Goal: Information Seeking & Learning: Learn about a topic

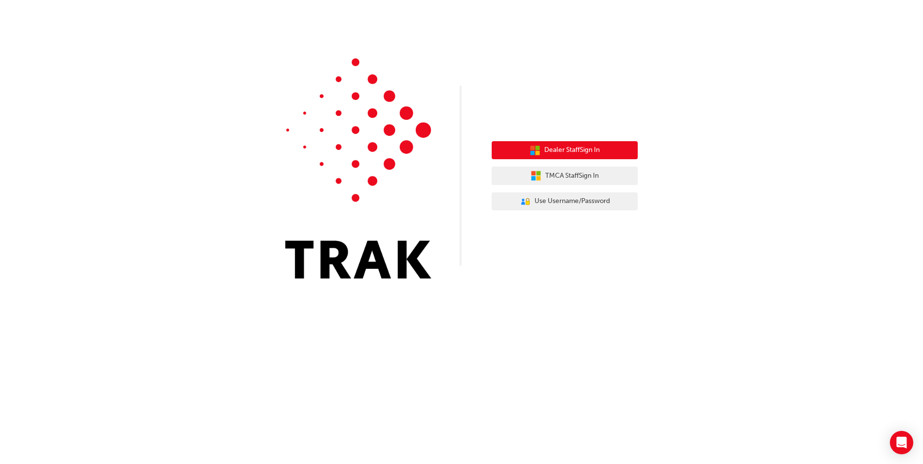
click at [576, 156] on button "Dealer Staff Sign In" at bounding box center [565, 150] width 146 height 18
click at [578, 149] on span "Dealer Staff Sign In" at bounding box center [571, 150] width 55 height 11
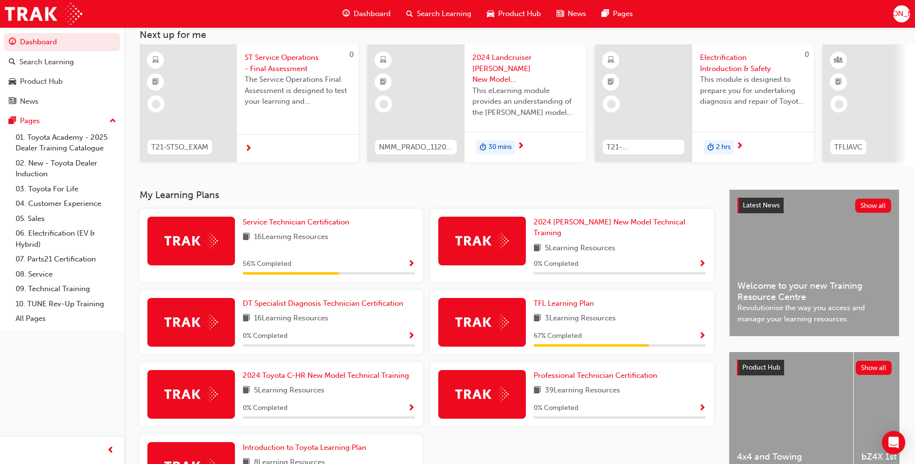
scroll to position [135, 0]
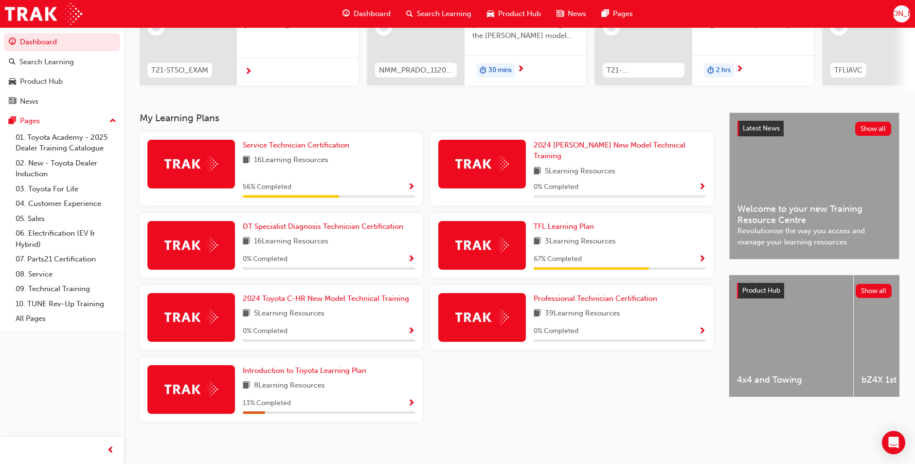
click at [306, 157] on div "Service Technician Certification 16 Learning Resources 56 % Completed" at bounding box center [329, 169] width 172 height 58
click at [303, 149] on span "Service Technician Certification" at bounding box center [296, 145] width 107 height 9
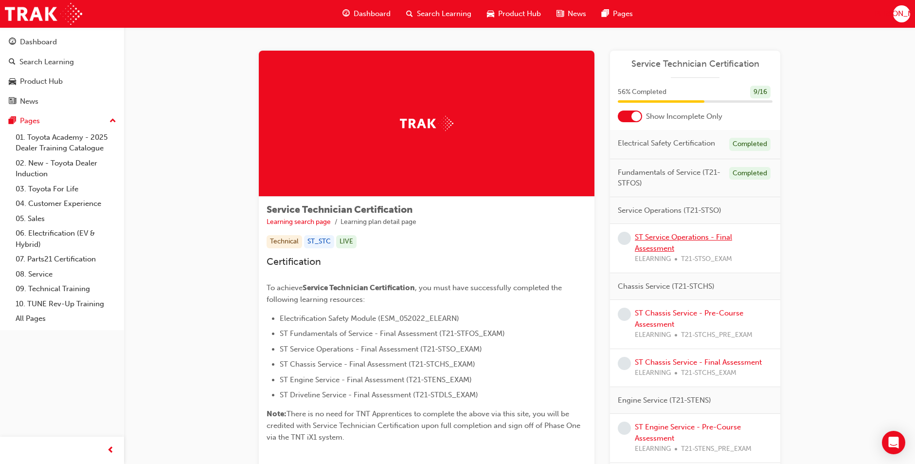
click at [663, 245] on link "ST Service Operations - Final Assessment" at bounding box center [683, 243] width 97 height 20
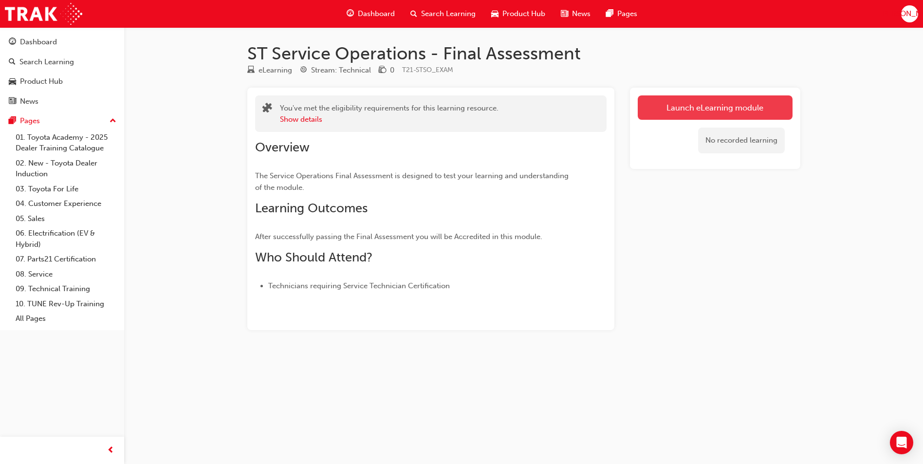
click at [666, 116] on link "Launch eLearning module" at bounding box center [715, 107] width 155 height 24
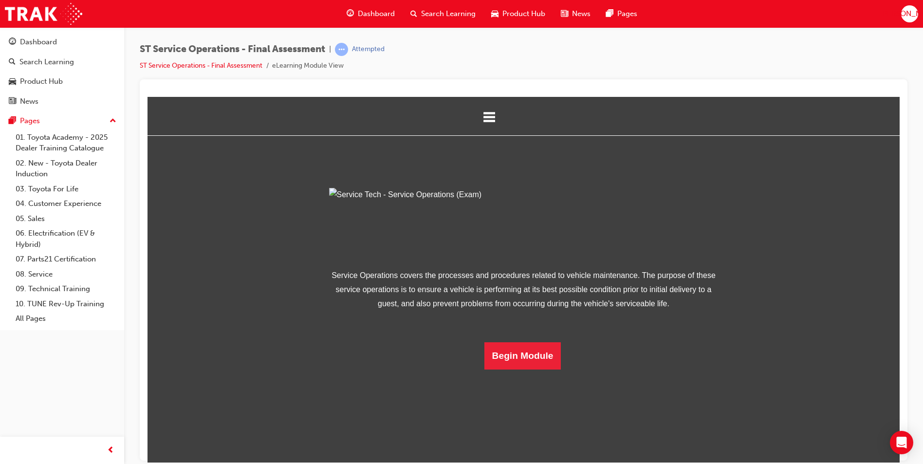
scroll to position [14, 0]
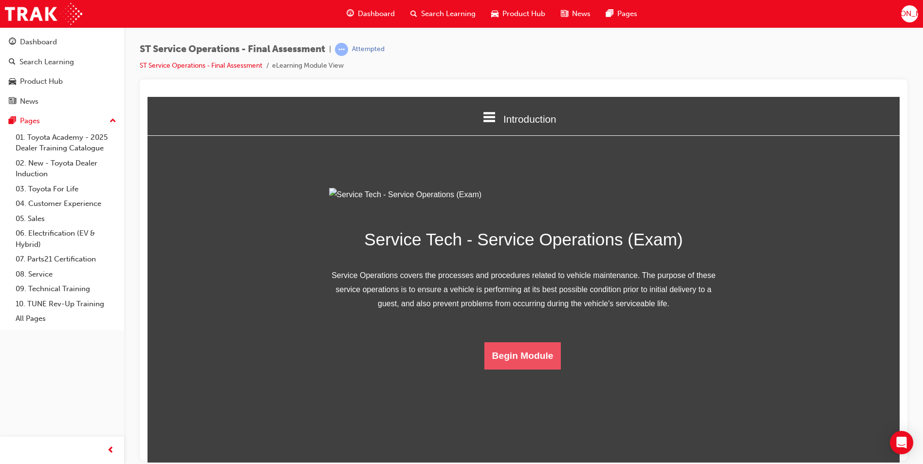
click at [523, 369] on button "Begin Module" at bounding box center [522, 355] width 77 height 27
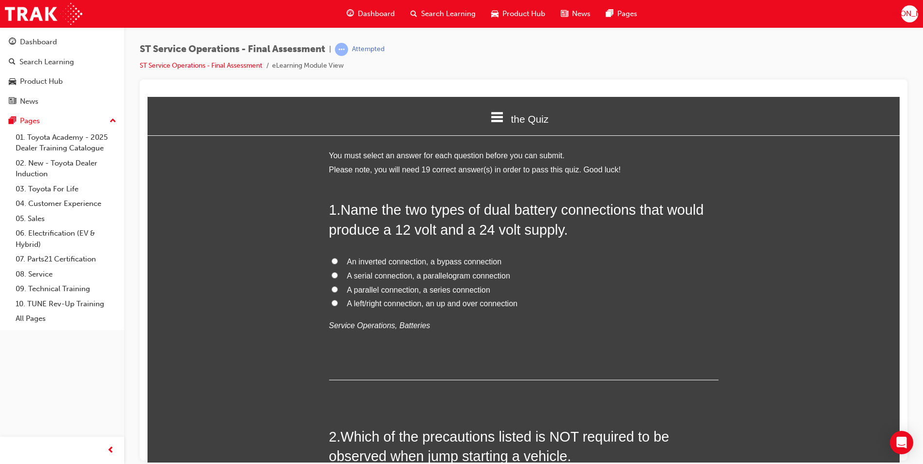
click at [428, 287] on span "A parallel connection, a series connection" at bounding box center [418, 289] width 143 height 8
click at [338, 287] on input "A parallel connection, a series connection" at bounding box center [334, 289] width 6 height 6
radio input "true"
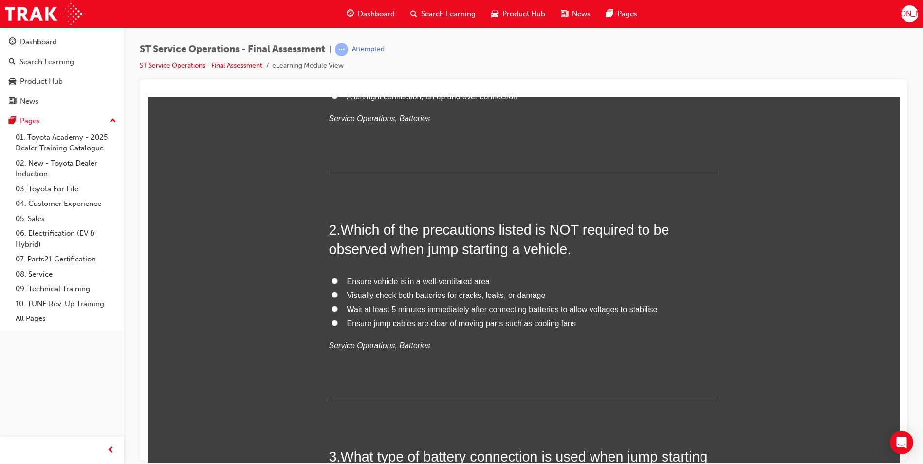
scroll to position [243, 0]
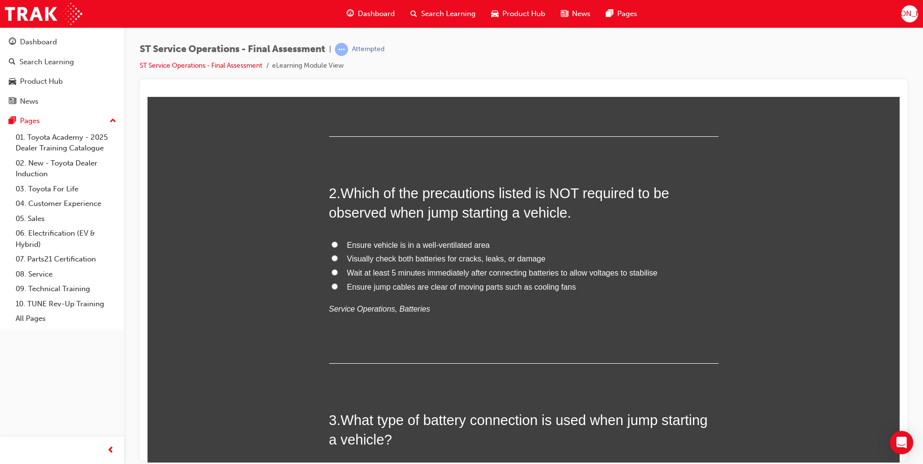
click at [331, 270] on input "Wait at least 5 minutes immediately after connecting batteries to allow voltage…" at bounding box center [334, 272] width 6 height 6
radio input "true"
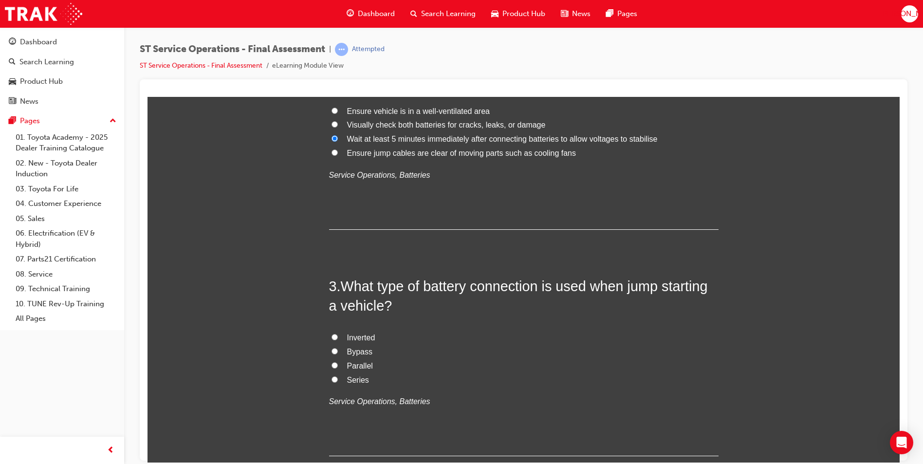
scroll to position [438, 0]
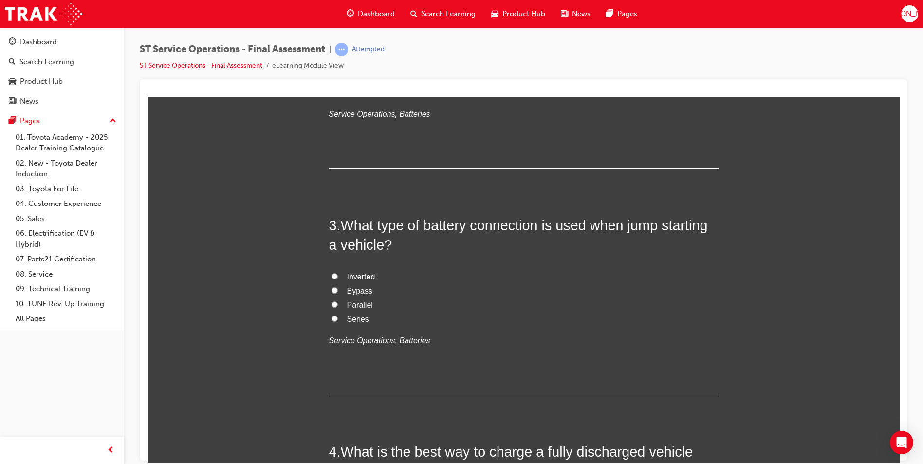
click at [331, 305] on input "Parallel" at bounding box center [334, 304] width 6 height 6
radio input "true"
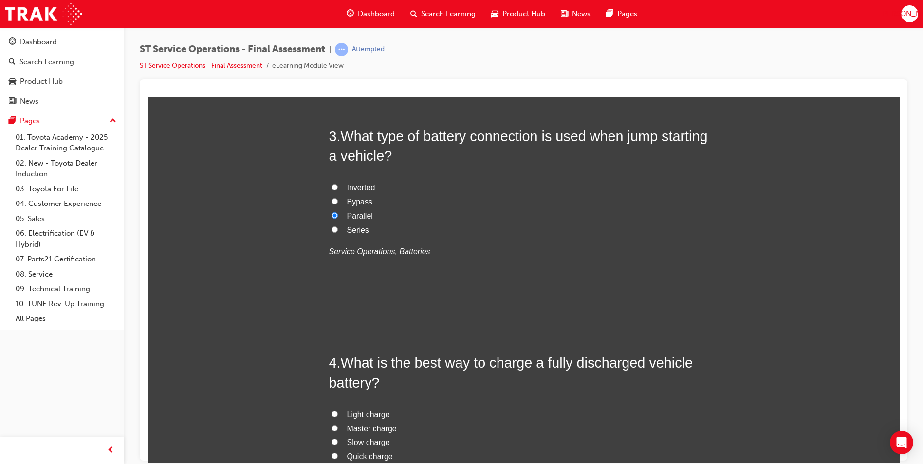
scroll to position [584, 0]
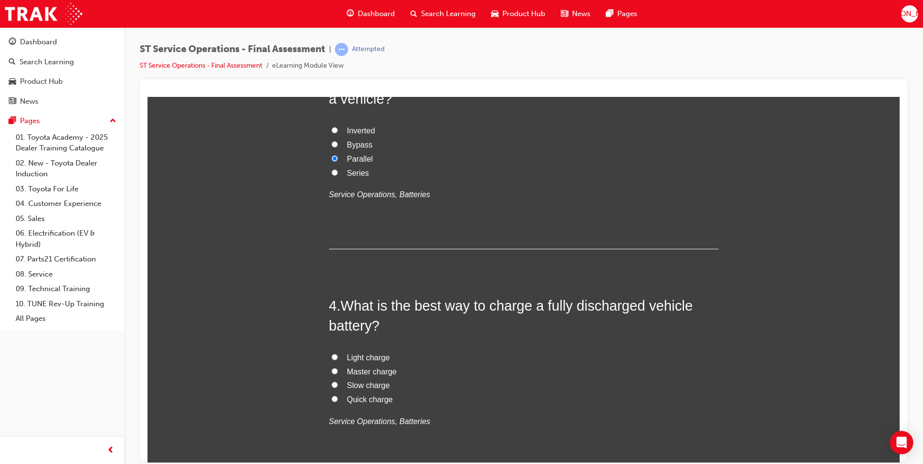
click at [331, 383] on input "Slow charge" at bounding box center [334, 384] width 6 height 6
radio input "true"
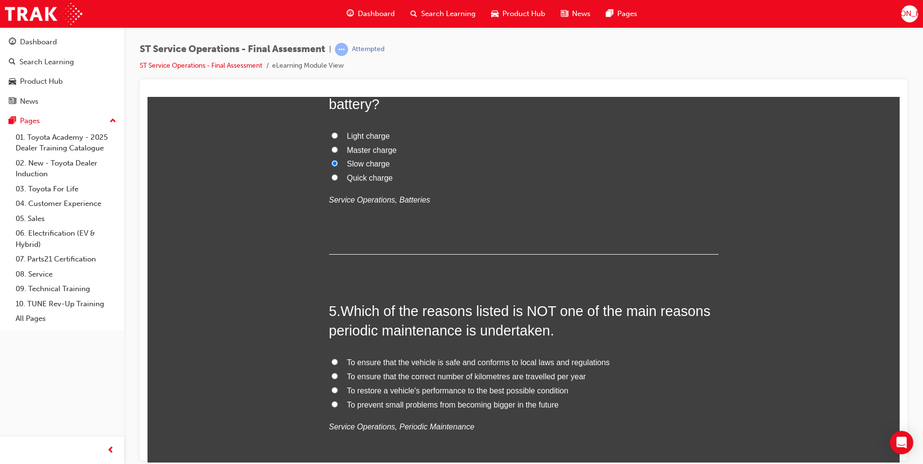
scroll to position [827, 0]
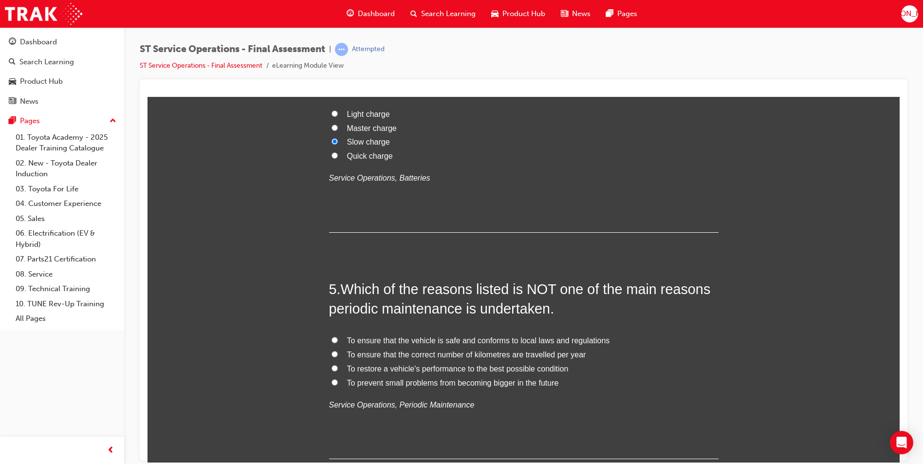
click at [331, 337] on input "To ensure that the vehicle is safe and conforms to local laws and regulations" at bounding box center [334, 339] width 6 height 6
radio input "true"
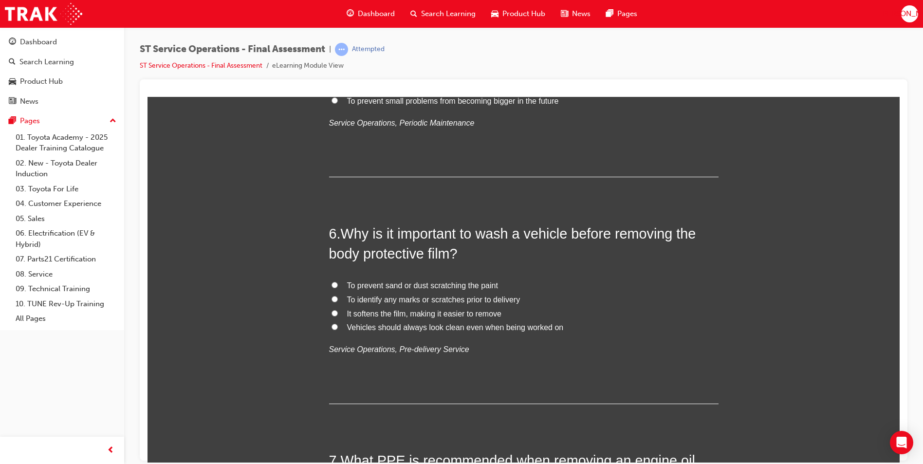
scroll to position [1119, 0]
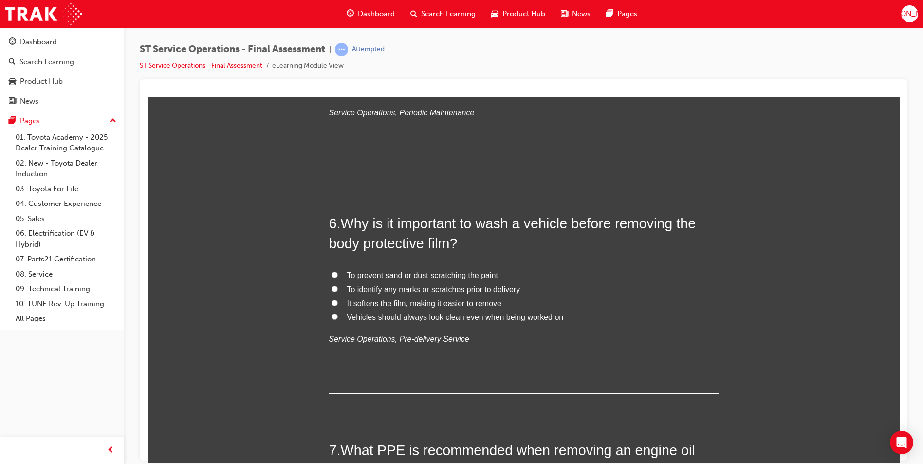
click at [331, 276] on input "To prevent sand or dust scratching the paint" at bounding box center [334, 274] width 6 height 6
radio input "true"
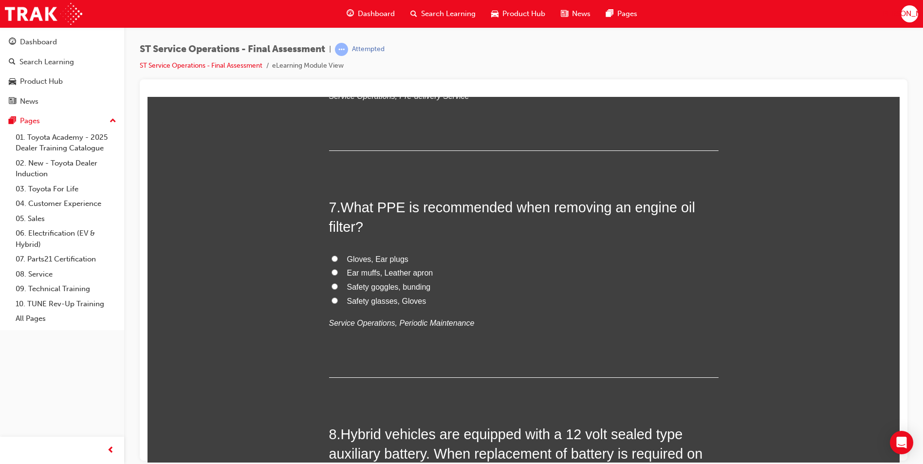
scroll to position [1363, 0]
click at [332, 298] on input "Safety glasses, Gloves" at bounding box center [334, 299] width 6 height 6
radio input "true"
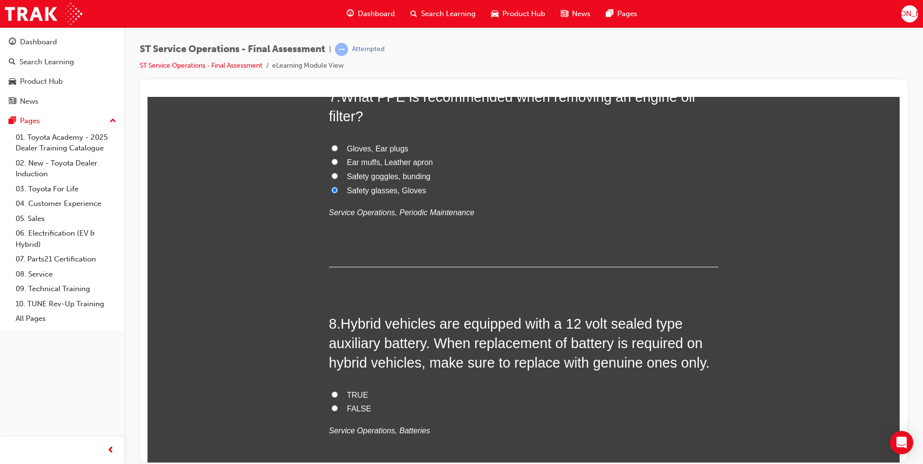
scroll to position [1509, 0]
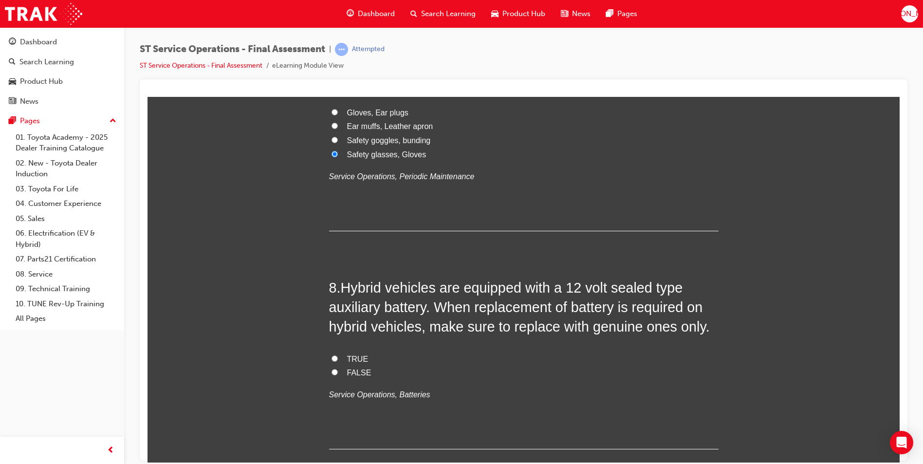
click at [331, 372] on input "FALSE" at bounding box center [334, 371] width 6 height 6
radio input "true"
click at [331, 358] on input "TRUE" at bounding box center [334, 358] width 6 height 6
radio input "true"
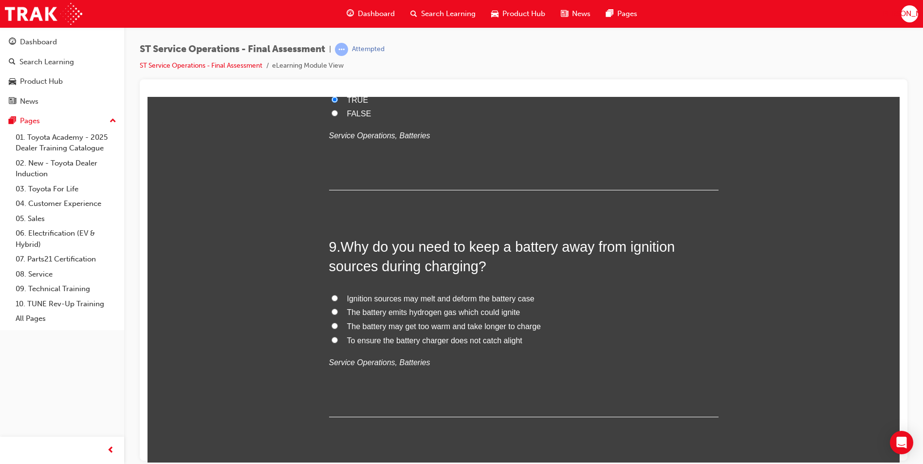
scroll to position [1801, 0]
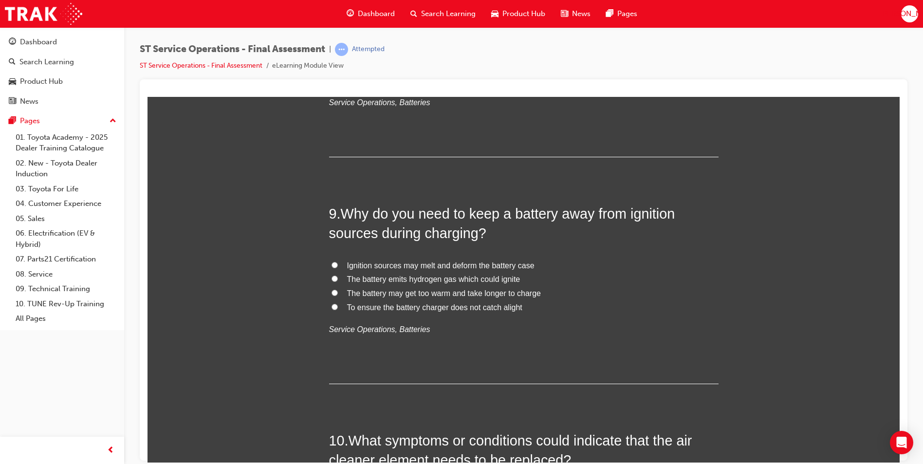
click at [331, 278] on input "The battery emits hydrogen gas which could ignite" at bounding box center [334, 278] width 6 height 6
radio input "true"
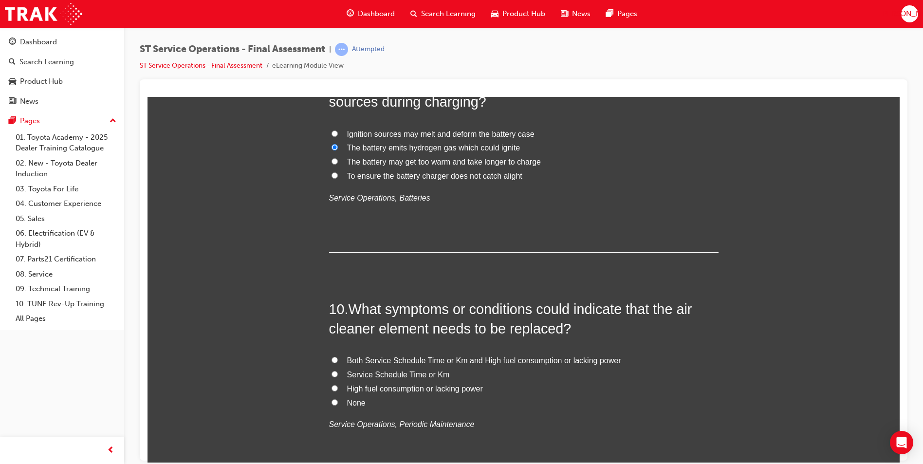
scroll to position [1947, 0]
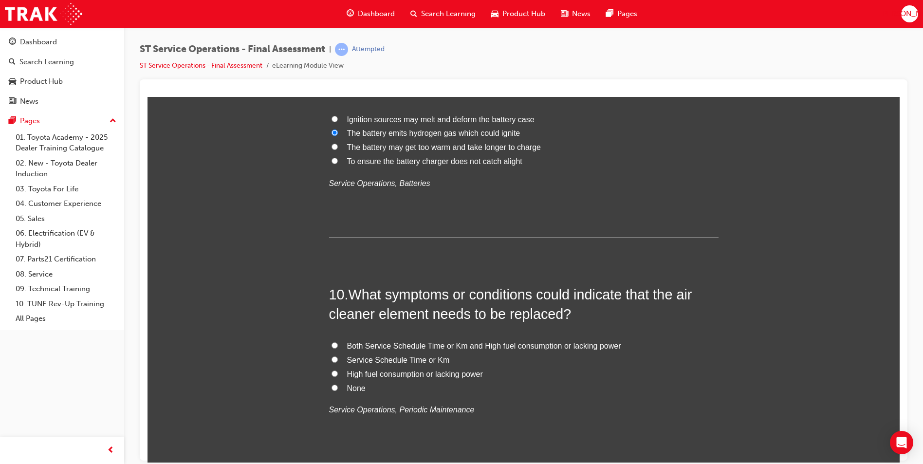
click at [333, 344] on input "Both Service Schedule Time or Km and High fuel consumption or lacking power" at bounding box center [334, 345] width 6 height 6
radio input "true"
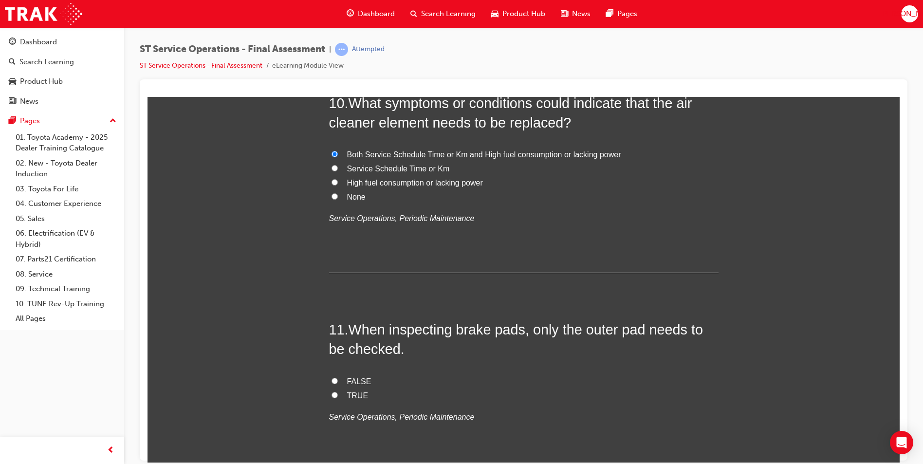
scroll to position [2141, 0]
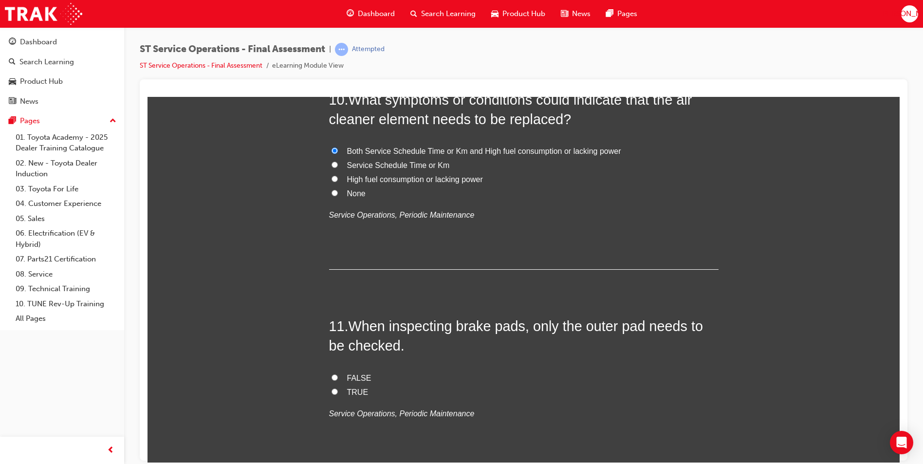
click at [331, 376] on input "FALSE" at bounding box center [334, 377] width 6 height 6
radio input "true"
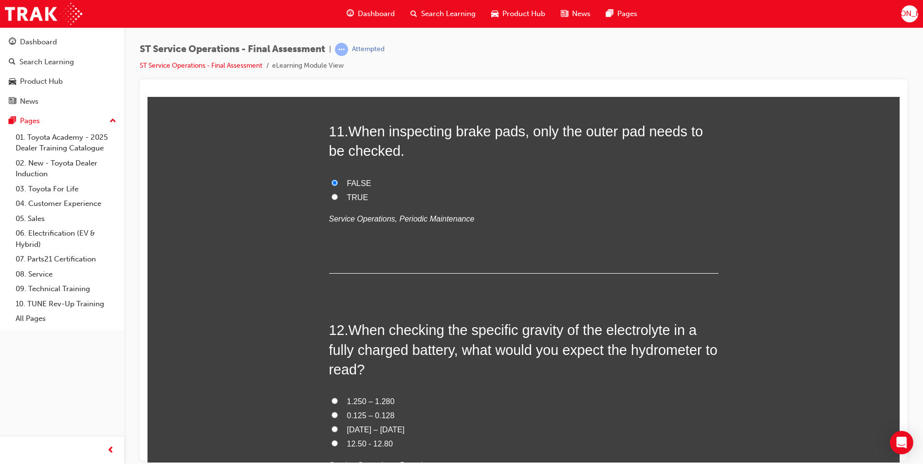
scroll to position [2385, 0]
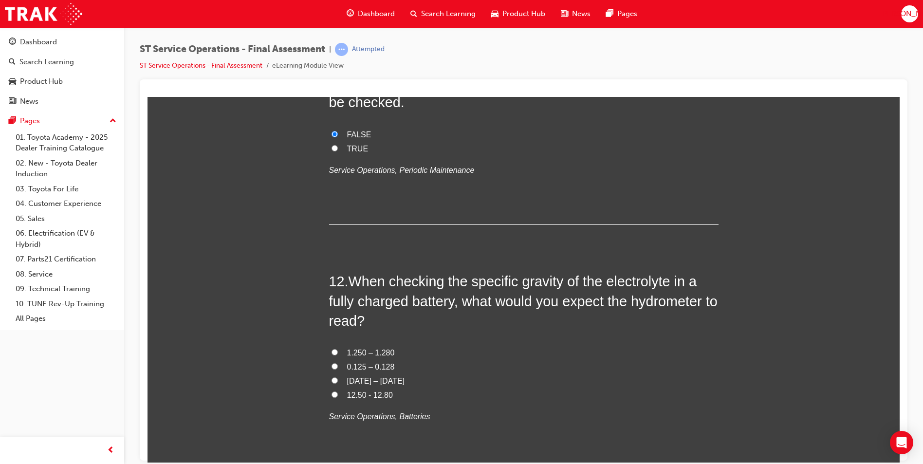
click at [347, 397] on span "12.50 - 12.80" at bounding box center [370, 394] width 46 height 8
click at [338, 397] on input "12.50 - 12.80" at bounding box center [334, 394] width 6 height 6
radio input "true"
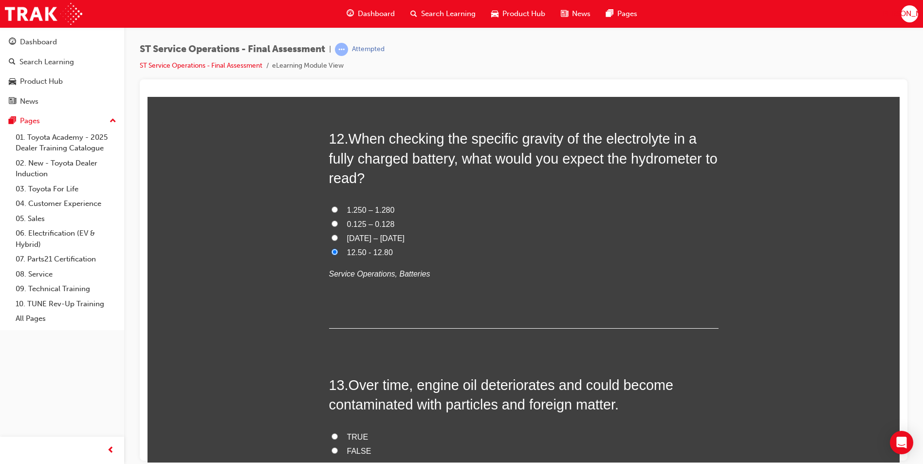
scroll to position [2531, 0]
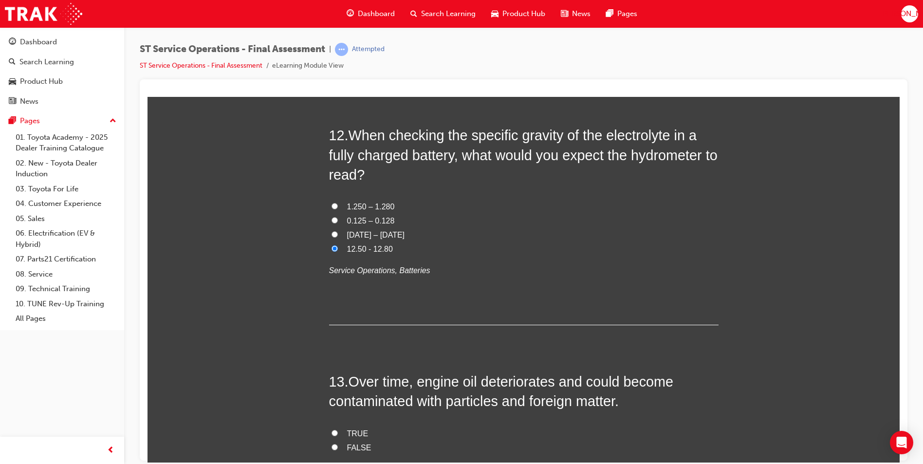
click at [331, 247] on input "12.50 - 12.80" at bounding box center [334, 248] width 6 height 6
click at [347, 205] on span "1.250 – 1.280" at bounding box center [371, 206] width 48 height 8
click at [338, 205] on input "1.250 – 1.280" at bounding box center [334, 205] width 6 height 6
radio input "true"
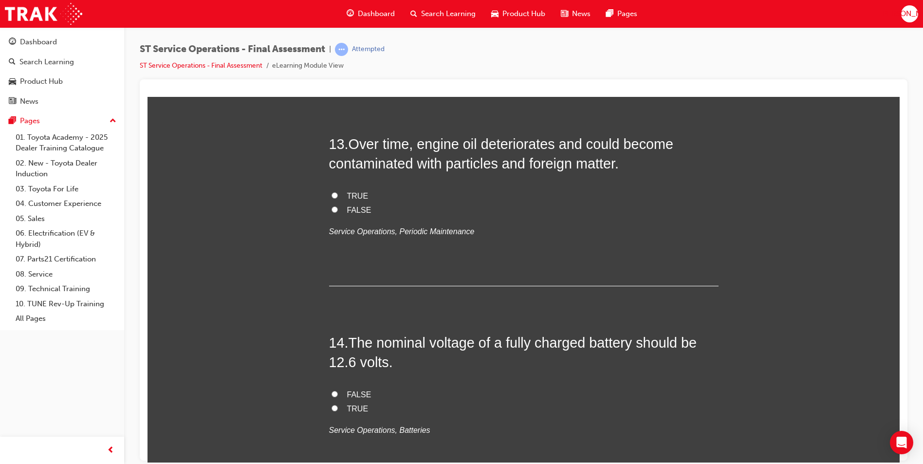
scroll to position [2774, 0]
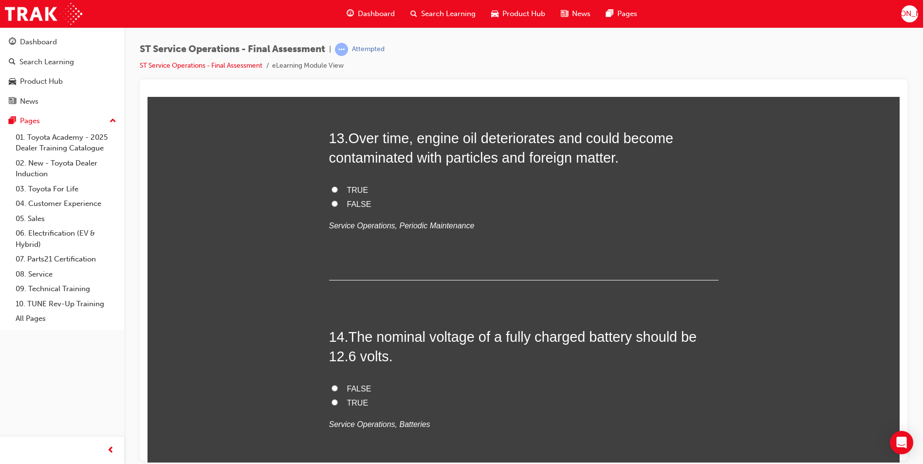
click at [333, 201] on input "FALSE" at bounding box center [334, 203] width 6 height 6
radio input "true"
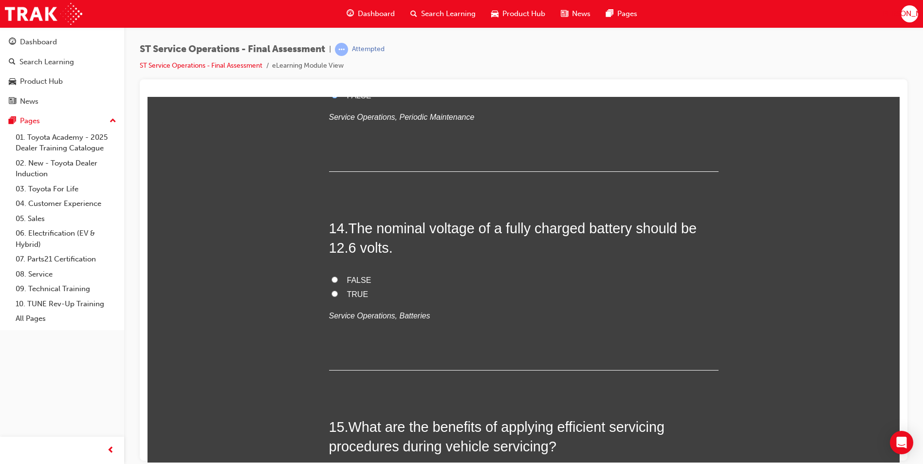
scroll to position [2920, 0]
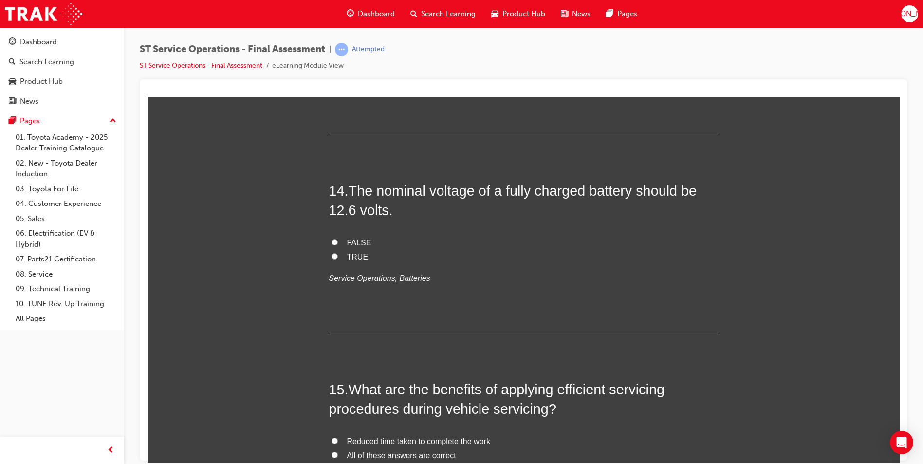
click at [331, 255] on input "TRUE" at bounding box center [334, 256] width 6 height 6
radio input "true"
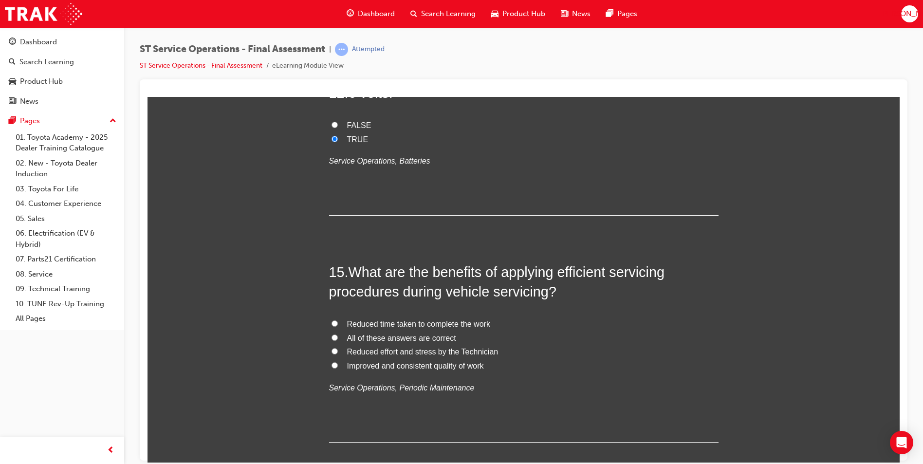
scroll to position [3066, 0]
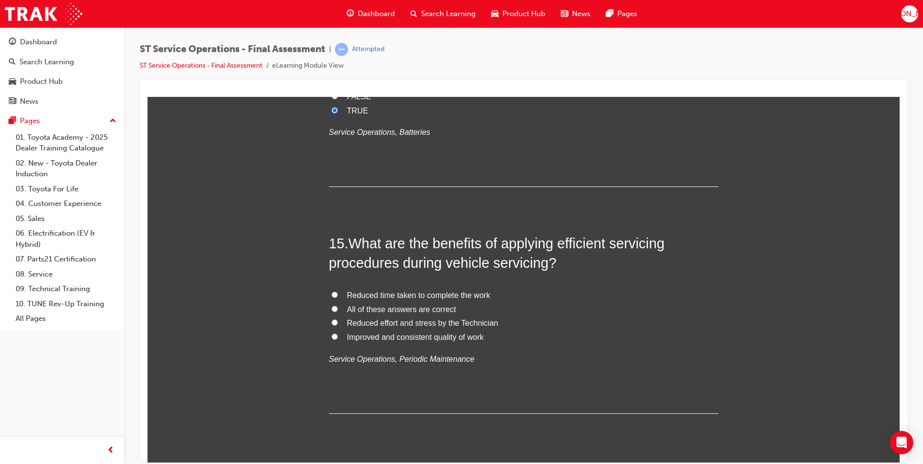
click at [331, 307] on input "All of these answers are correct" at bounding box center [334, 308] width 6 height 6
radio input "true"
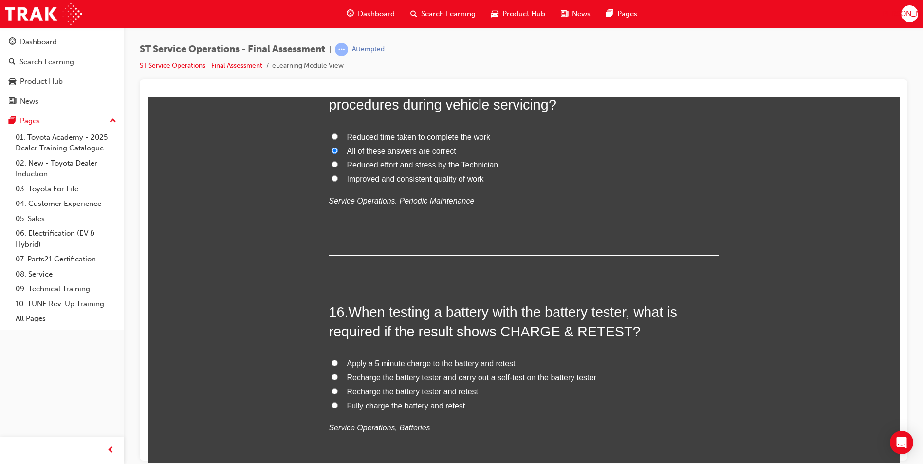
scroll to position [3261, 0]
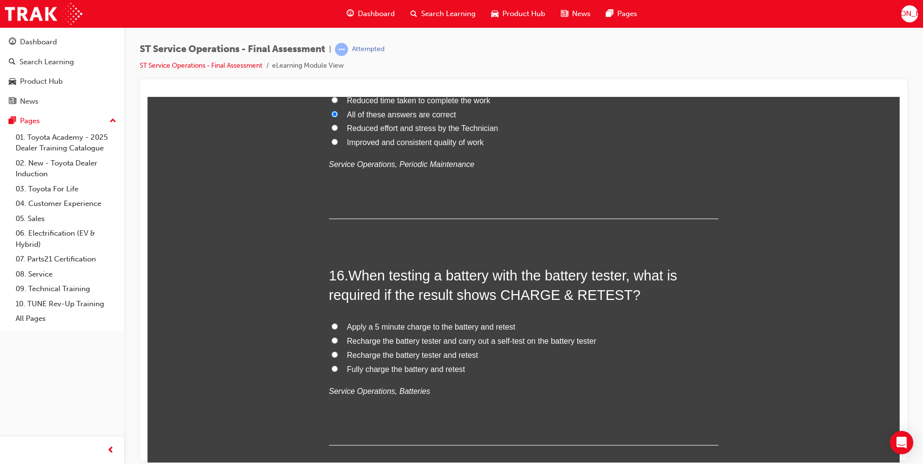
click at [331, 368] on input "Fully charge the battery and retest" at bounding box center [334, 368] width 6 height 6
radio input "true"
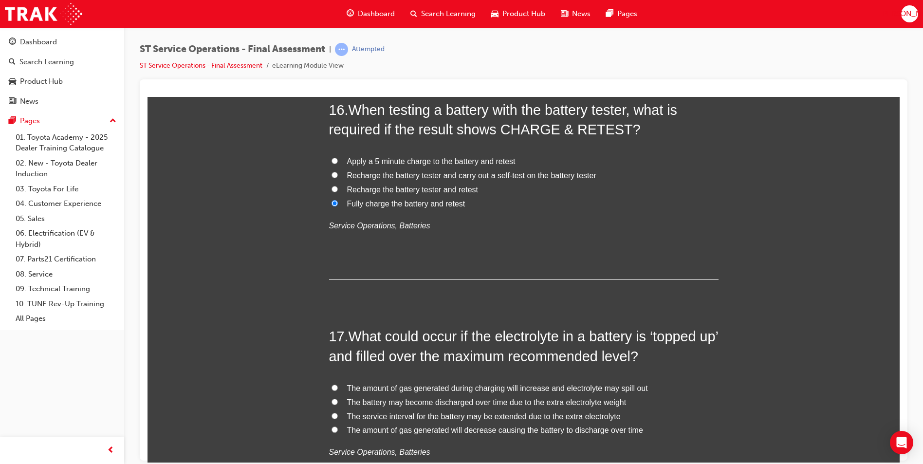
scroll to position [3456, 0]
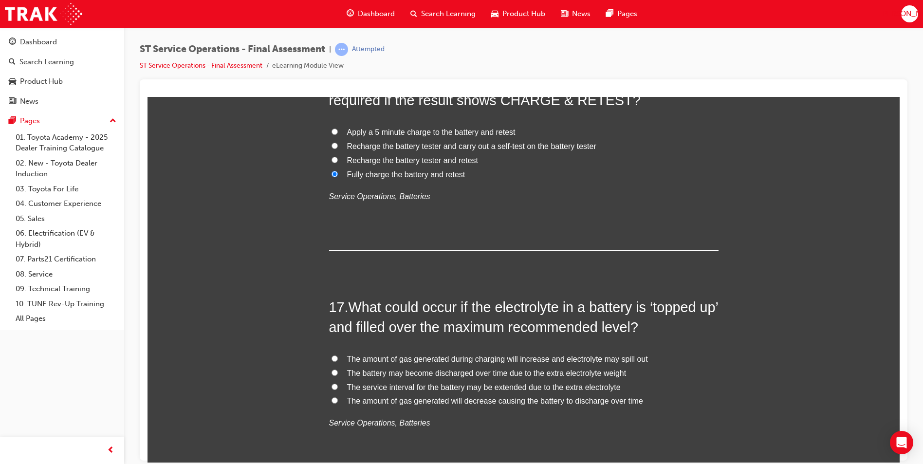
click at [333, 357] on input "The amount of gas generated during charging will increase and electrolyte may s…" at bounding box center [334, 358] width 6 height 6
radio input "true"
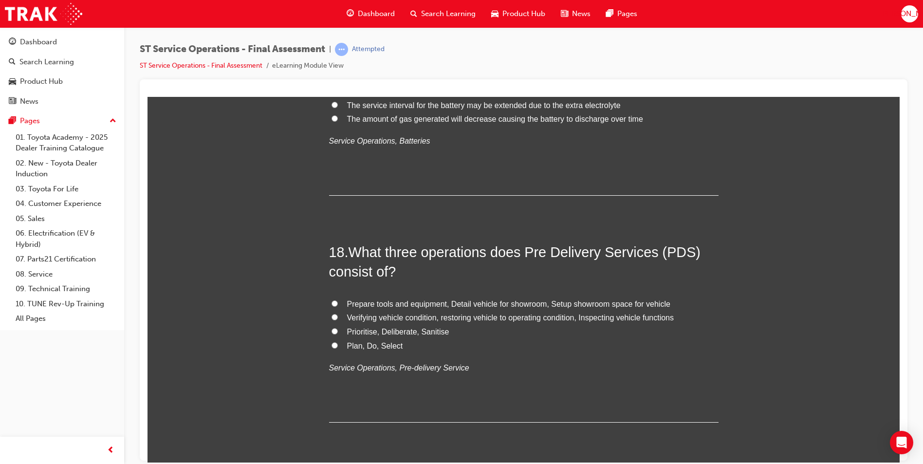
scroll to position [3748, 0]
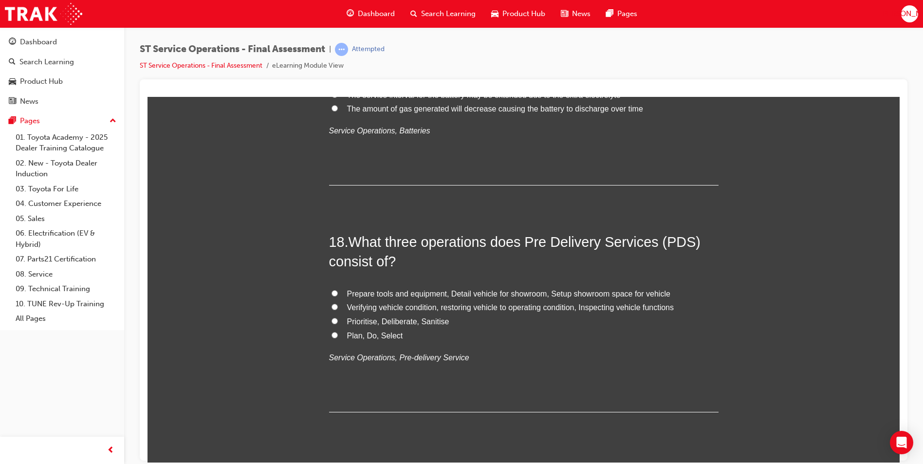
click at [331, 306] on input "Verifying vehicle condition, restoring vehicle to operating condition, Inspecti…" at bounding box center [334, 306] width 6 height 6
radio input "true"
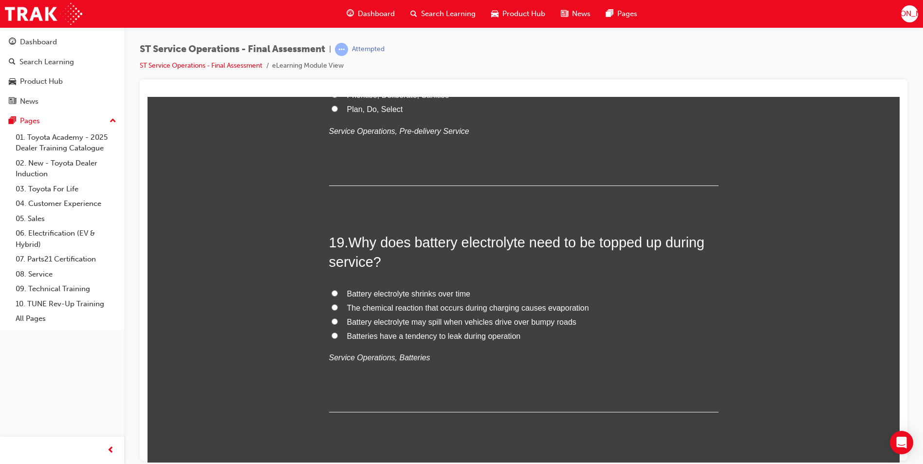
scroll to position [3991, 0]
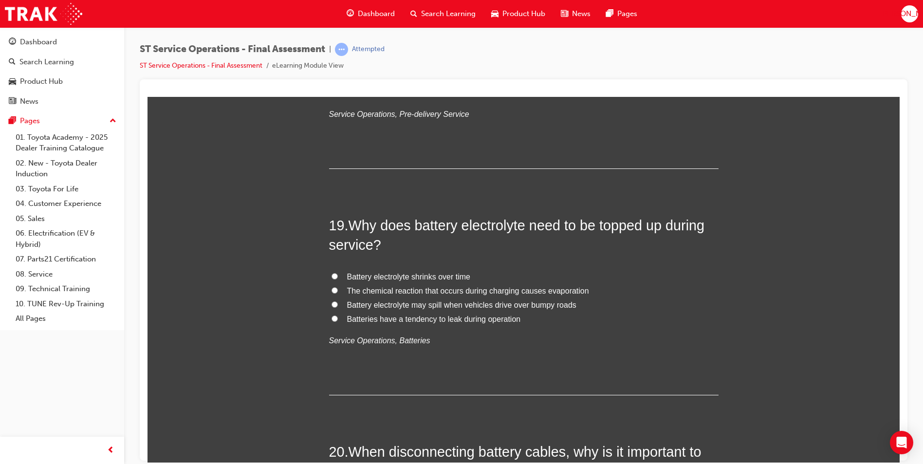
click at [332, 288] on input "The chemical reaction that occurs during charging causes evaporation" at bounding box center [334, 290] width 6 height 6
radio input "true"
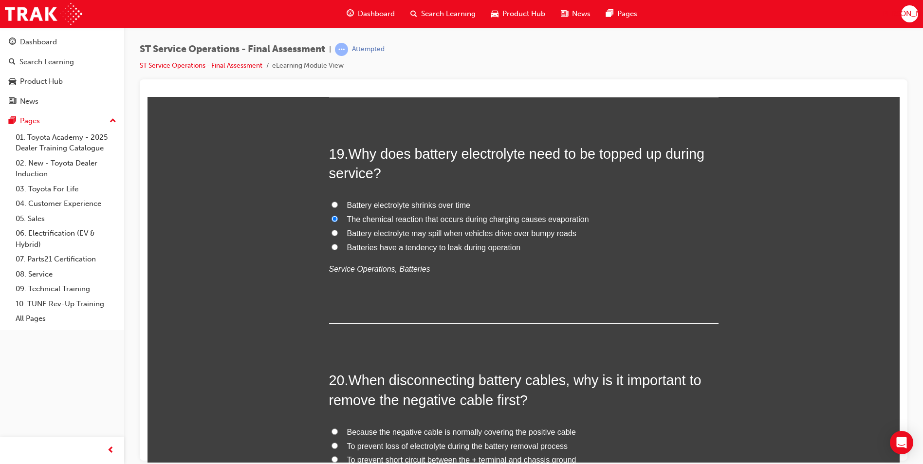
scroll to position [4186, 0]
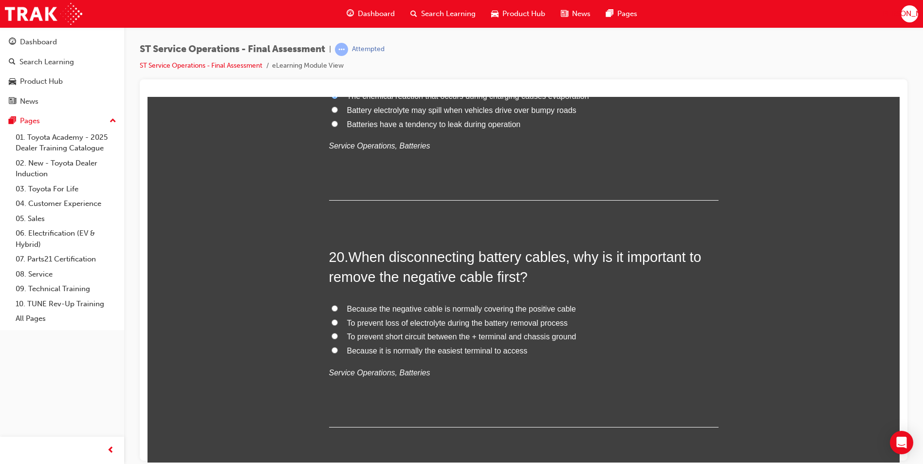
click at [331, 336] on input "To prevent short circuit between the + terminal and chassis ground" at bounding box center [334, 335] width 6 height 6
radio input "true"
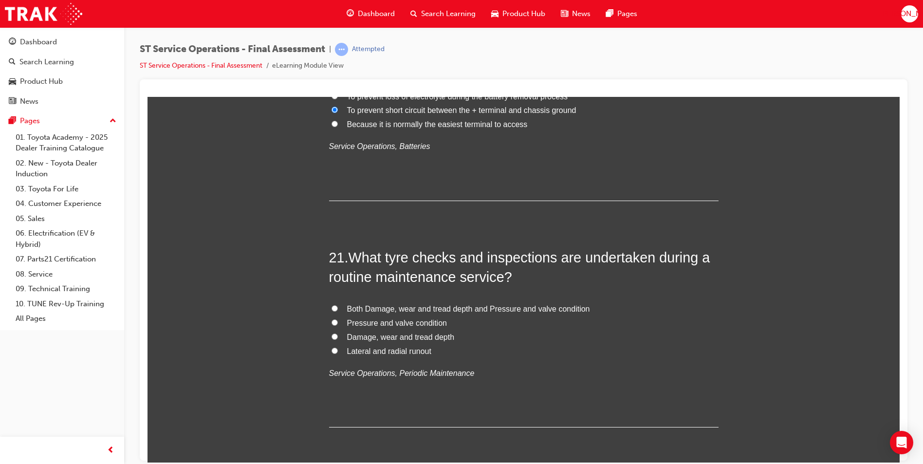
scroll to position [4429, 0]
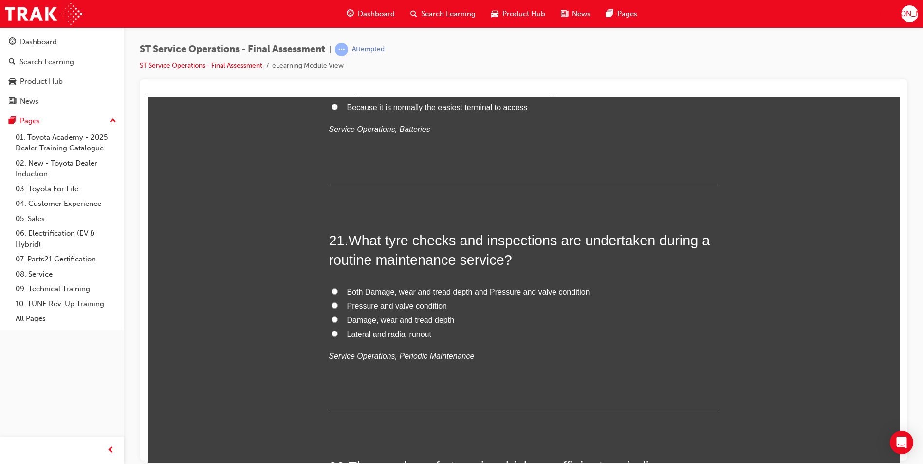
click at [331, 293] on input "Both Damage, wear and tread depth and Pressure and valve condition" at bounding box center [334, 291] width 6 height 6
radio input "true"
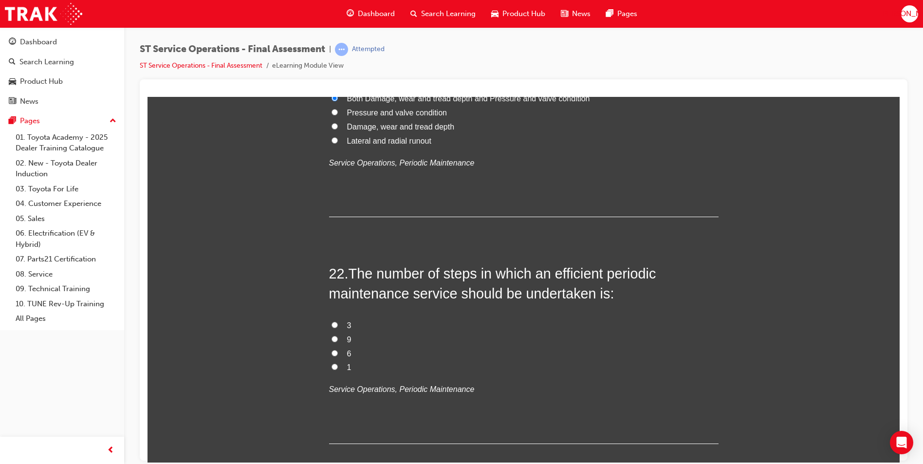
scroll to position [4624, 0]
click at [331, 322] on input "3" at bounding box center [334, 323] width 6 height 6
radio input "true"
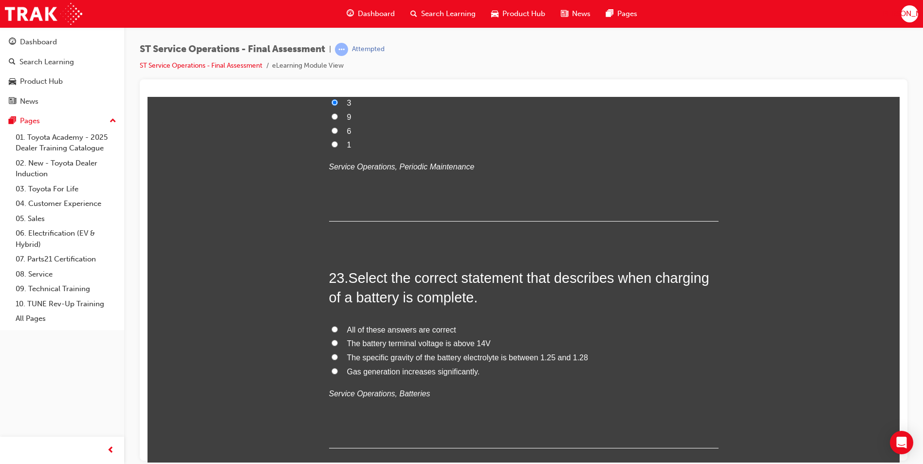
scroll to position [4867, 0]
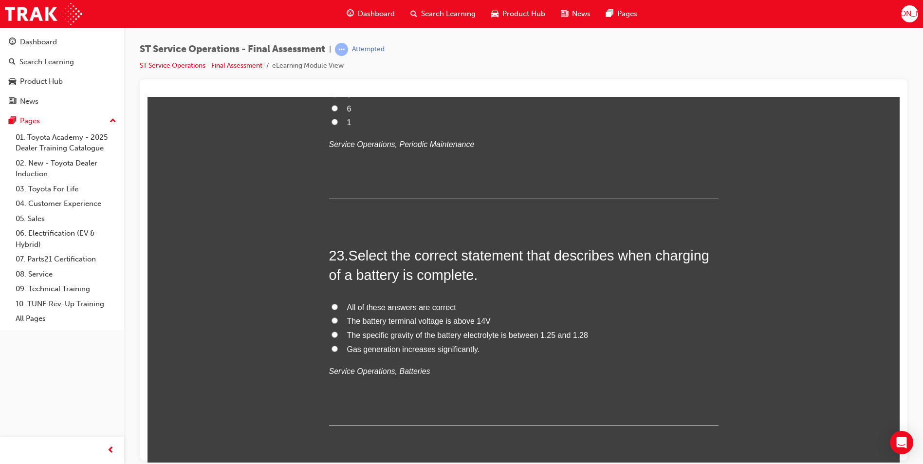
click at [331, 307] on input "All of these answers are correct" at bounding box center [334, 306] width 6 height 6
radio input "true"
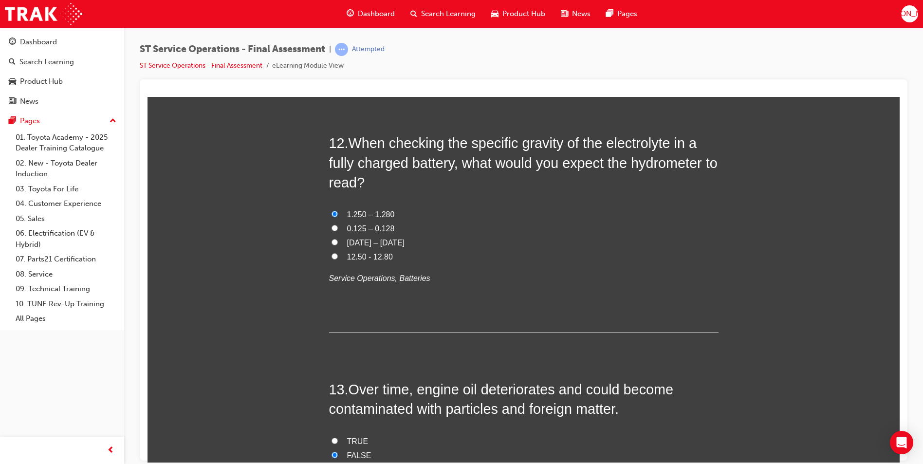
scroll to position [2522, 0]
click at [331, 229] on input "0.125 – 0.128" at bounding box center [334, 228] width 6 height 6
radio input "true"
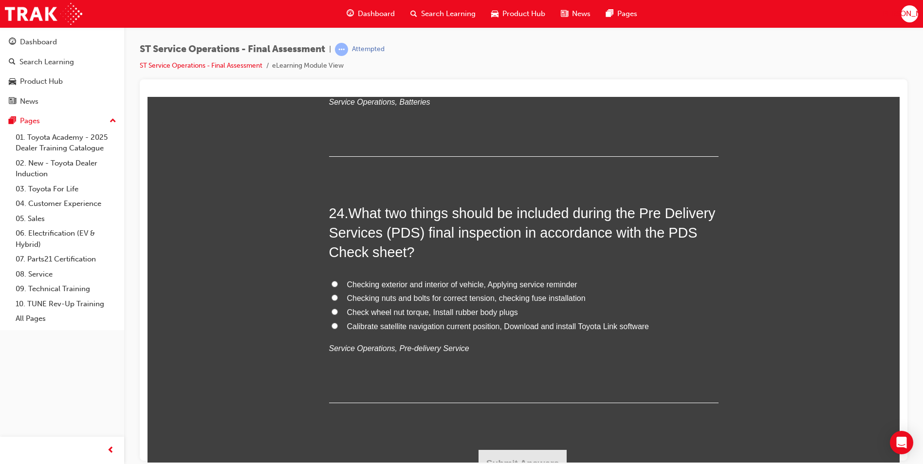
scroll to position [5150, 0]
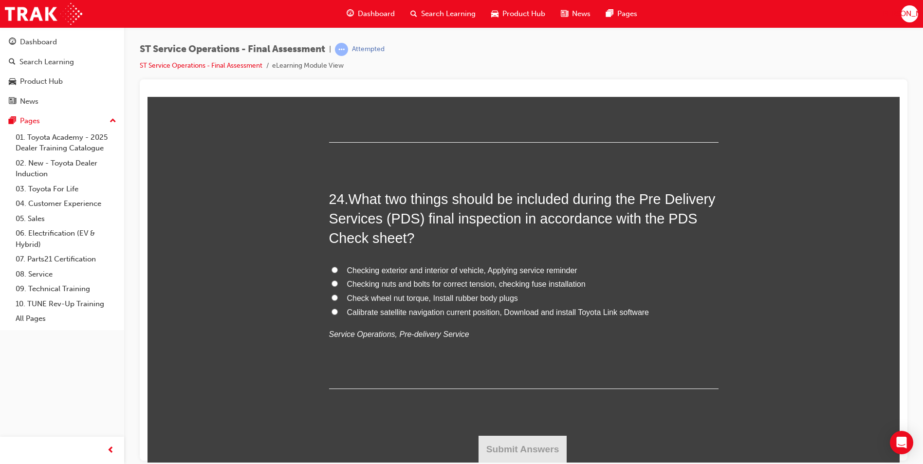
click at [331, 309] on input "Calibrate satellite navigation current position, Download and install Toyota Li…" at bounding box center [334, 311] width 6 height 6
radio input "true"
click at [533, 447] on button "Submit Answers" at bounding box center [522, 448] width 89 height 27
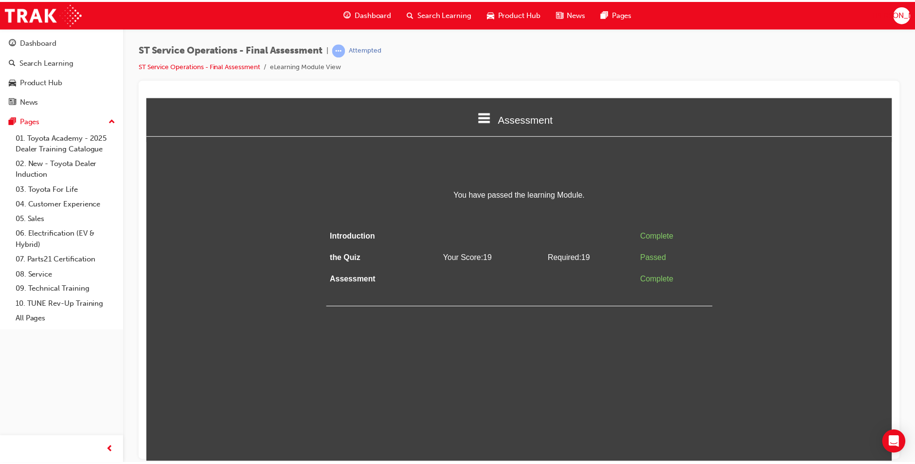
scroll to position [0, 0]
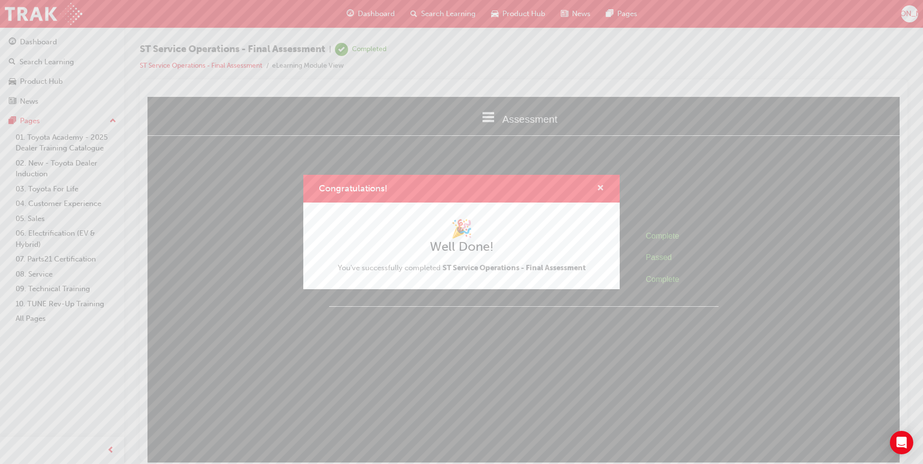
drag, startPoint x: 597, startPoint y: 193, endPoint x: 450, endPoint y: 95, distance: 176.7
click at [597, 193] on span "cross-icon" at bounding box center [600, 188] width 7 height 9
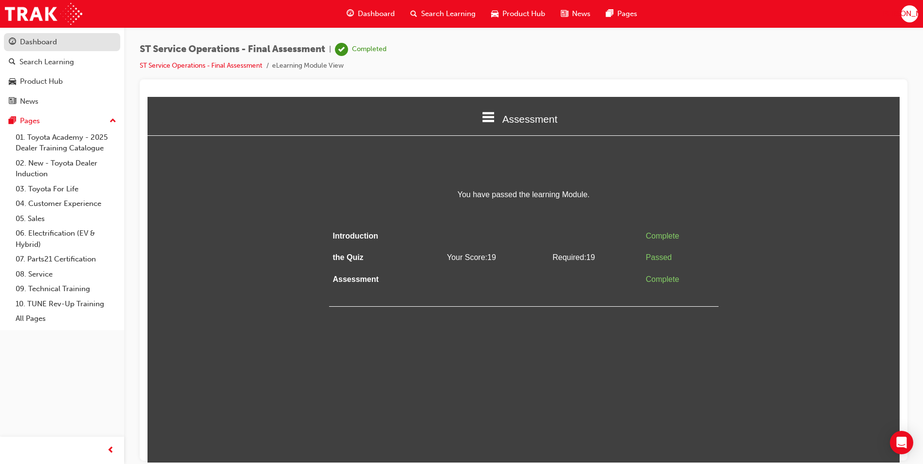
click at [62, 39] on div "Dashboard" at bounding box center [62, 42] width 107 height 12
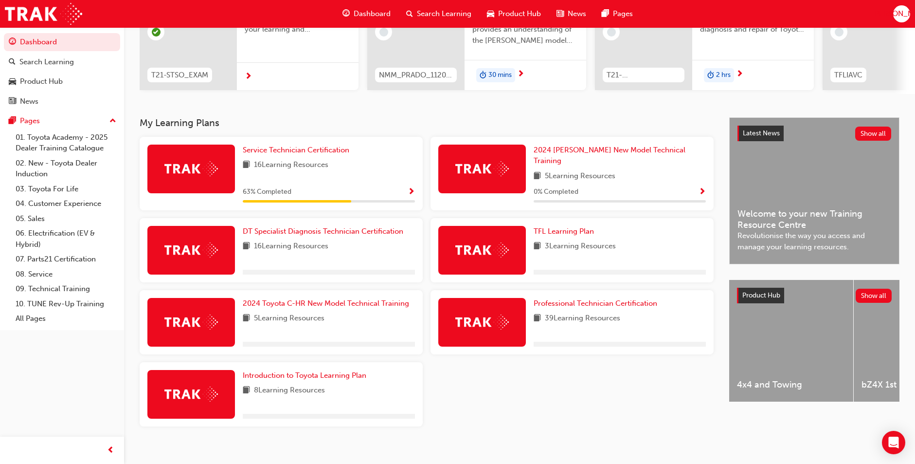
scroll to position [135, 0]
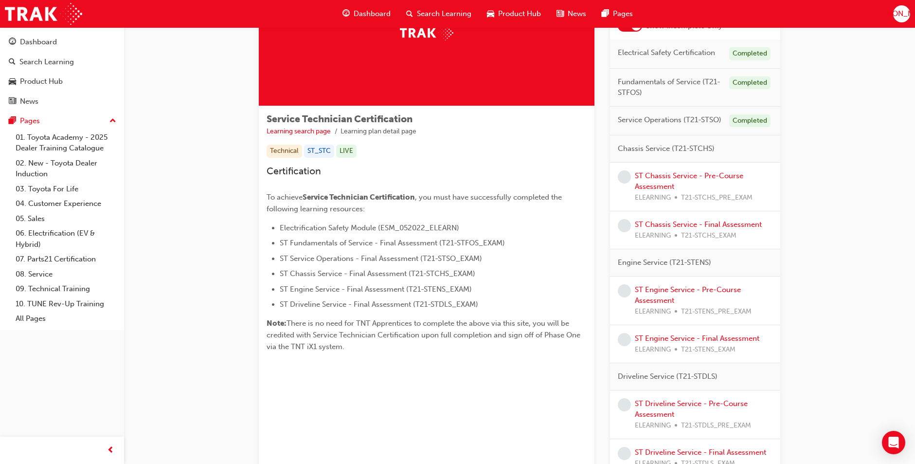
scroll to position [97, 0]
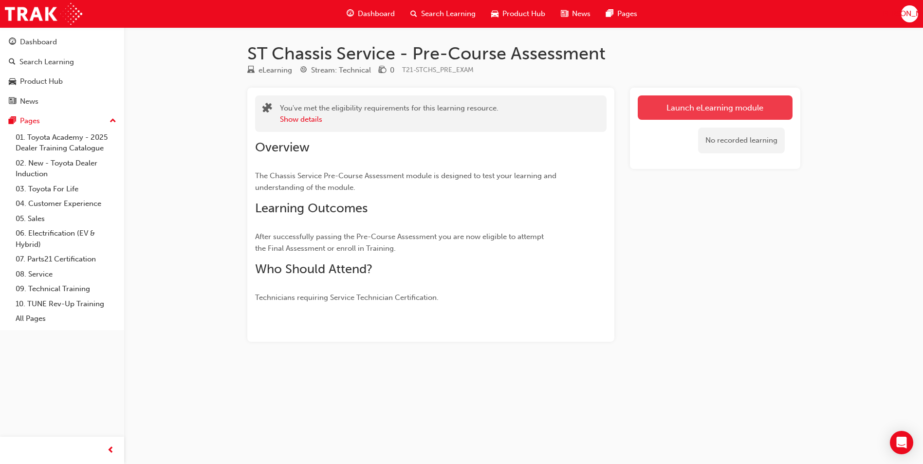
click at [665, 115] on link "Launch eLearning module" at bounding box center [715, 107] width 155 height 24
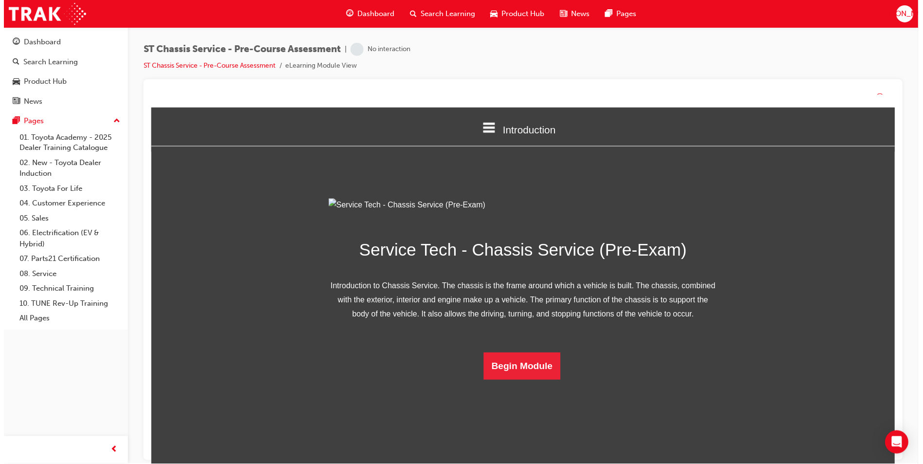
scroll to position [14, 0]
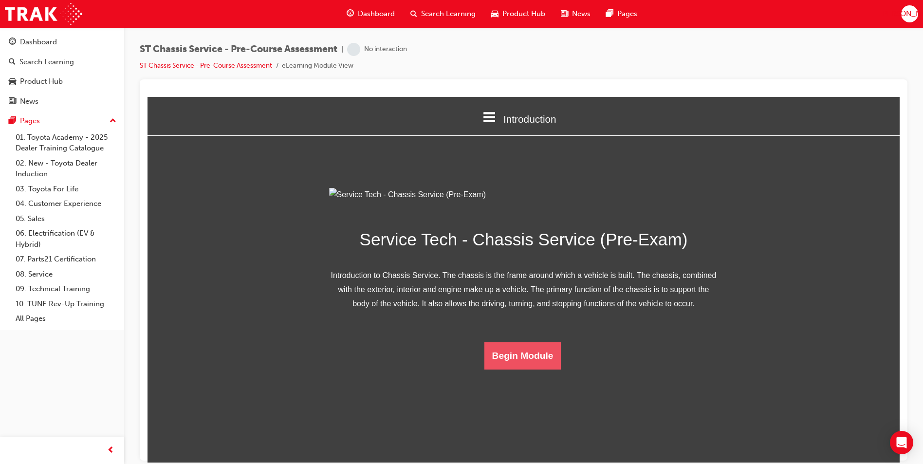
click at [524, 369] on button "Begin Module" at bounding box center [522, 355] width 77 height 27
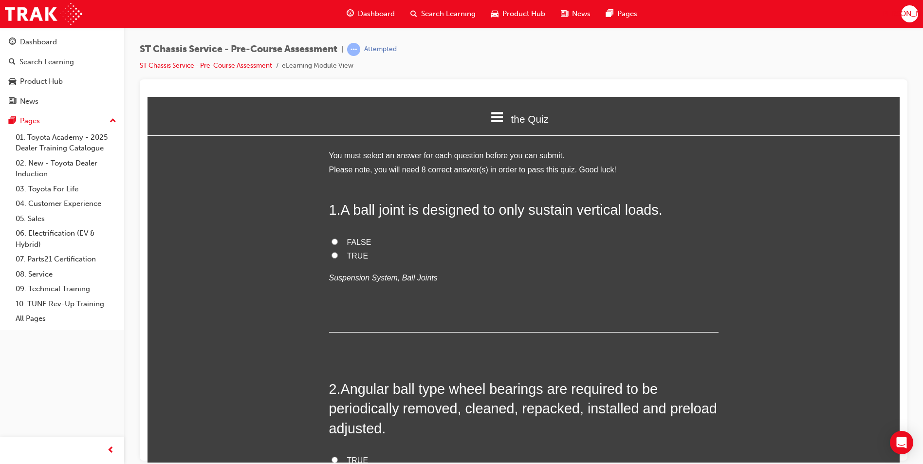
click at [892, 118] on div "the Quiz" at bounding box center [523, 118] width 752 height 33
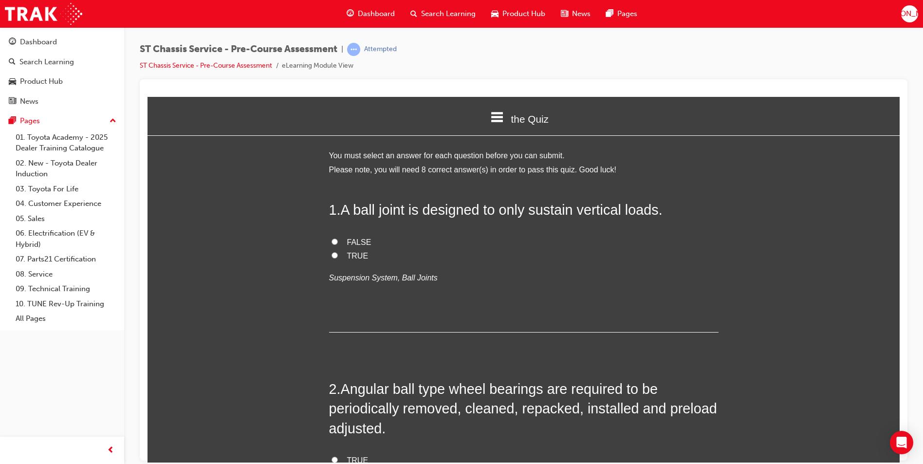
click at [331, 239] on input "FALSE" at bounding box center [334, 241] width 6 height 6
radio input "true"
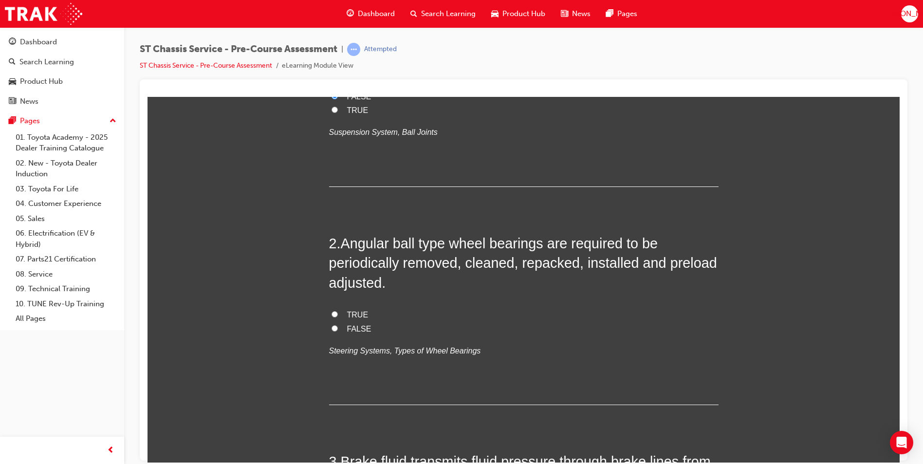
scroll to position [146, 0]
click at [331, 328] on input "FALSE" at bounding box center [334, 327] width 6 height 6
radio input "true"
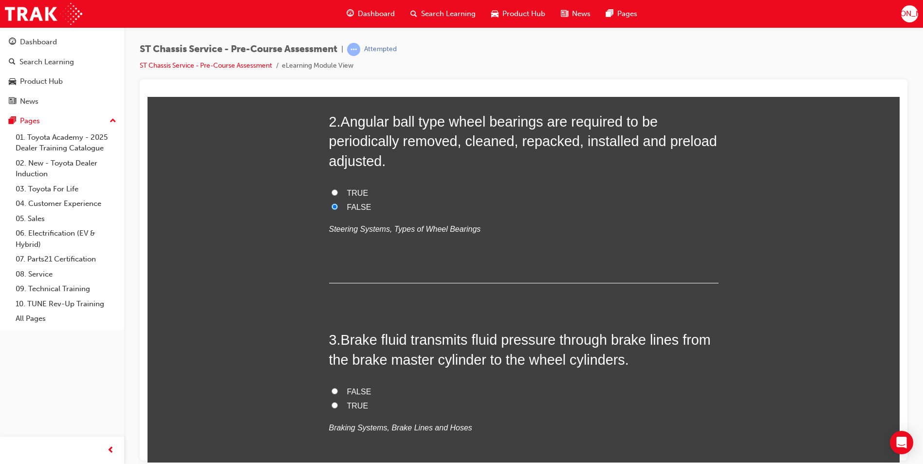
scroll to position [292, 0]
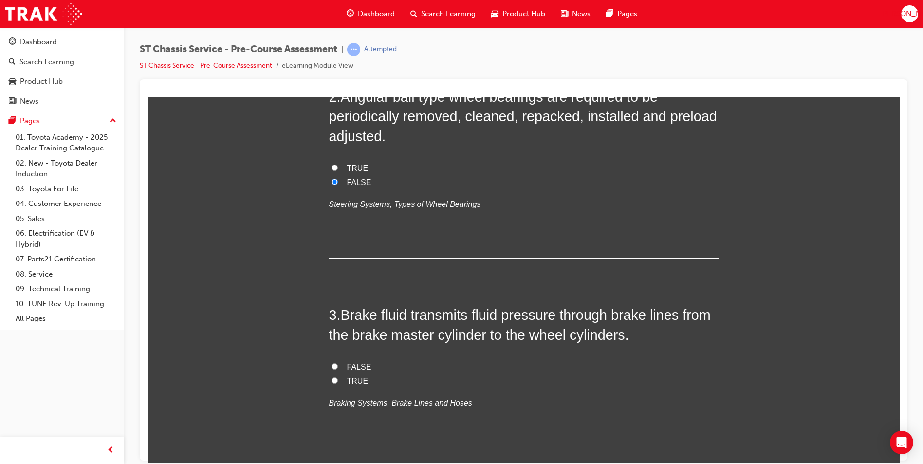
click at [333, 380] on input "TRUE" at bounding box center [334, 380] width 6 height 6
radio input "true"
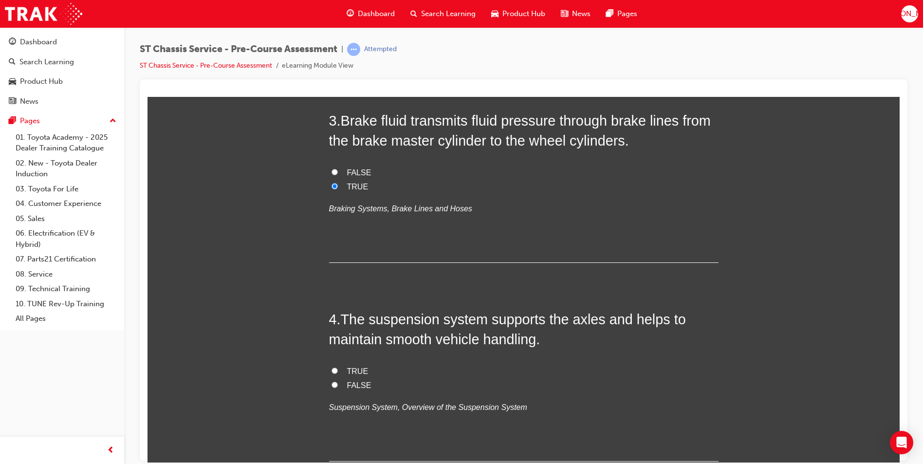
scroll to position [487, 0]
click at [332, 369] on input "TRUE" at bounding box center [334, 369] width 6 height 6
radio input "true"
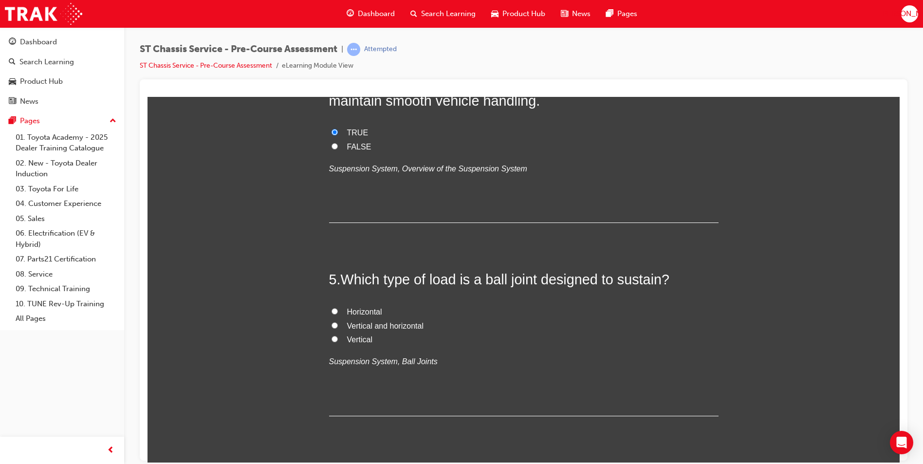
scroll to position [730, 0]
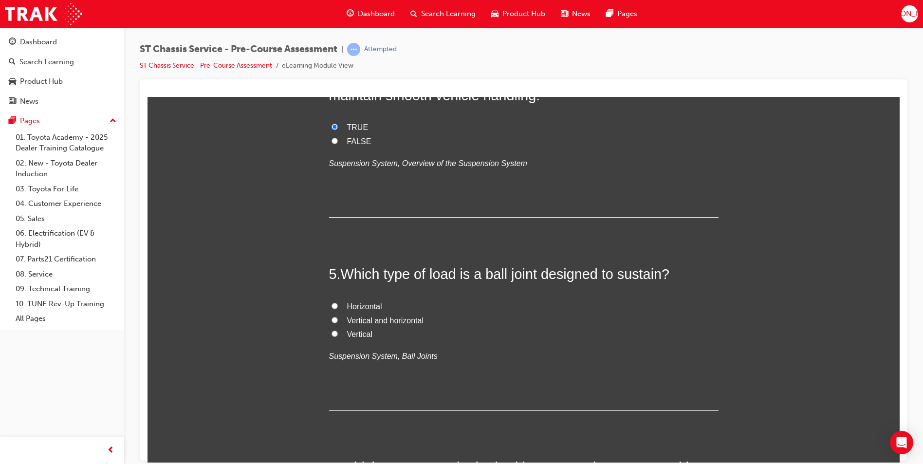
click at [331, 318] on input "Vertical and horizontal" at bounding box center [334, 319] width 6 height 6
radio input "true"
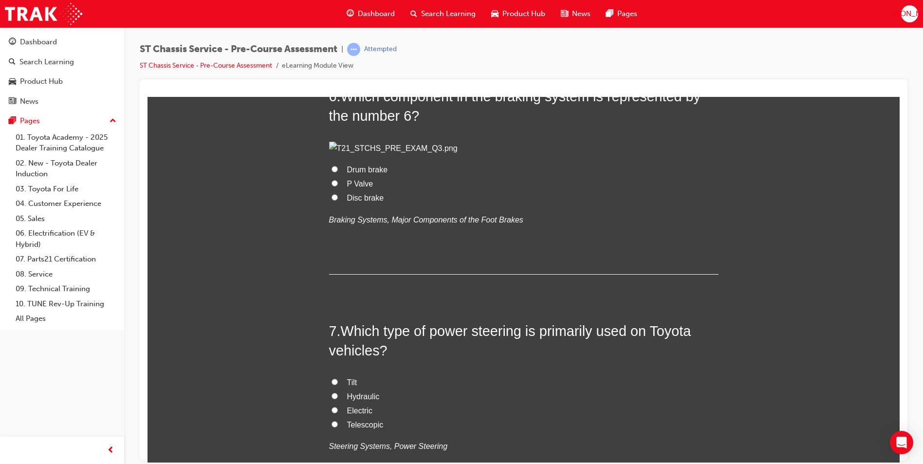
scroll to position [1119, 0]
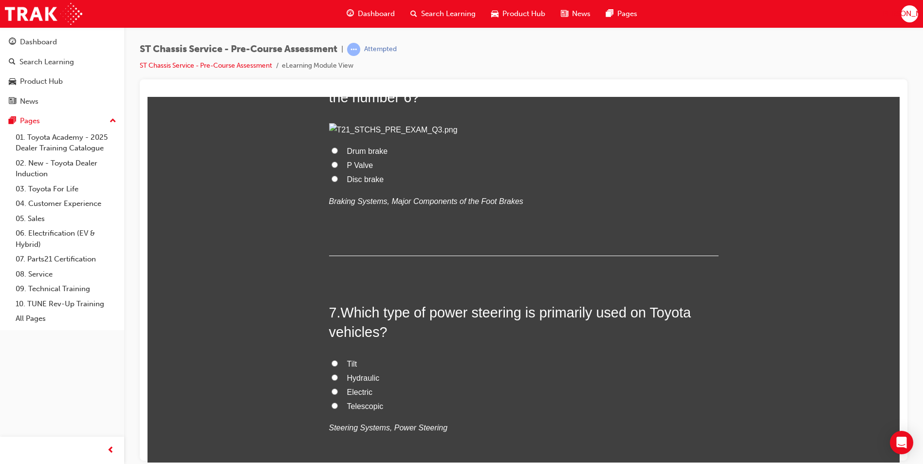
click at [331, 153] on input "Drum brake" at bounding box center [334, 150] width 6 height 6
radio input "true"
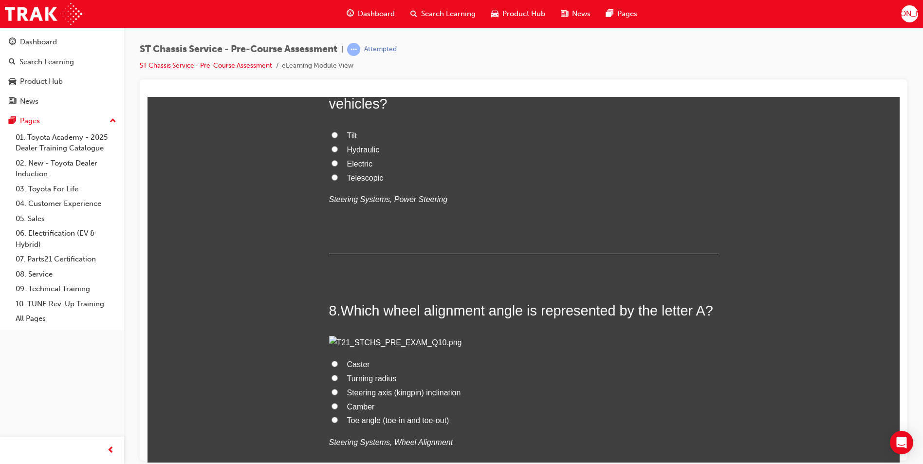
scroll to position [1363, 0]
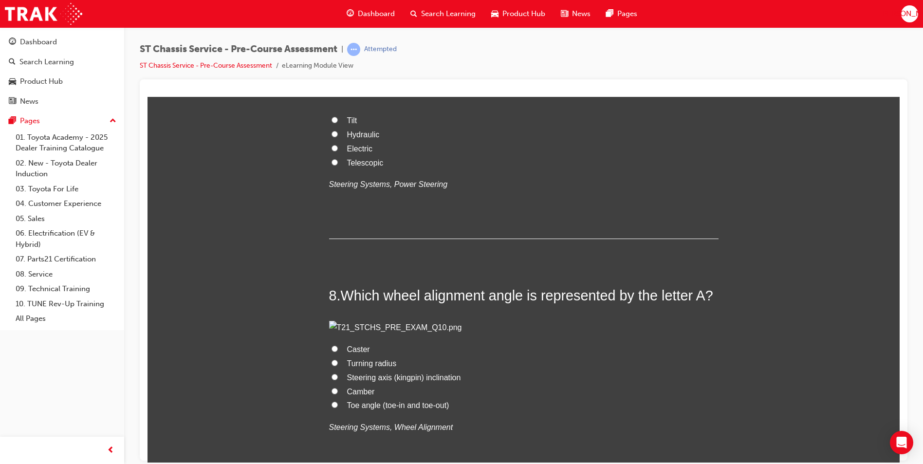
click at [331, 123] on input "Tilt" at bounding box center [334, 119] width 6 height 6
radio input "true"
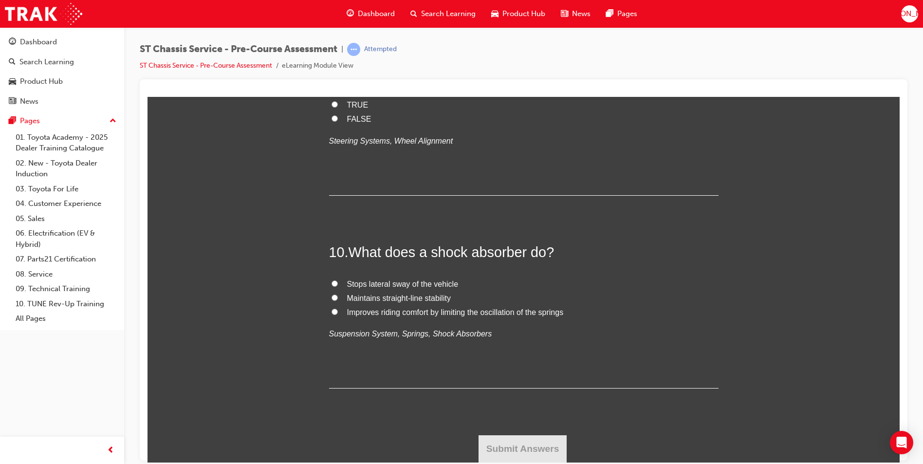
scroll to position [1849, 0]
radio input "true"
click at [331, 121] on input "FALSE" at bounding box center [334, 118] width 6 height 6
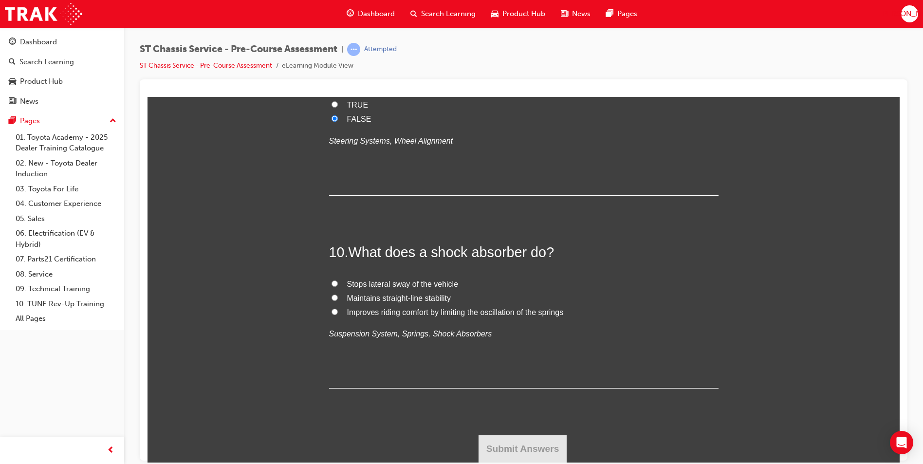
radio input "true"
click at [333, 314] on input "Improves riding comfort by limiting the oscillation of the springs" at bounding box center [334, 311] width 6 height 6
radio input "true"
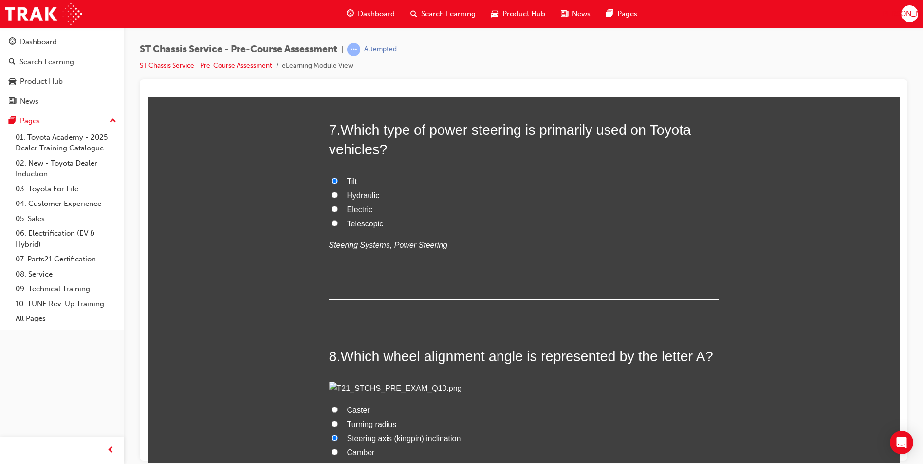
scroll to position [1460, 0]
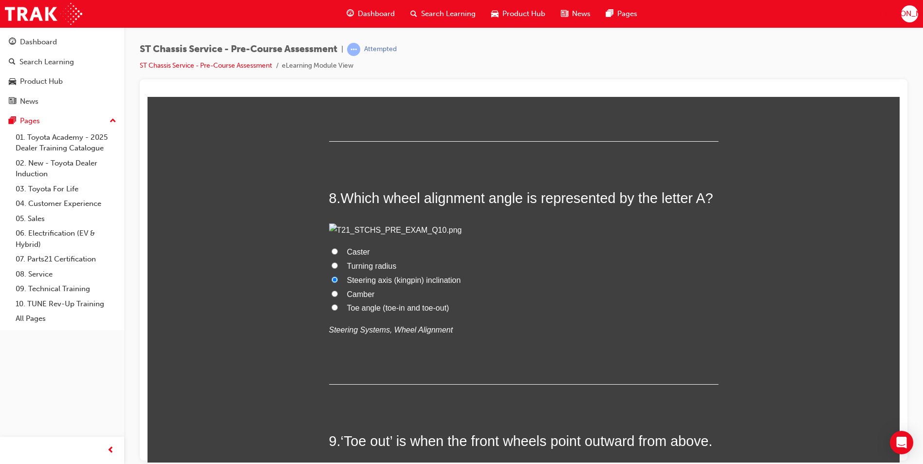
click at [331, 68] on input "Telescopic" at bounding box center [334, 64] width 6 height 6
radio input "true"
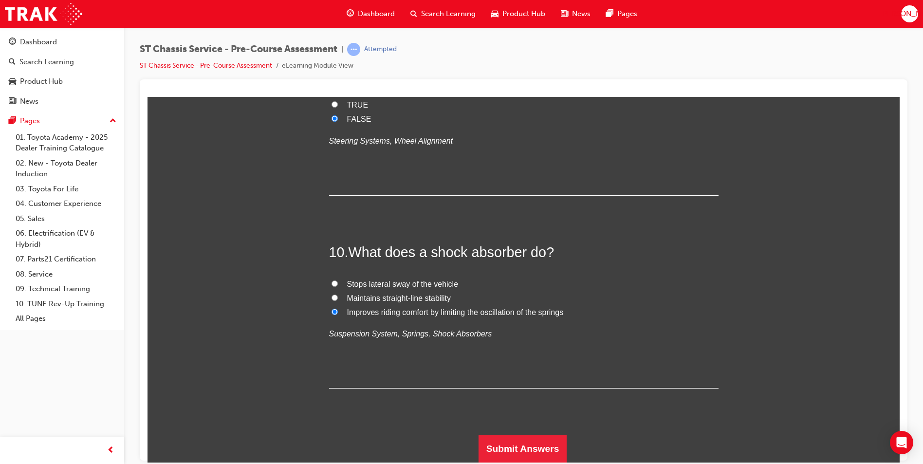
scroll to position [2339, 0]
click at [537, 450] on button "Submit Answers" at bounding box center [522, 448] width 89 height 27
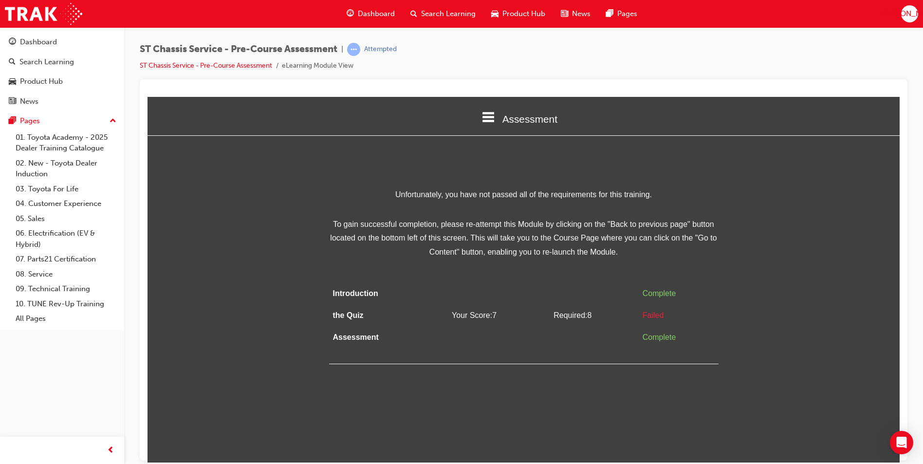
scroll to position [0, 0]
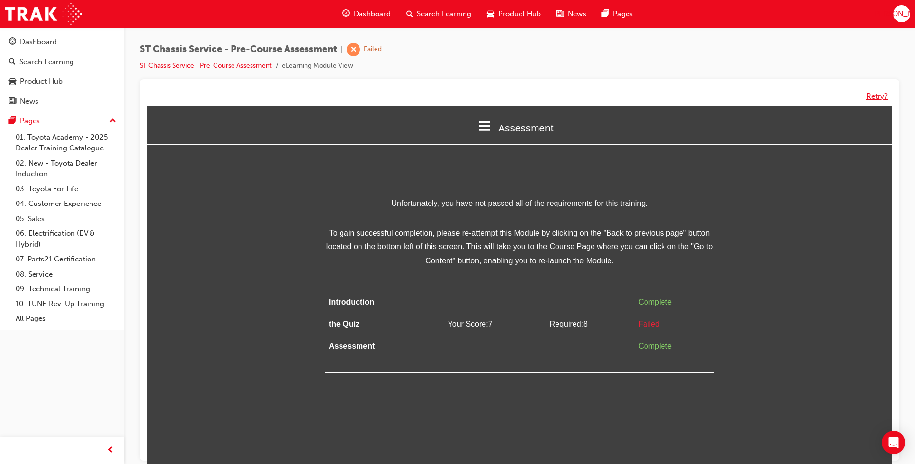
click at [876, 96] on button "Retry?" at bounding box center [877, 96] width 21 height 11
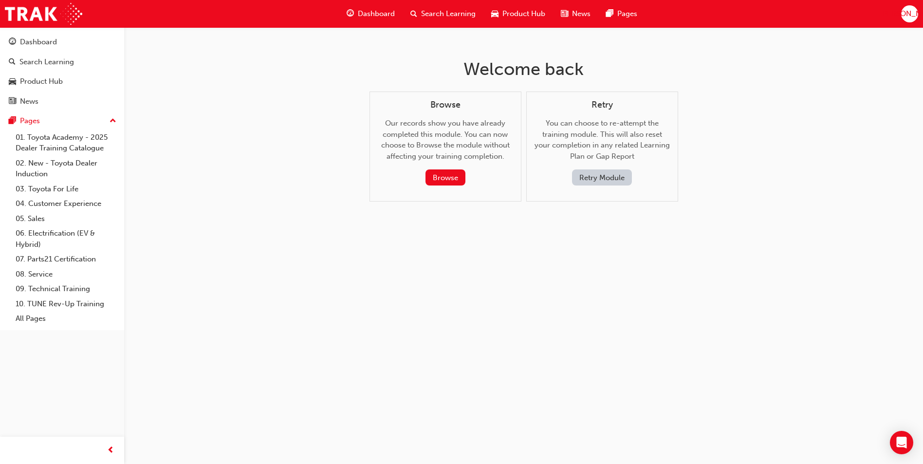
click at [599, 175] on button "Retry Module" at bounding box center [602, 177] width 60 height 16
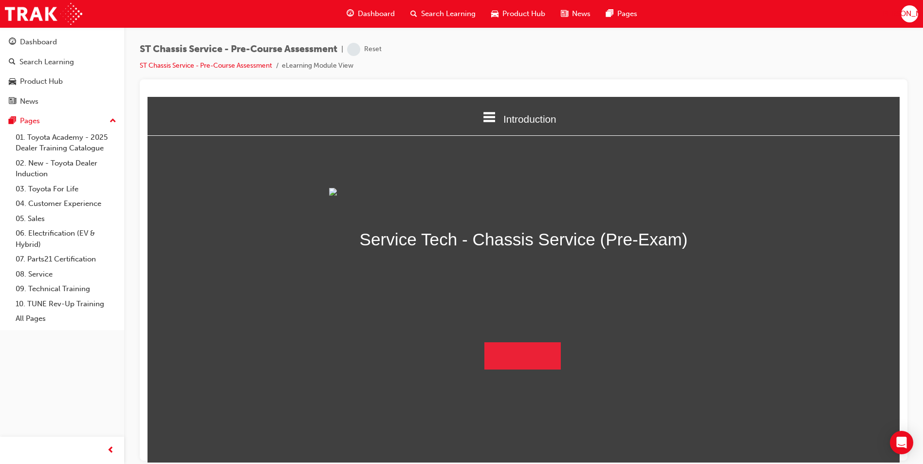
scroll to position [14, 0]
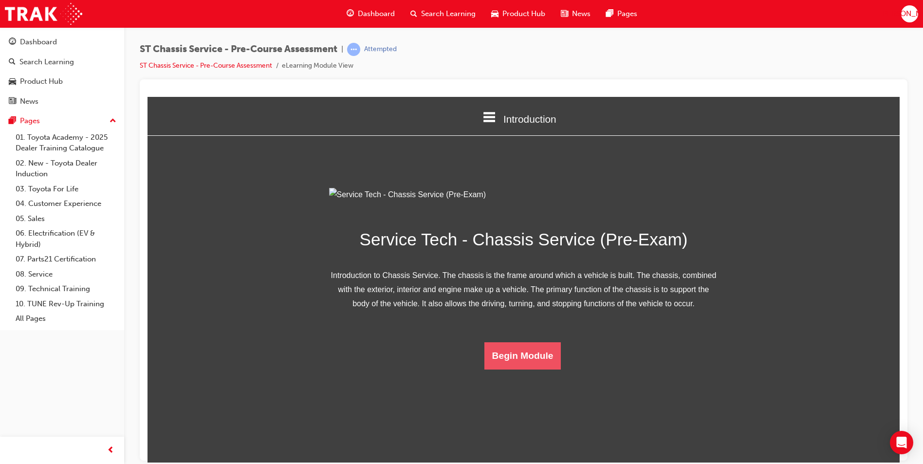
click at [501, 369] on button "Begin Module" at bounding box center [522, 355] width 77 height 27
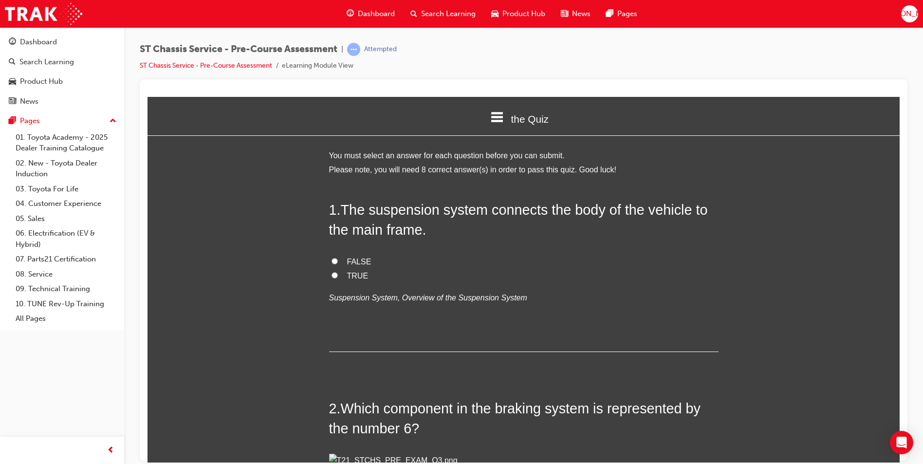
click at [331, 275] on input "TRUE" at bounding box center [334, 275] width 6 height 6
radio input "true"
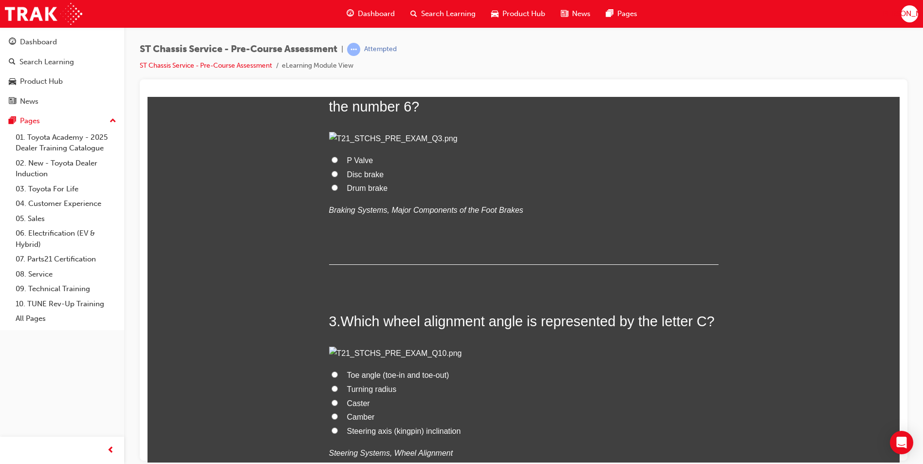
scroll to position [389, 0]
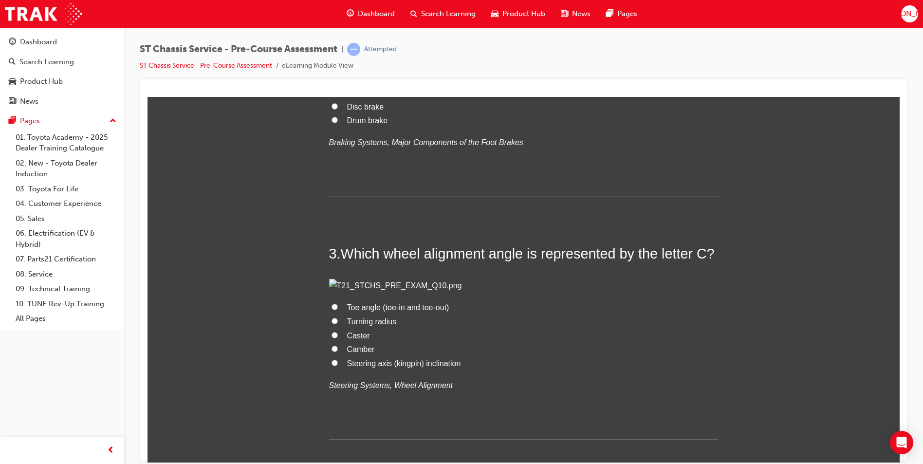
click at [331, 123] on input "Drum brake" at bounding box center [334, 119] width 6 height 6
radio input "true"
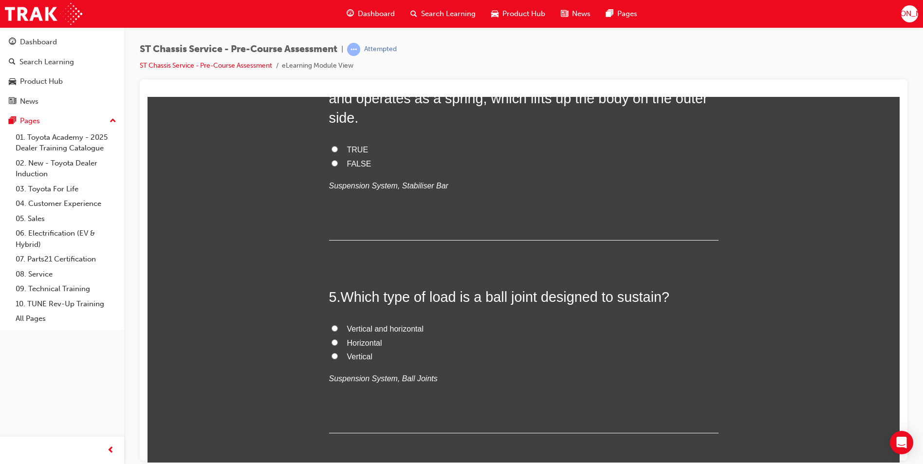
scroll to position [827, 0]
radio input "true"
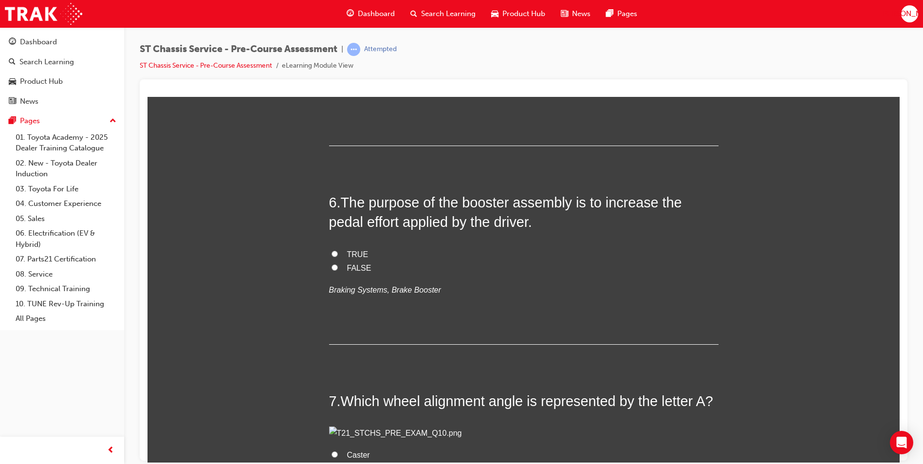
scroll to position [1119, 0]
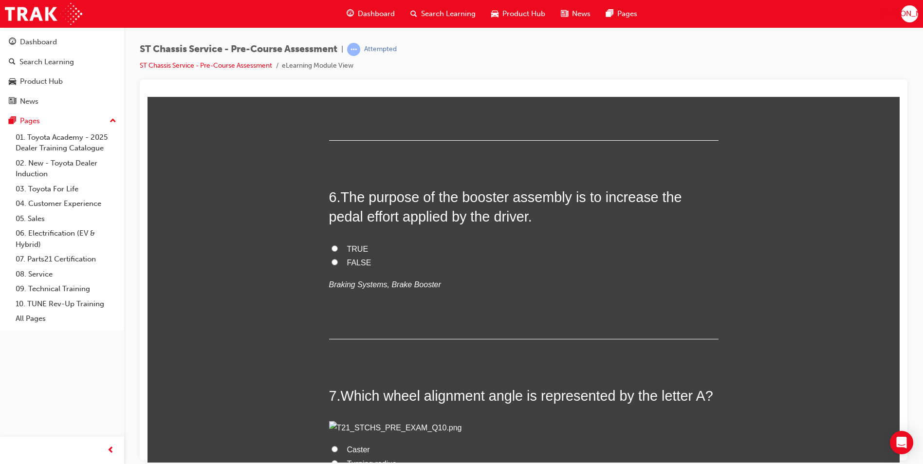
radio input "true"
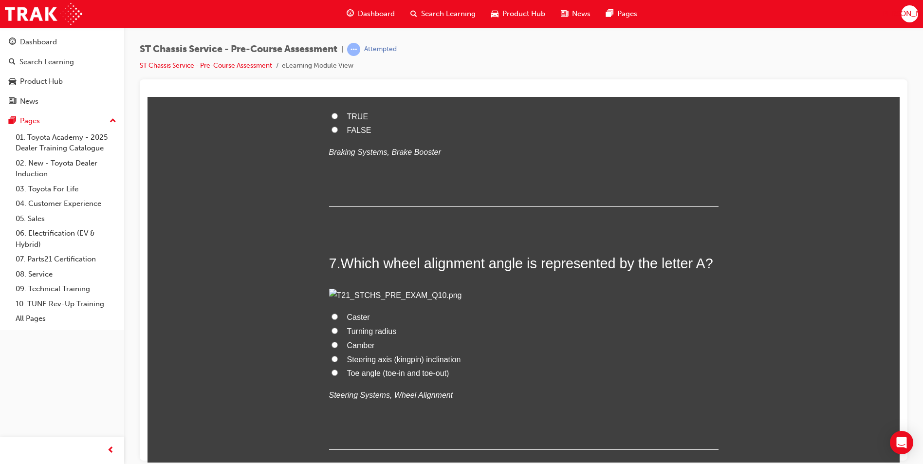
scroll to position [1265, 0]
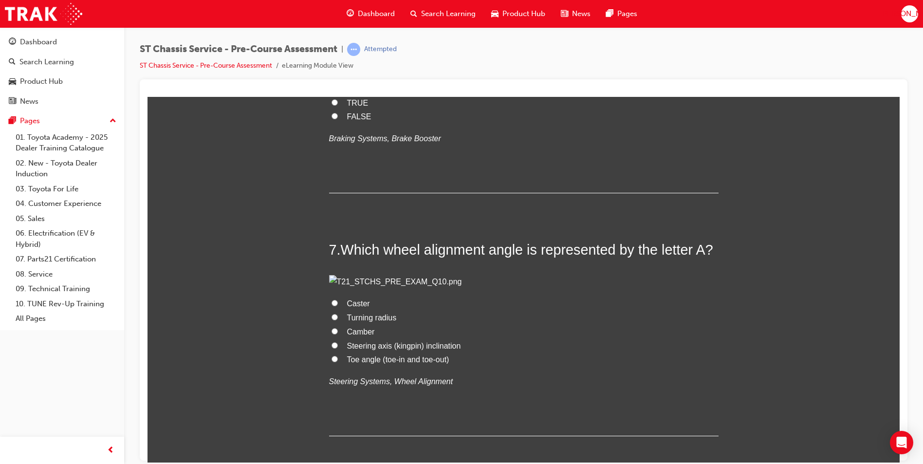
radio input "true"
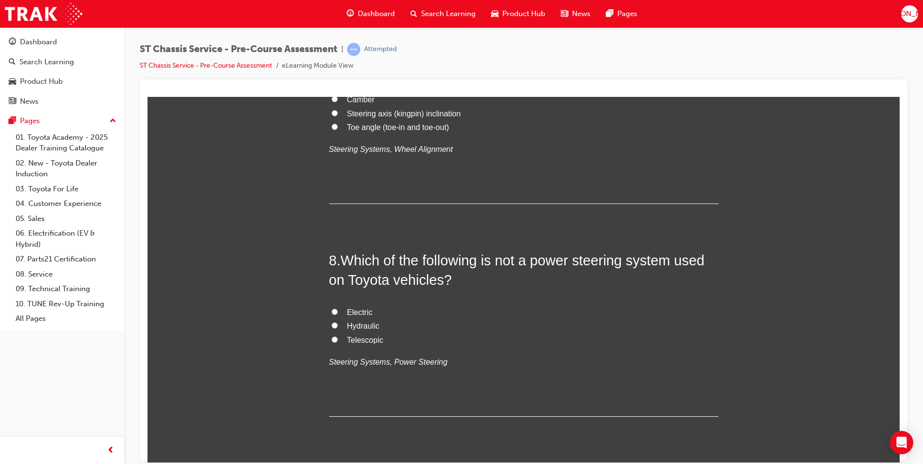
scroll to position [1509, 0]
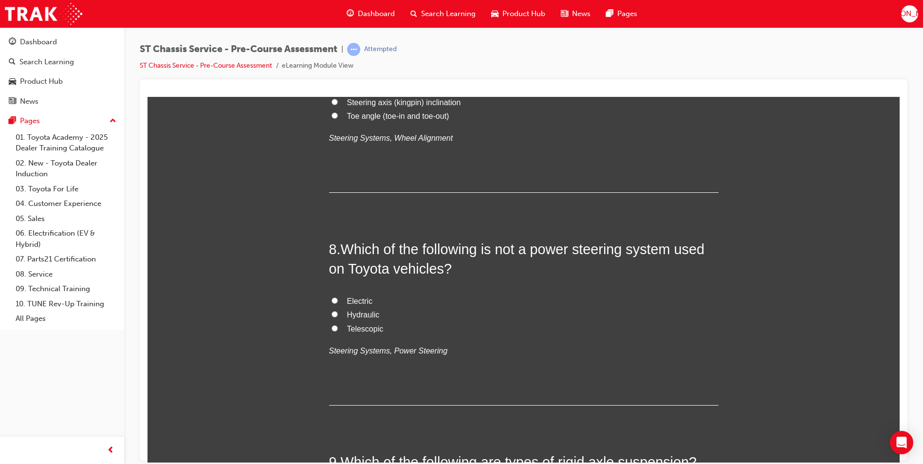
radio input "true"
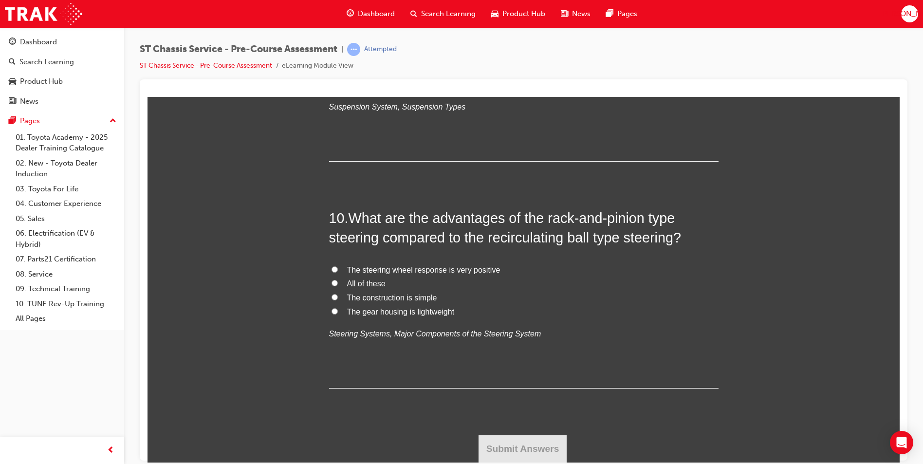
scroll to position [2044, 0]
radio input "true"
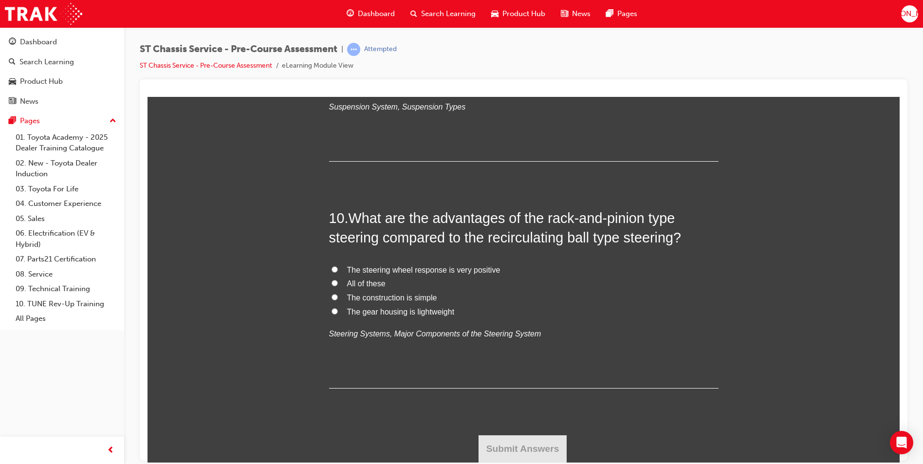
radio input "true"
click at [332, 87] on input "4-link type, Semi-trailing arm type, Double wishbone type" at bounding box center [334, 84] width 6 height 6
radio input "true"
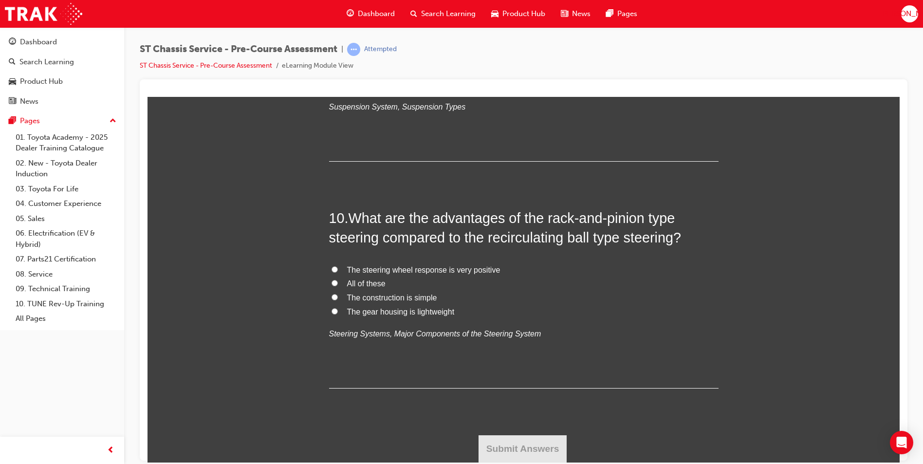
click at [331, 286] on input "All of these" at bounding box center [334, 282] width 6 height 6
radio input "true"
click at [519, 444] on button "Submit Answers" at bounding box center [522, 448] width 89 height 27
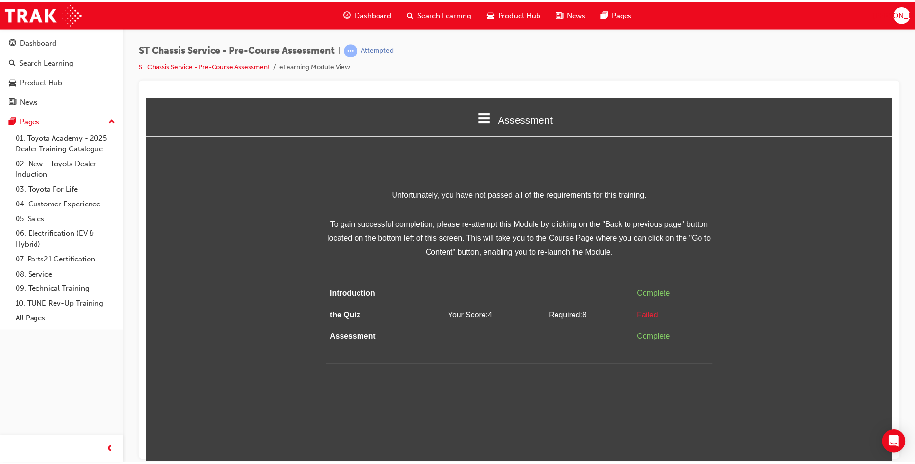
scroll to position [0, 0]
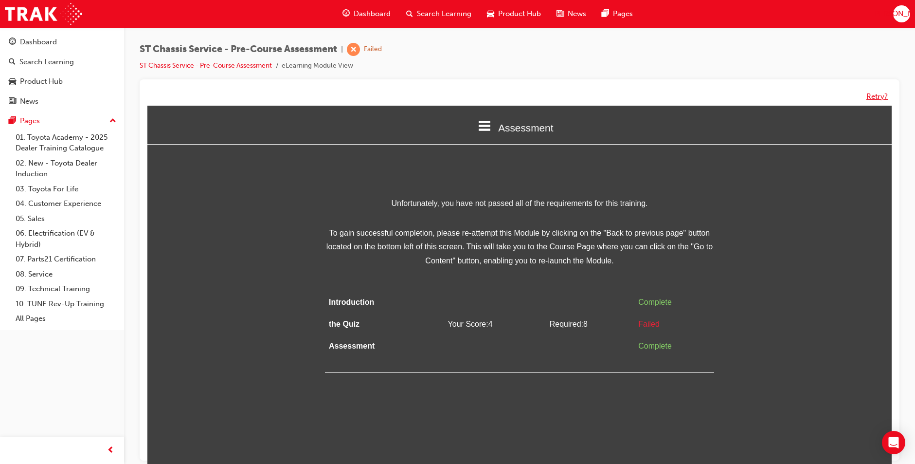
click at [877, 95] on button "Retry?" at bounding box center [877, 96] width 21 height 11
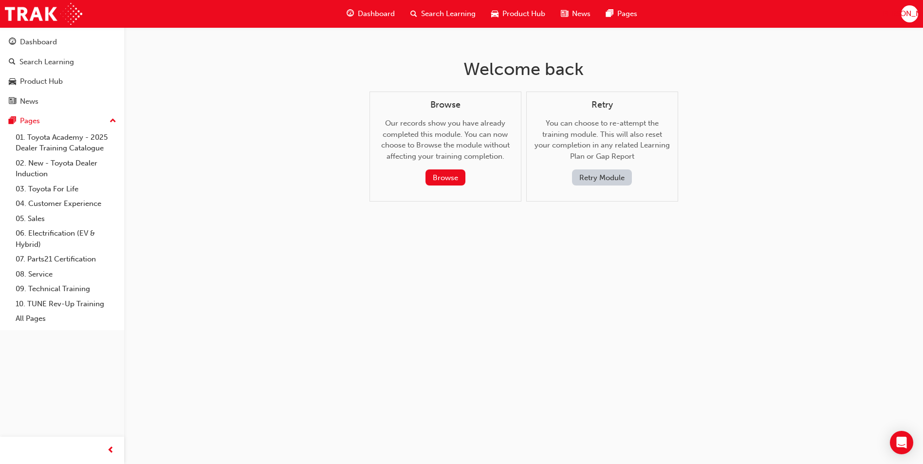
click at [597, 177] on button "Retry Module" at bounding box center [602, 177] width 60 height 16
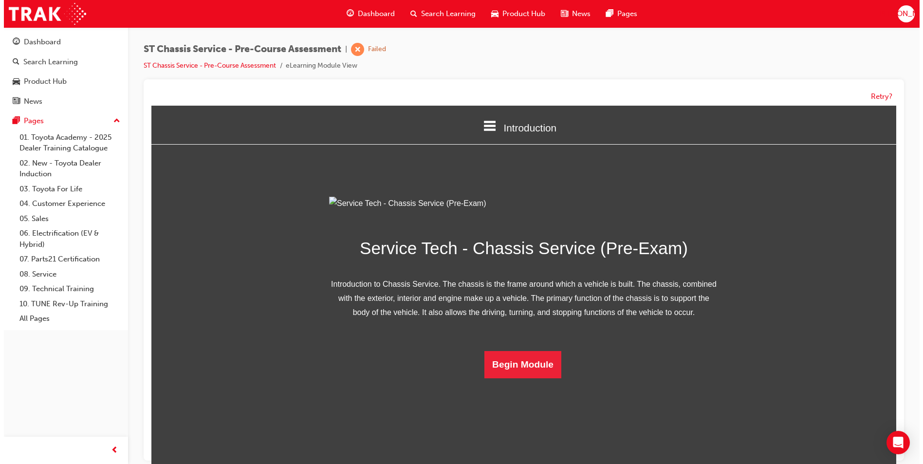
scroll to position [14, 0]
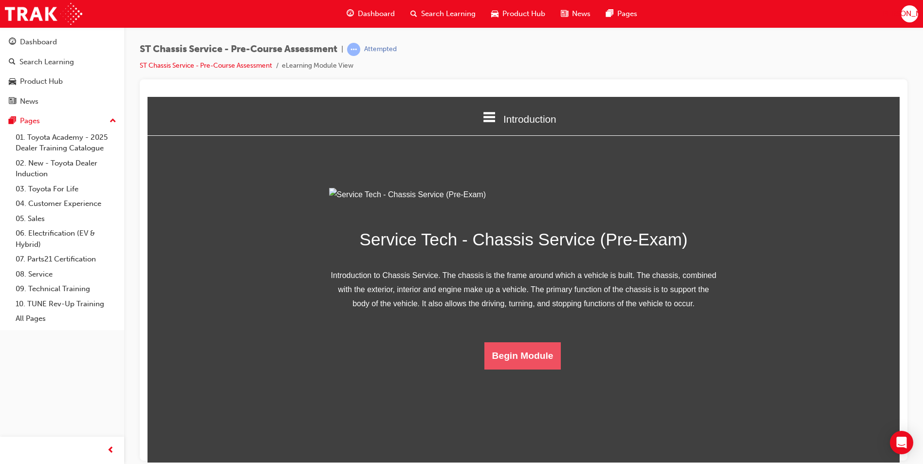
click at [513, 369] on button "Begin Module" at bounding box center [522, 355] width 77 height 27
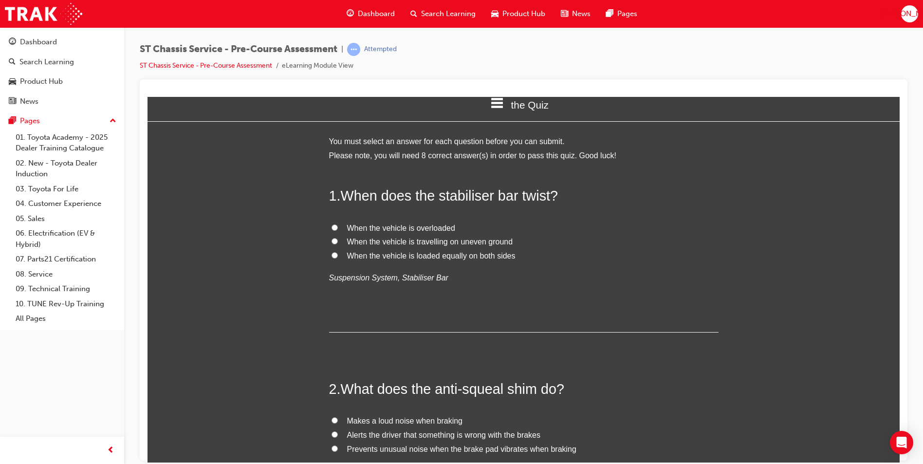
scroll to position [0, 0]
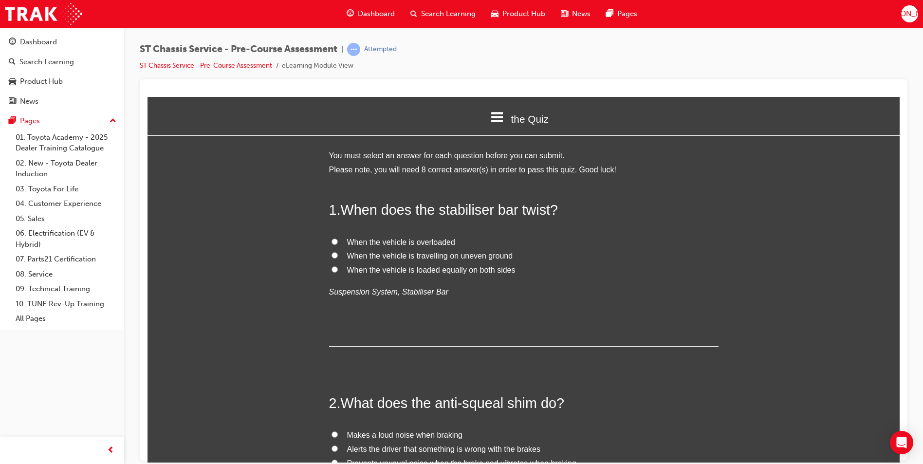
click at [331, 254] on input "When the vehicle is travelling on uneven ground" at bounding box center [334, 255] width 6 height 6
radio input "true"
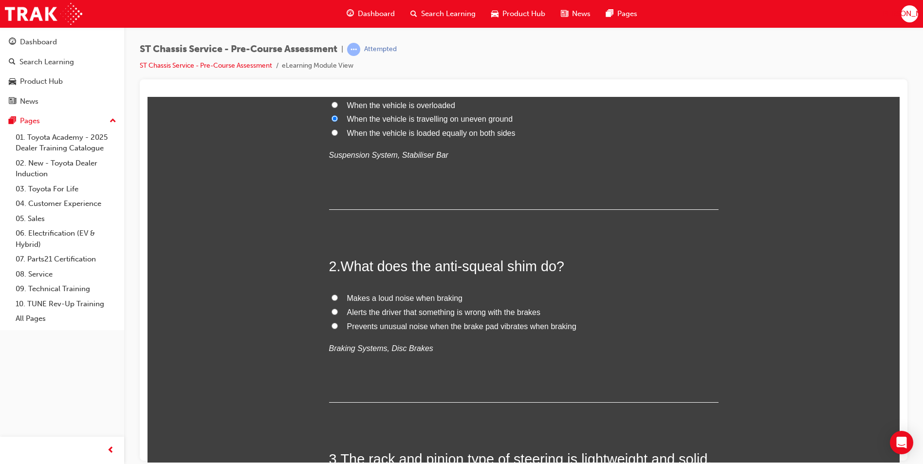
scroll to position [146, 0]
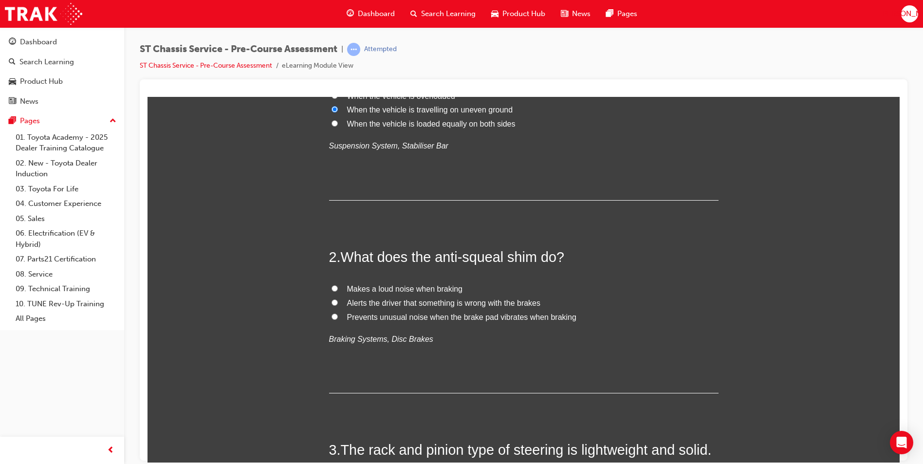
click at [331, 316] on input "Prevents unusual noise when the brake pad vibrates when braking" at bounding box center [334, 316] width 6 height 6
radio input "true"
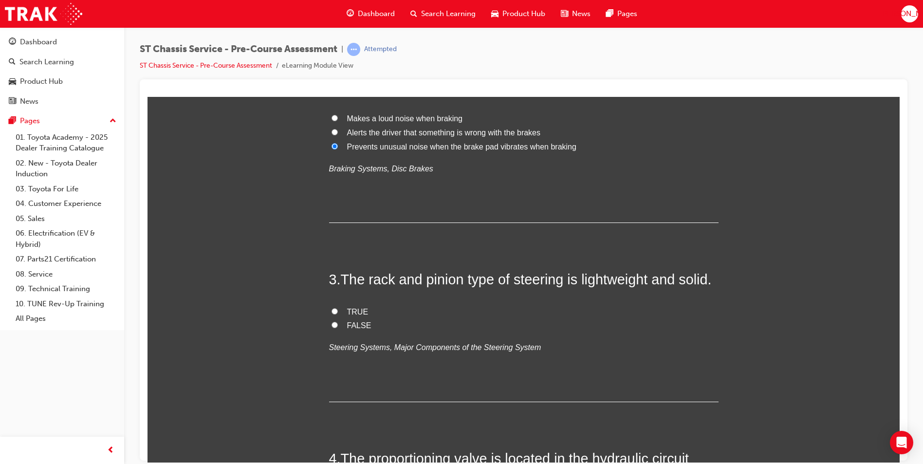
scroll to position [292, 0]
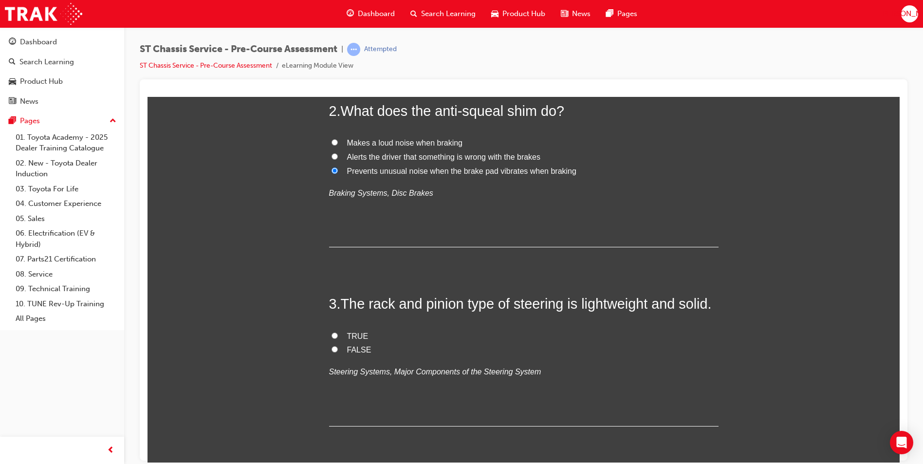
click at [331, 335] on input "TRUE" at bounding box center [334, 335] width 6 height 6
radio input "true"
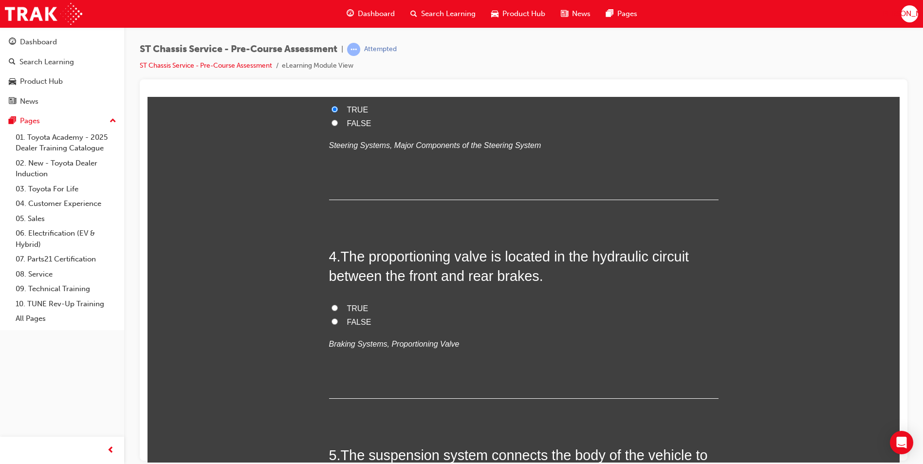
scroll to position [535, 0]
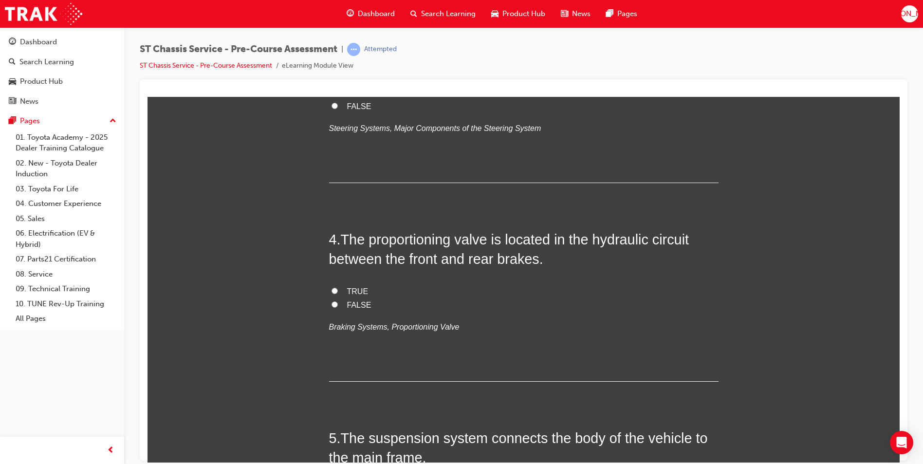
click at [331, 290] on input "TRUE" at bounding box center [334, 290] width 6 height 6
radio input "true"
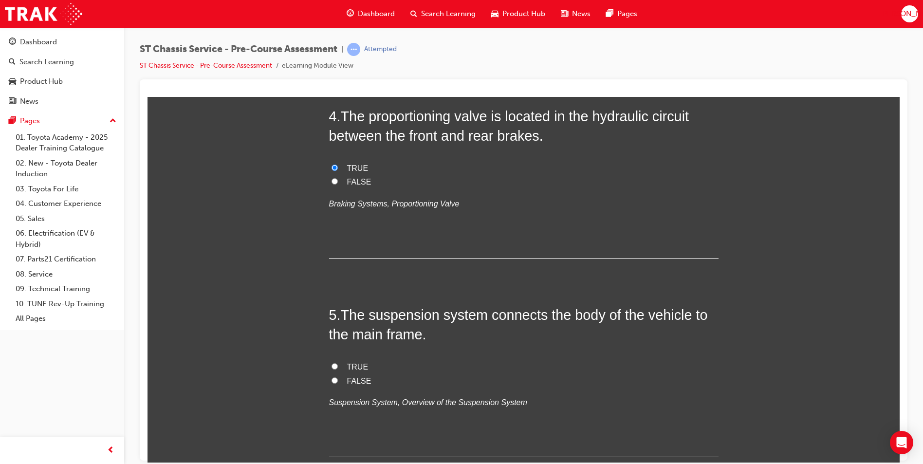
scroll to position [681, 0]
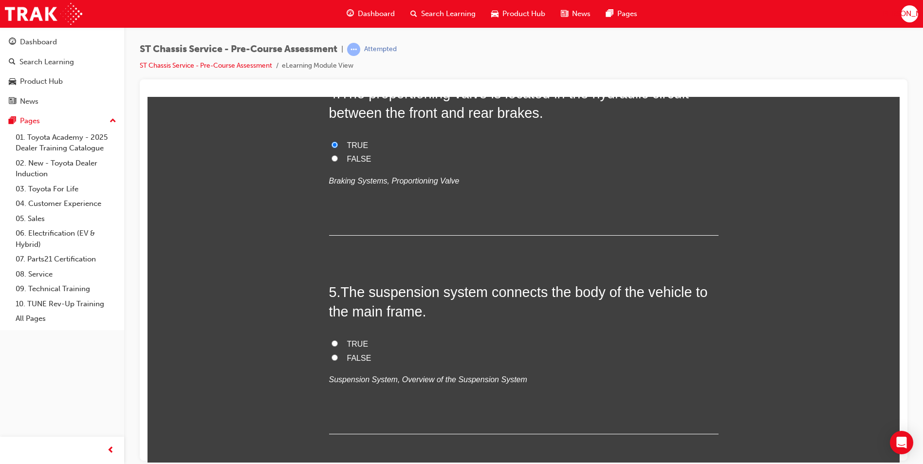
click at [331, 356] on input "FALSE" at bounding box center [334, 357] width 6 height 6
radio input "true"
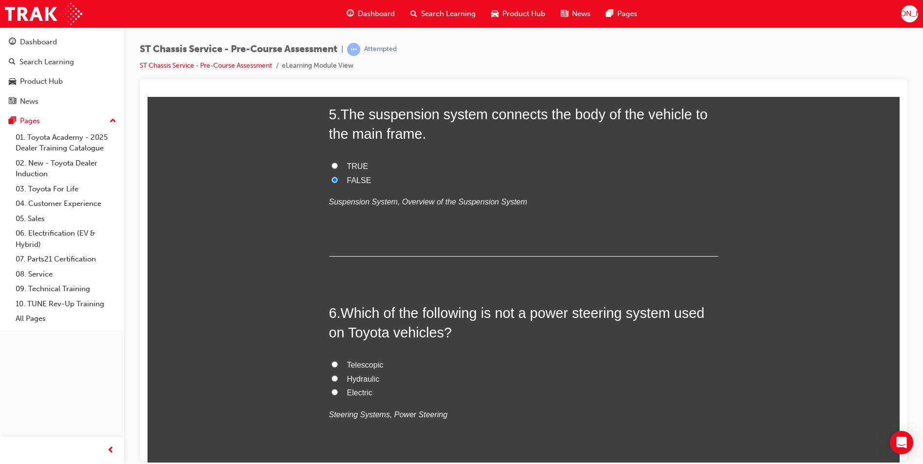
scroll to position [876, 0]
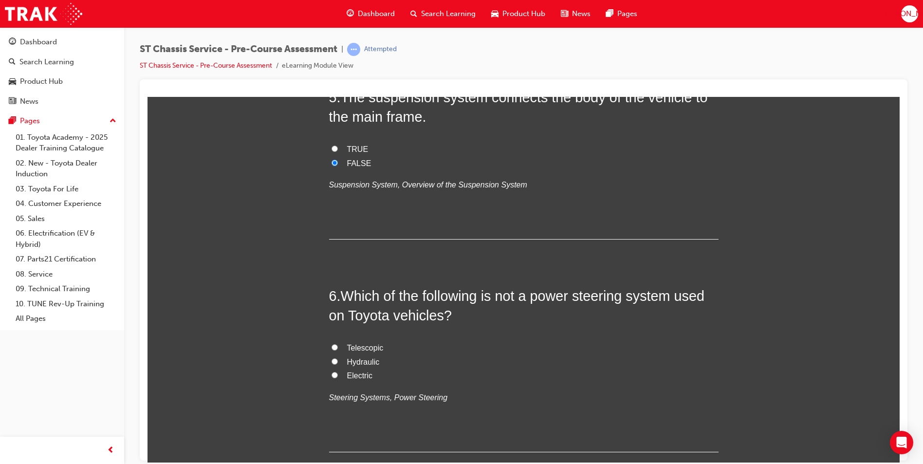
click at [331, 347] on input "Telescopic" at bounding box center [334, 347] width 6 height 6
radio input "true"
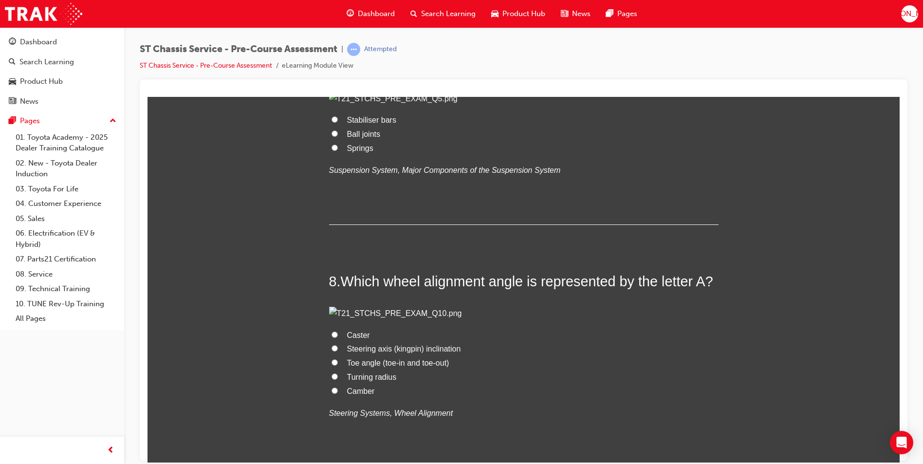
scroll to position [1314, 0]
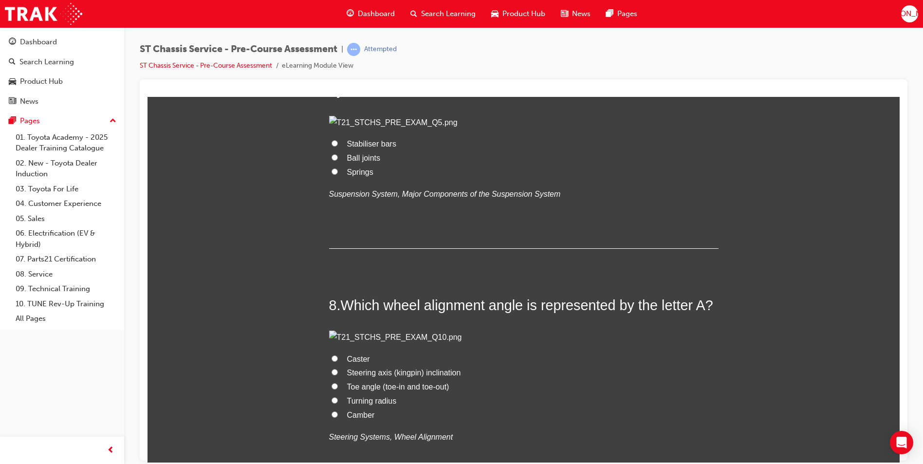
click at [331, 174] on input "Springs" at bounding box center [334, 171] width 6 height 6
radio input "true"
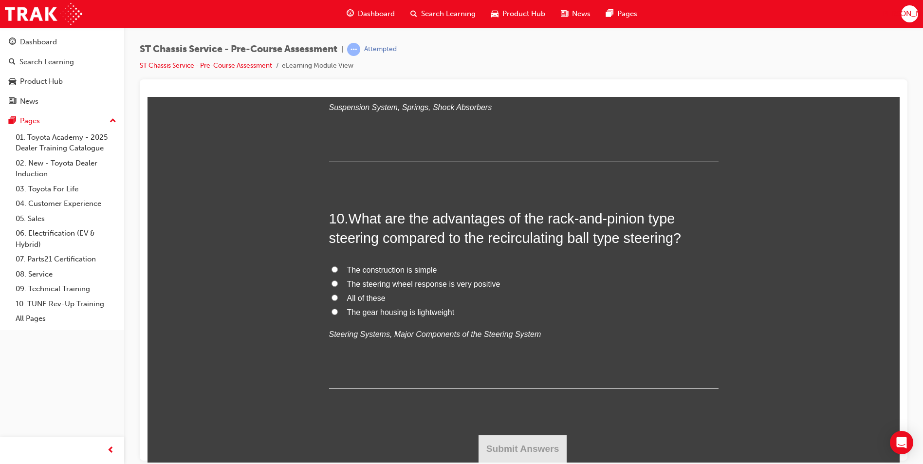
scroll to position [2093, 0]
click at [331, 73] on input "Absorbs the impact from the road surface" at bounding box center [334, 70] width 6 height 6
radio input "true"
click at [331, 88] on input "Improves riding comfort by limiting the oscillation of the springs" at bounding box center [334, 84] width 6 height 6
radio input "true"
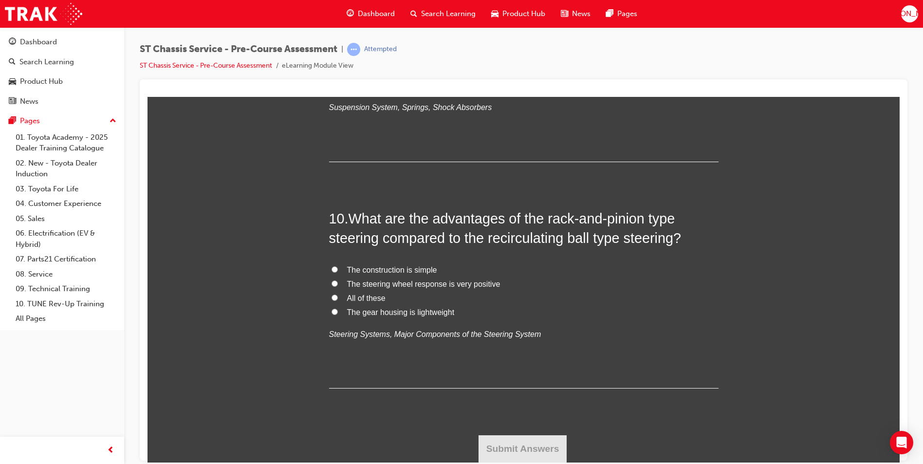
click at [332, 73] on input "Absorbs the impact from the road surface" at bounding box center [334, 70] width 6 height 6
radio input "true"
click at [331, 294] on input "All of these" at bounding box center [334, 297] width 6 height 6
radio input "true"
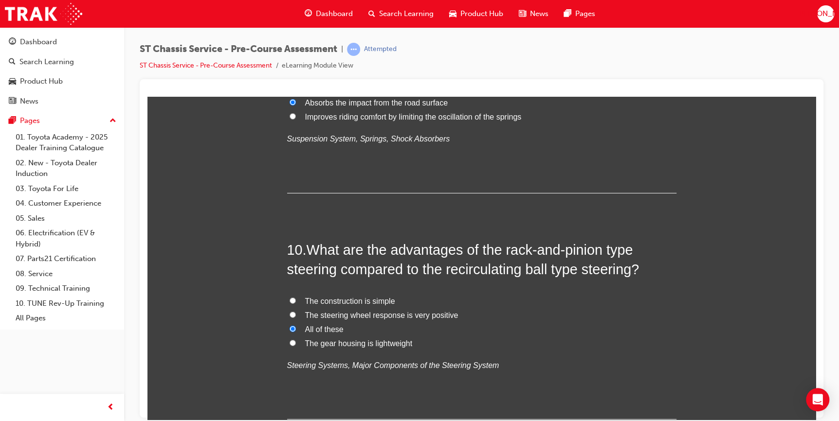
scroll to position [1884, 0]
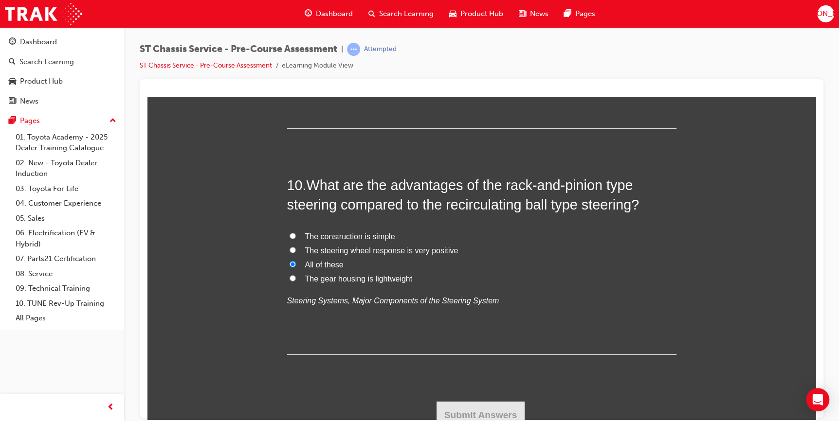
radio input "true"
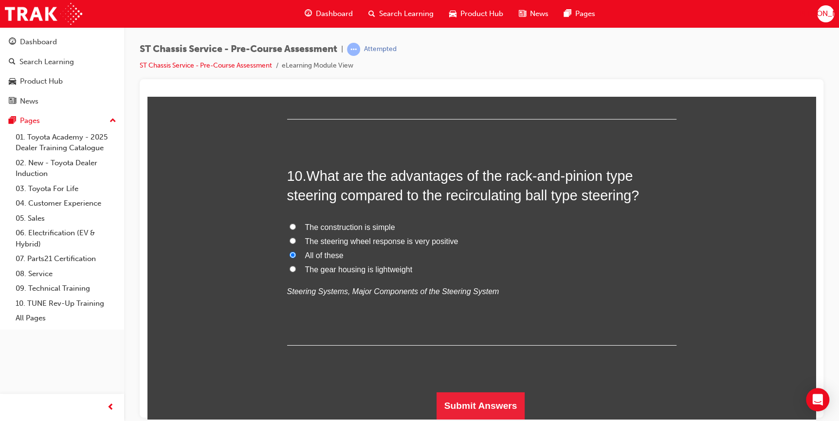
scroll to position [2384, 0]
click at [498, 406] on button "Submit Answers" at bounding box center [481, 405] width 89 height 27
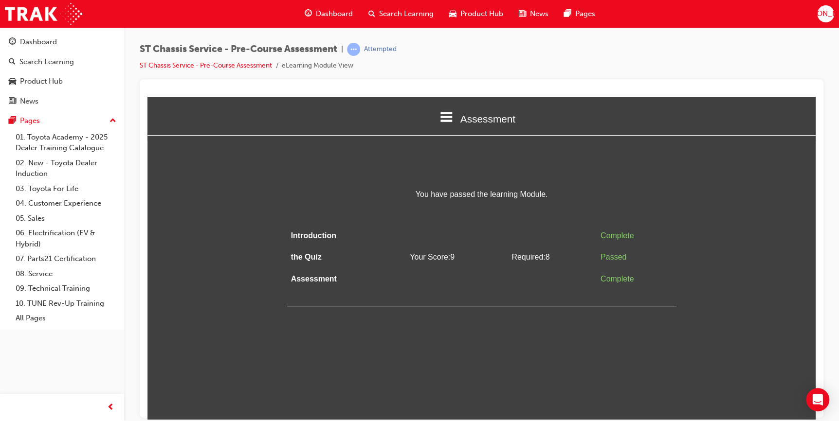
scroll to position [0, 0]
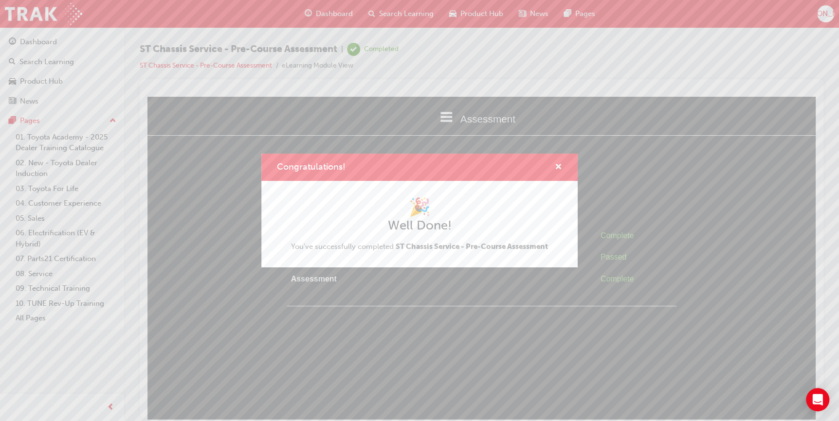
click at [562, 164] on div "Congratulations!" at bounding box center [419, 168] width 316 height 28
click at [560, 165] on span "cross-icon" at bounding box center [558, 168] width 7 height 9
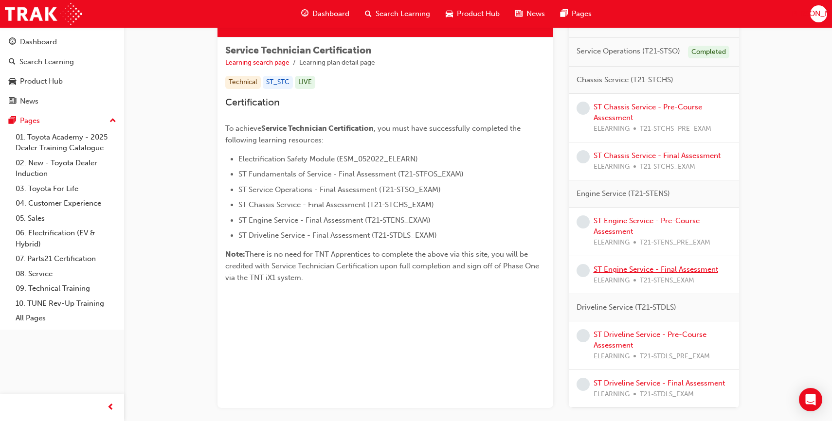
scroll to position [216, 0]
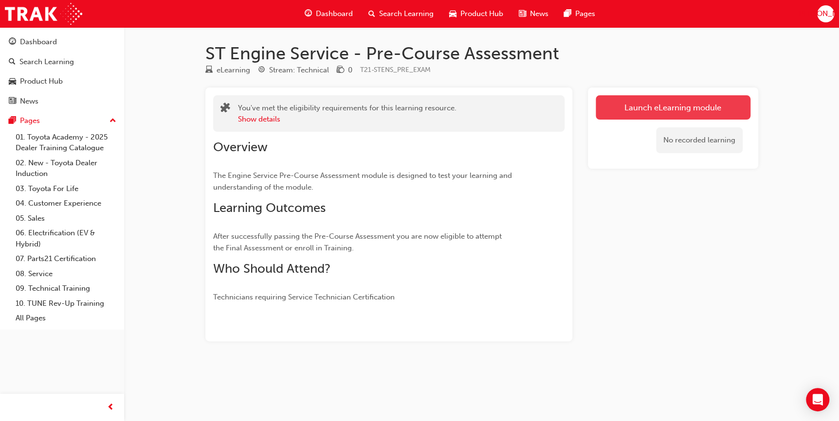
click at [673, 116] on link "Launch eLearning module" at bounding box center [673, 107] width 155 height 24
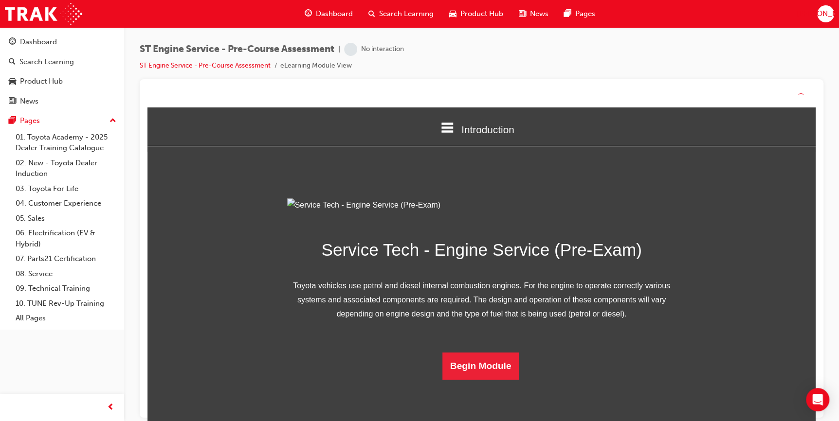
scroll to position [56, 0]
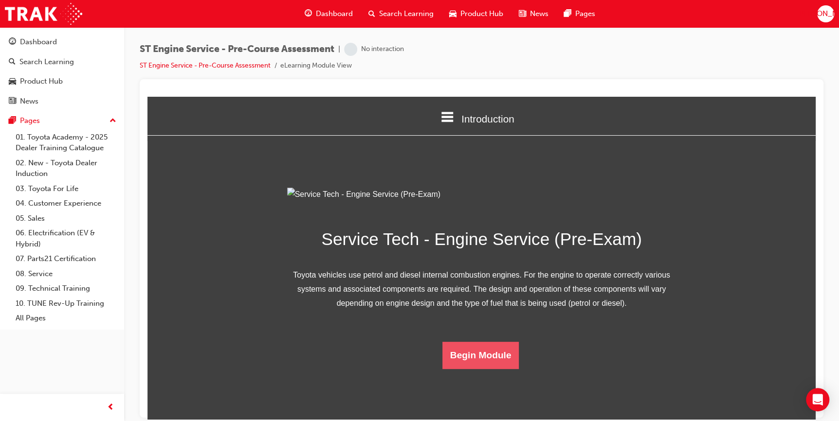
click at [494, 369] on button "Begin Module" at bounding box center [480, 355] width 77 height 27
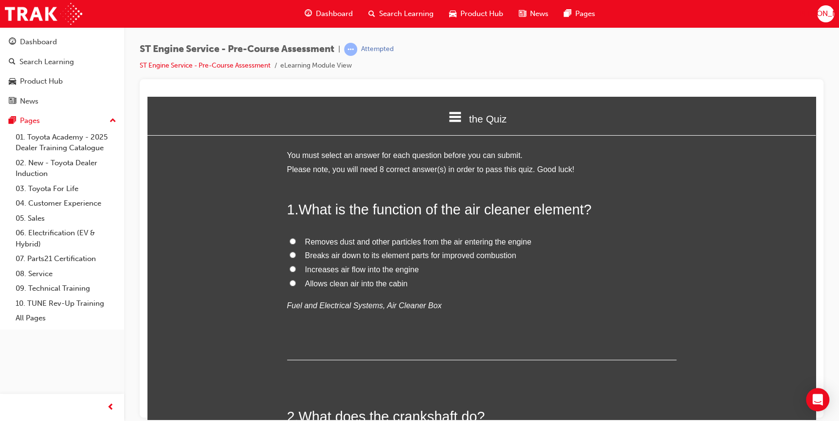
drag, startPoint x: 285, startPoint y: 241, endPoint x: 294, endPoint y: 240, distance: 8.8
click at [287, 240] on label "Removes dust and other particles from the air entering the engine" at bounding box center [481, 242] width 389 height 14
click at [290, 240] on input "Removes dust and other particles from the air entering the engine" at bounding box center [293, 241] width 6 height 6
radio input "true"
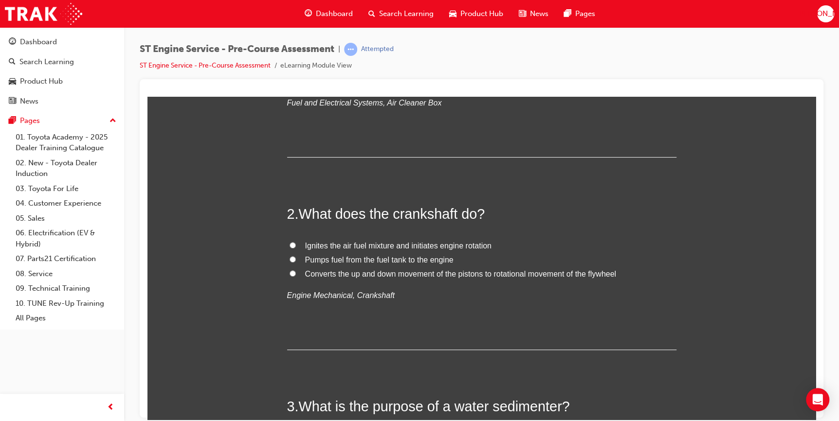
scroll to position [221, 0]
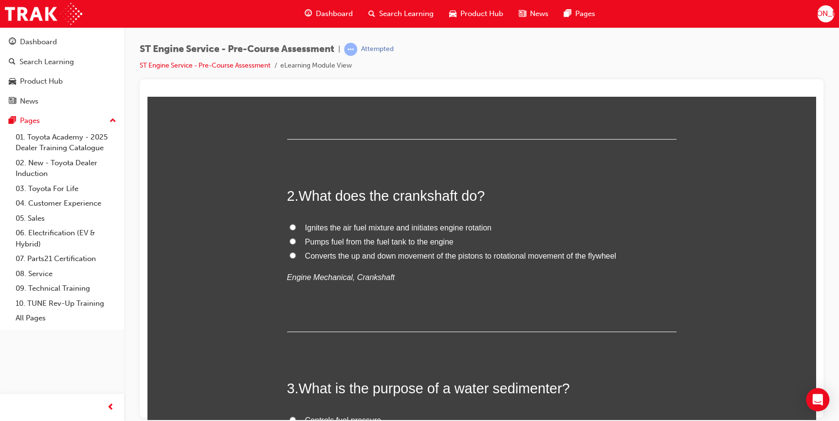
click at [290, 254] on input "Converts the up and down movement of the pistons to rotational movement of the …" at bounding box center [293, 255] width 6 height 6
radio input "true"
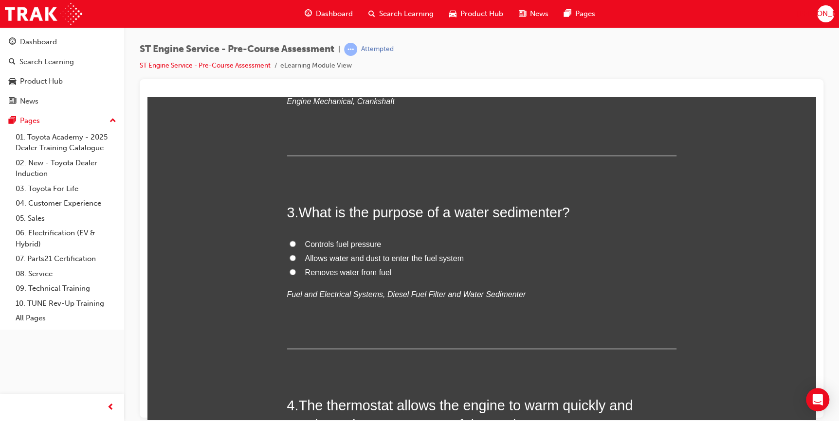
scroll to position [398, 0]
click at [290, 270] on input "Removes water from fuel" at bounding box center [293, 271] width 6 height 6
radio input "true"
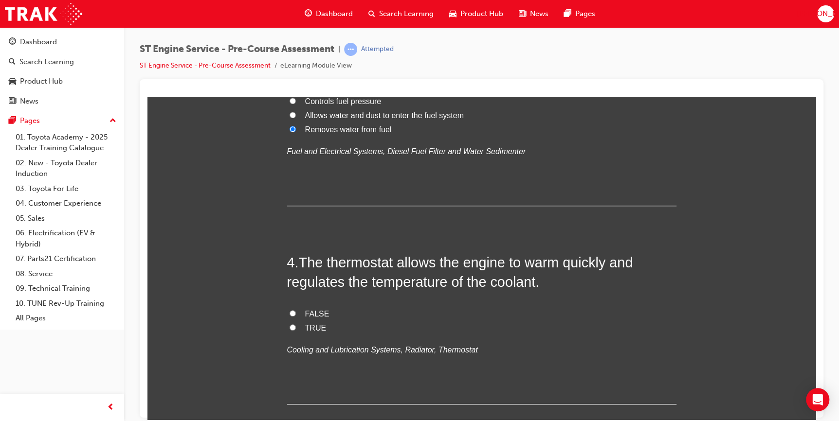
scroll to position [575, 0]
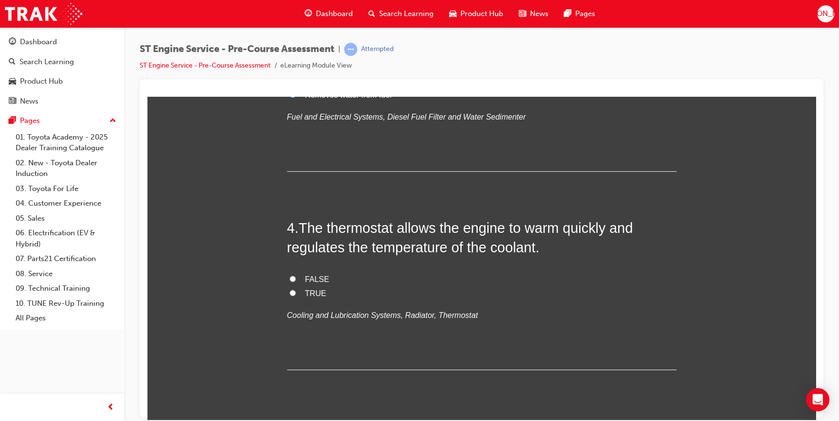
click at [290, 275] on input "FALSE" at bounding box center [293, 278] width 6 height 6
radio input "true"
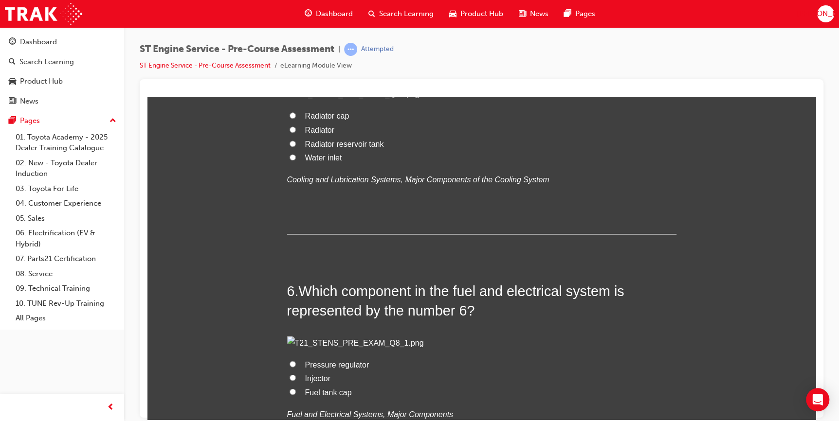
scroll to position [973, 0]
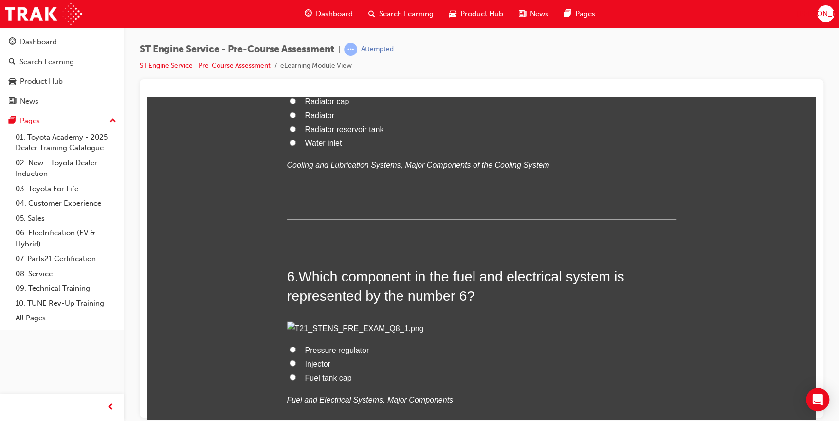
click at [290, 118] on input "Radiator" at bounding box center [293, 114] width 6 height 6
radio input "true"
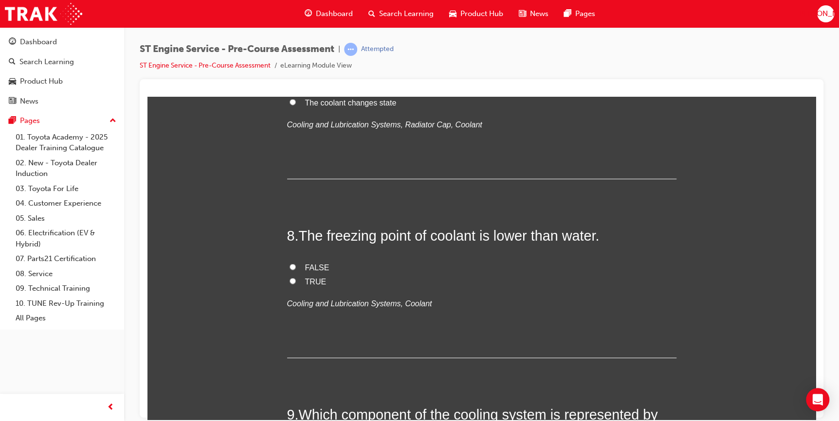
scroll to position [1504, 0]
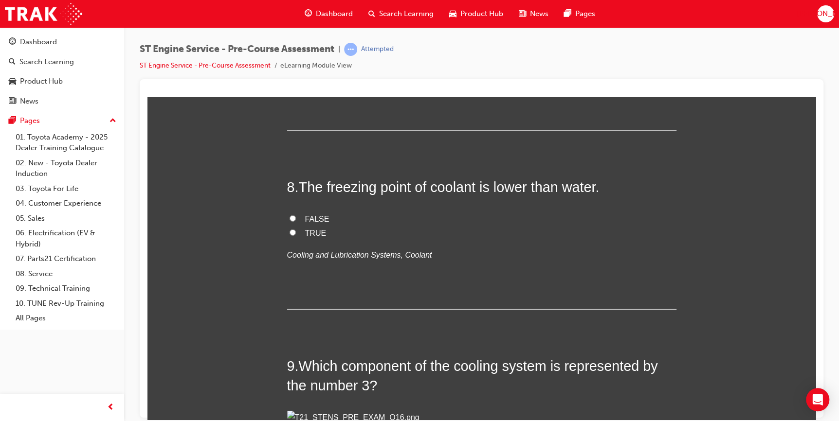
radio input "true"
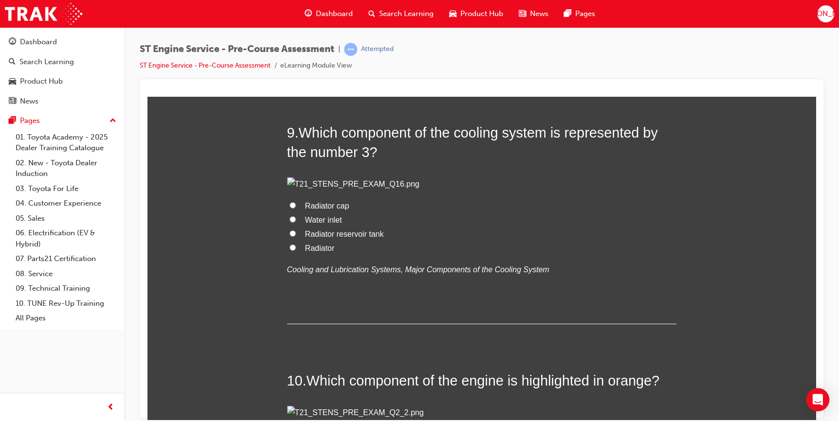
scroll to position [1770, 0]
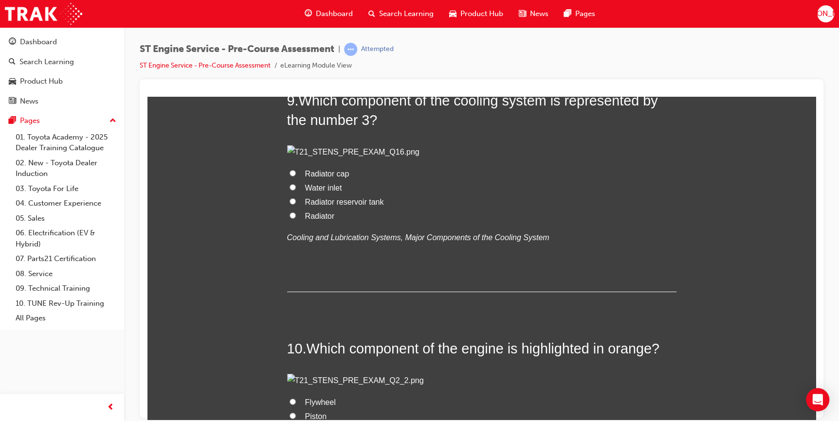
radio input "true"
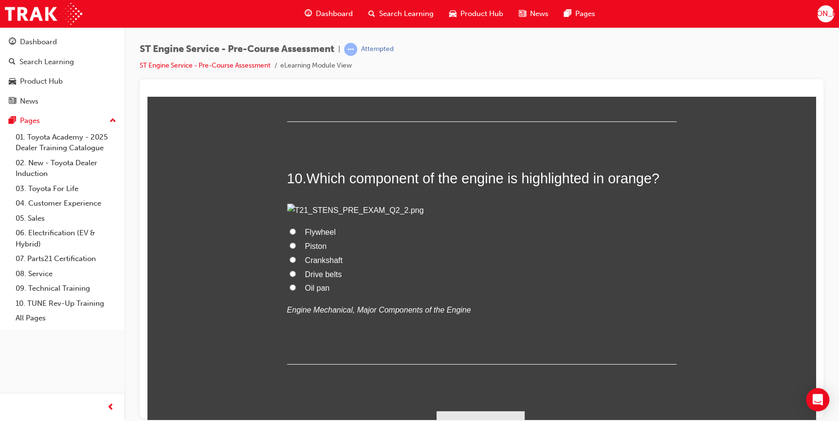
scroll to position [1991, 0]
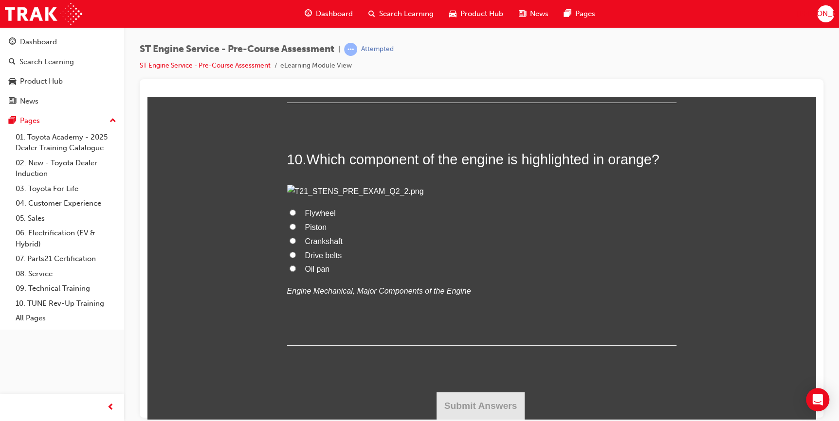
radio input "true"
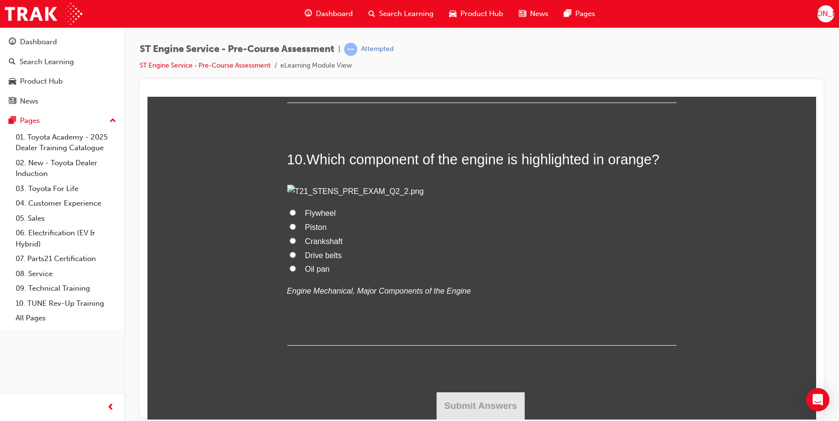
scroll to position [2876, 0]
click at [290, 216] on input "Flywheel" at bounding box center [293, 212] width 6 height 6
radio input "true"
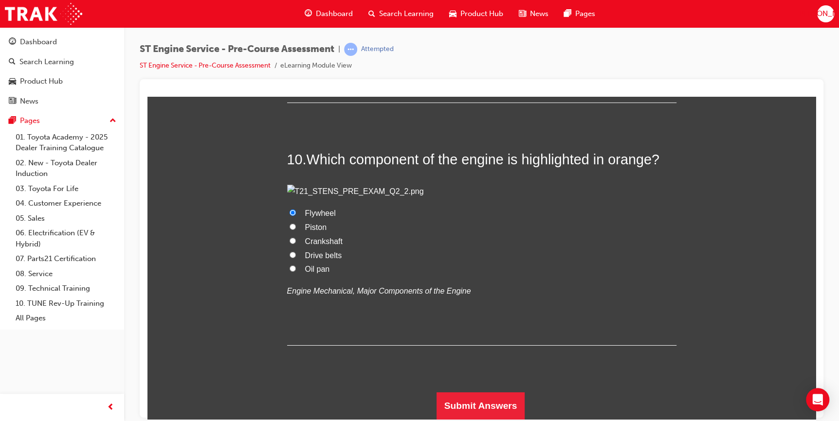
radio input "true"
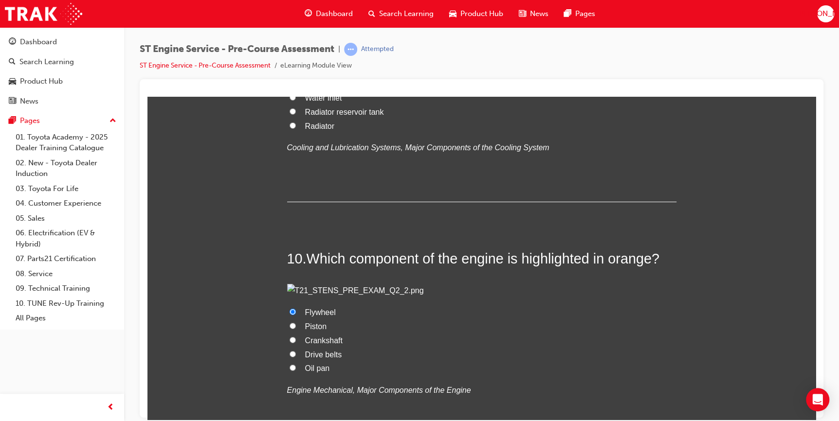
scroll to position [1858, 0]
radio input "true"
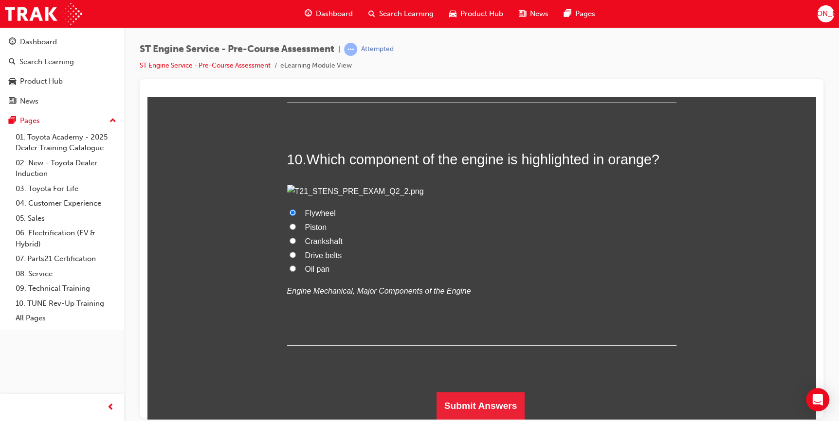
scroll to position [3017, 0]
click at [492, 407] on button "Submit Answers" at bounding box center [481, 405] width 89 height 27
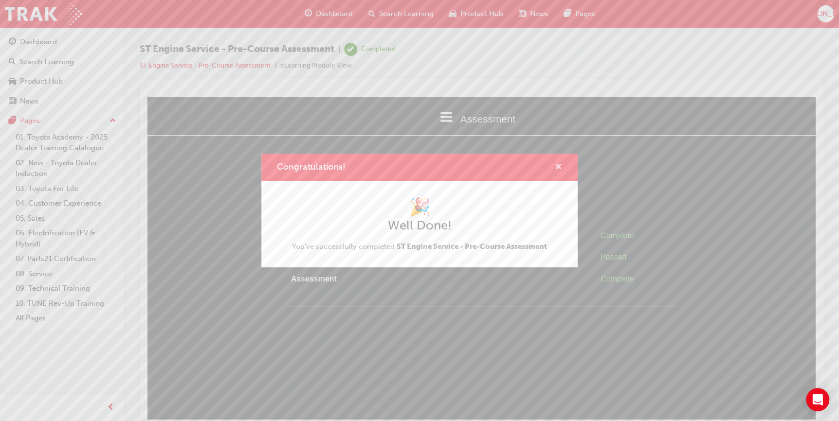
click at [556, 166] on span "cross-icon" at bounding box center [558, 168] width 7 height 9
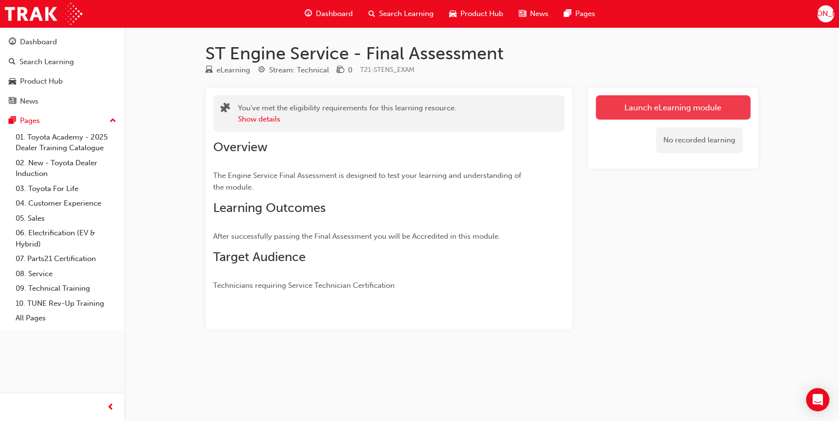
click at [649, 106] on link "Launch eLearning module" at bounding box center [673, 107] width 155 height 24
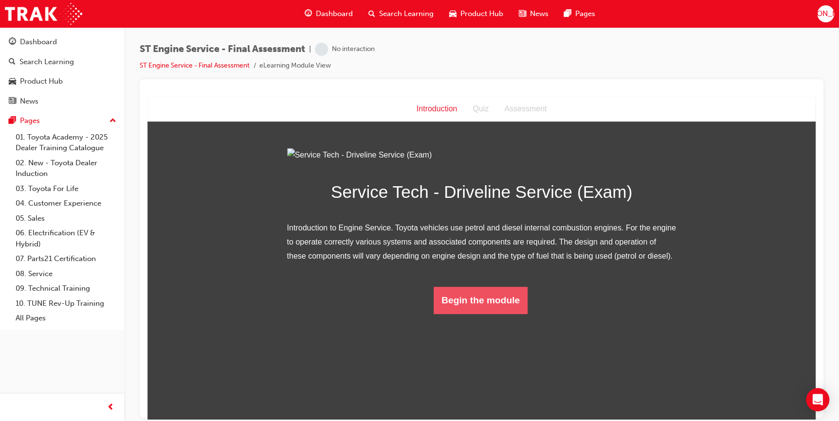
click at [481, 314] on button "Begin the module" at bounding box center [481, 300] width 94 height 27
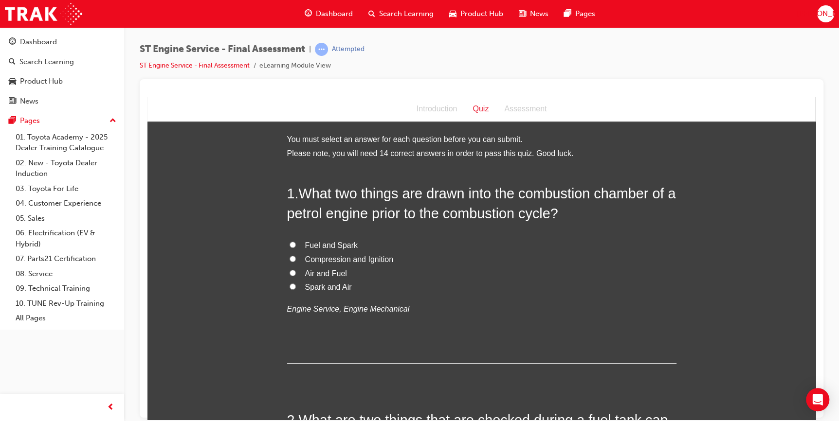
click at [290, 273] on input "Air and Fuel" at bounding box center [293, 273] width 6 height 6
radio input "true"
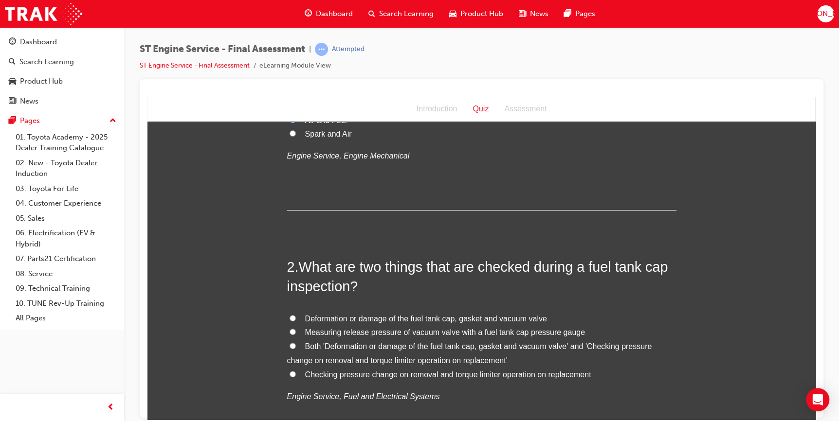
scroll to position [177, 0]
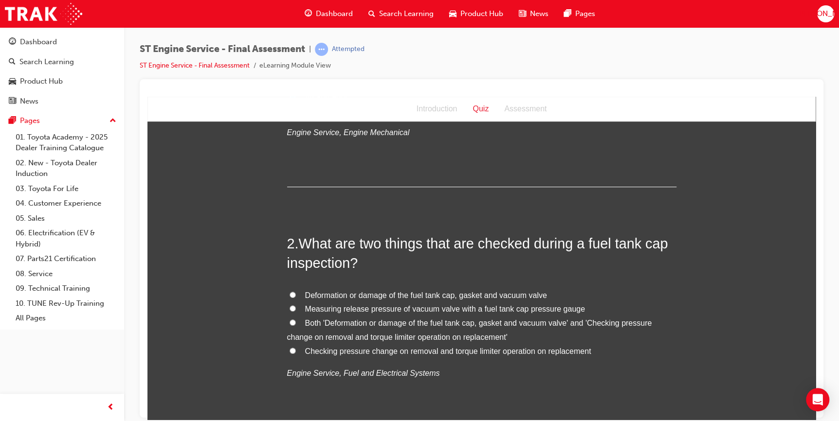
click at [290, 322] on input "Both 'Deformation or damage of the fuel tank cap, gasket and vacuum valve' and …" at bounding box center [293, 322] width 6 height 6
radio input "true"
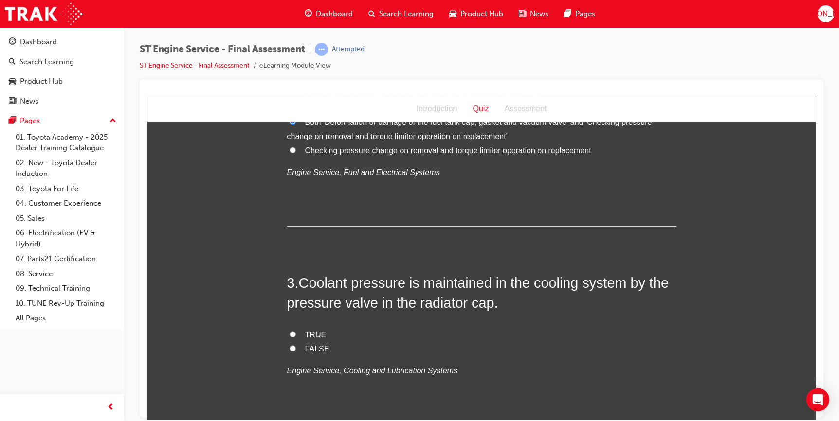
scroll to position [398, 0]
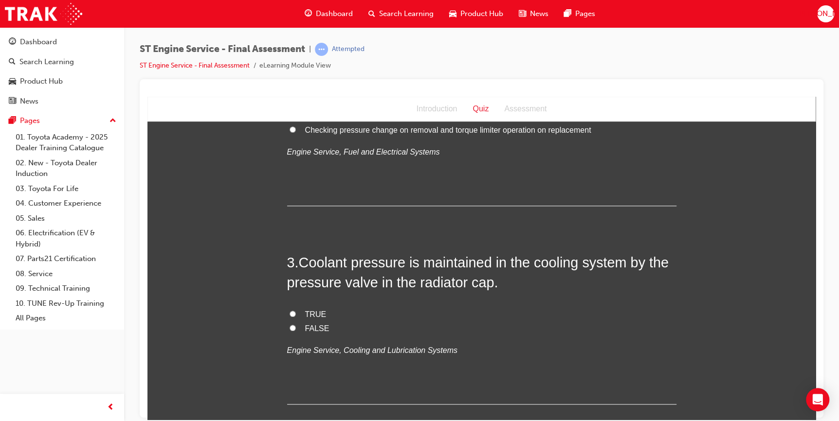
click at [290, 315] on input "TRUE" at bounding box center [293, 314] width 6 height 6
radio input "true"
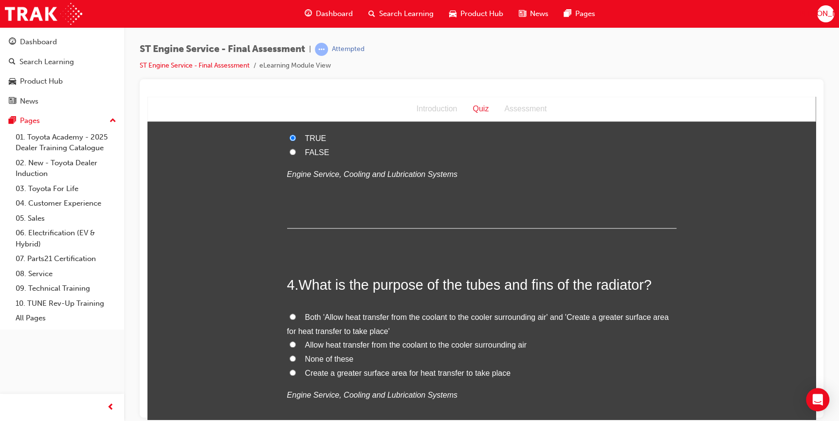
scroll to position [575, 0]
click at [290, 315] on input "Both 'Allow heat transfer from the coolant to the cooler surrounding air' and '…" at bounding box center [293, 316] width 6 height 6
radio input "true"
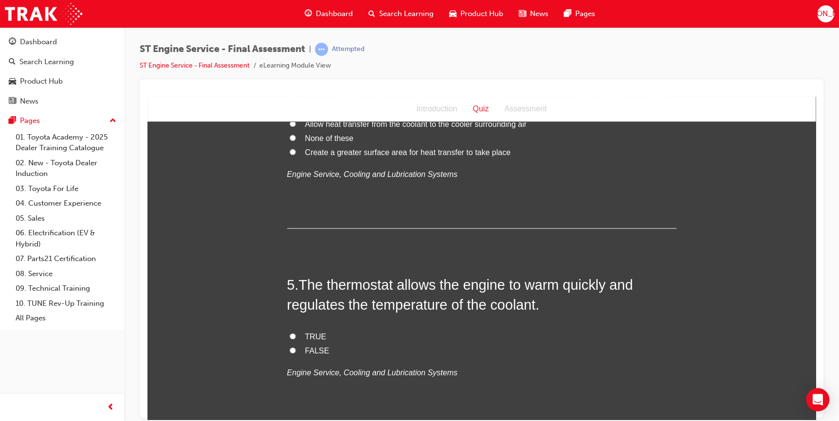
scroll to position [796, 0]
click at [290, 347] on input "FALSE" at bounding box center [293, 349] width 6 height 6
radio input "true"
drag, startPoint x: 289, startPoint y: 332, endPoint x: 296, endPoint y: 329, distance: 7.9
click at [290, 332] on input "TRUE" at bounding box center [293, 335] width 6 height 6
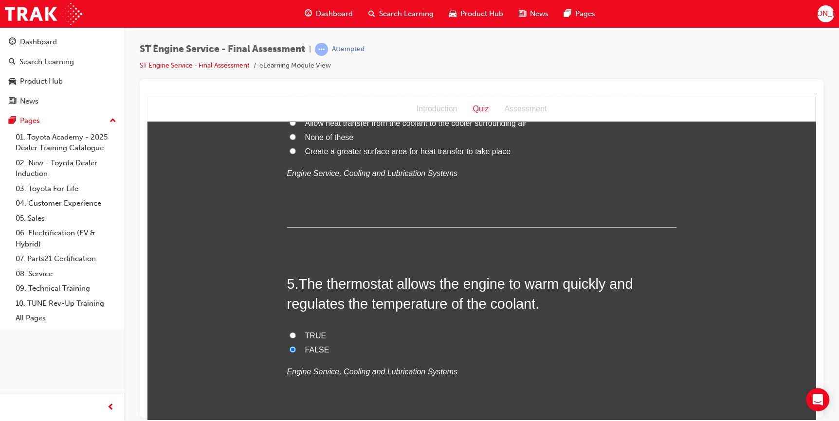
radio input "true"
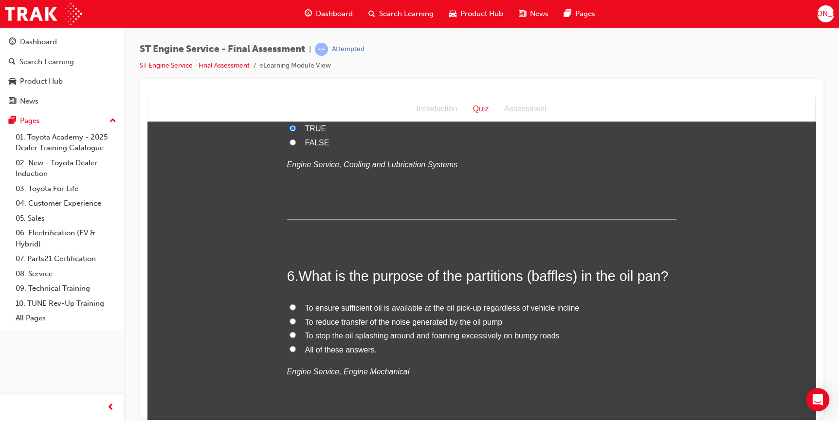
scroll to position [1017, 0]
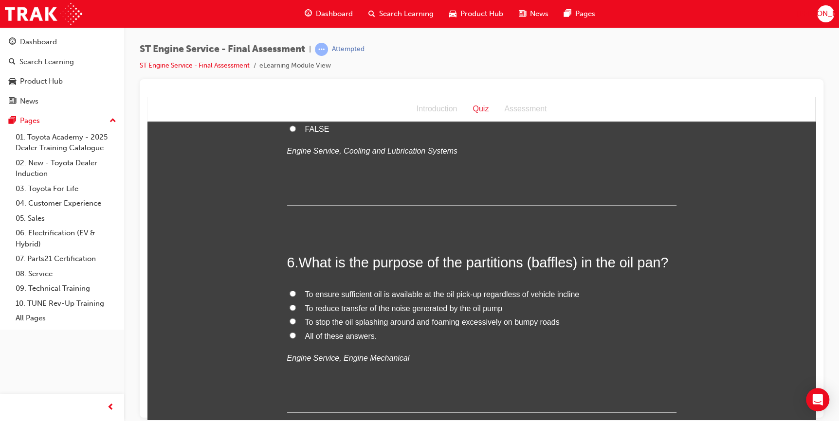
click at [291, 335] on input "All of these answers." at bounding box center [293, 335] width 6 height 6
radio input "true"
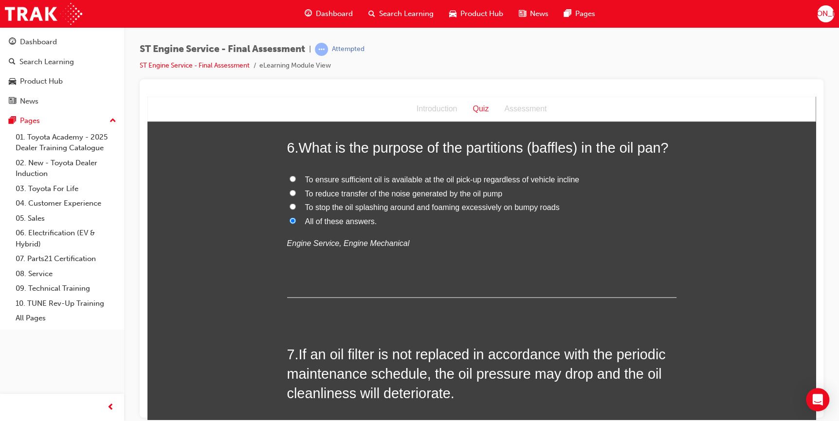
scroll to position [1194, 0]
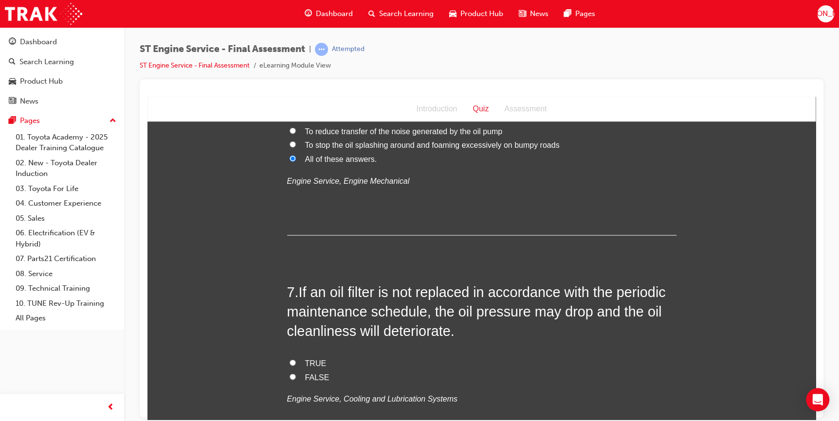
click at [291, 363] on input "TRUE" at bounding box center [293, 362] width 6 height 6
radio input "true"
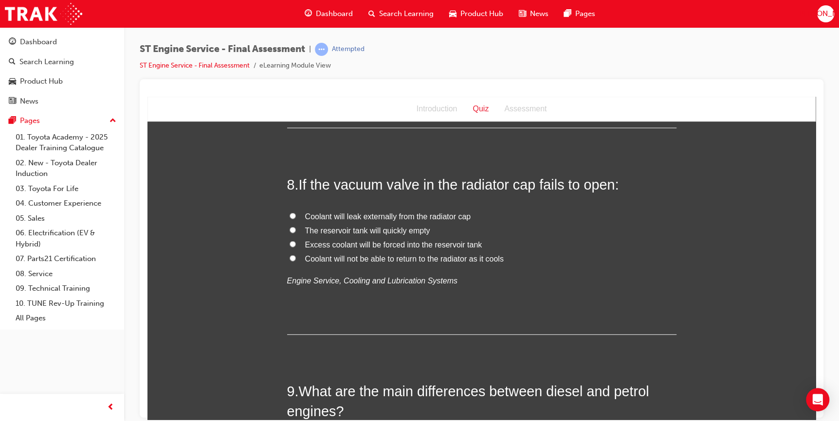
scroll to position [1504, 0]
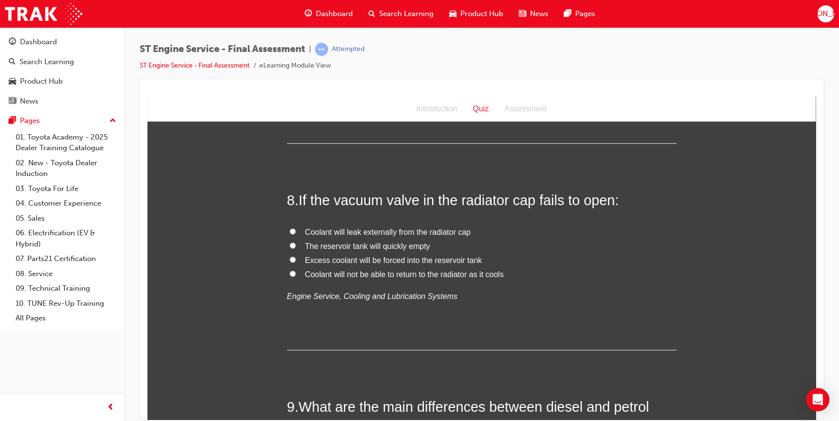
click at [290, 274] on input "Coolant will not be able to return to the radiator as it cools" at bounding box center [293, 274] width 6 height 6
radio input "true"
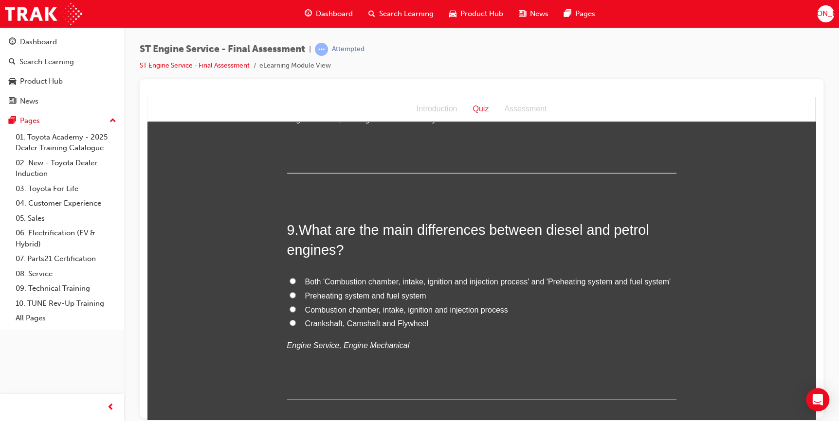
scroll to position [1725, 0]
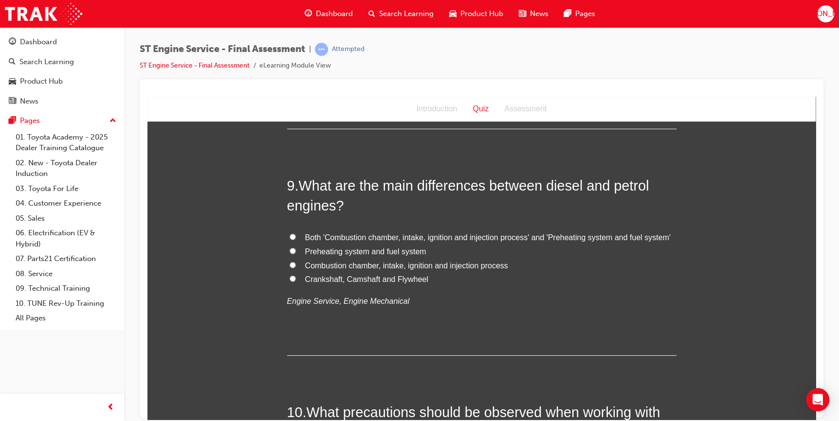
click at [290, 235] on input "Both 'Combustion chamber, intake, ignition and injection process' and 'Preheati…" at bounding box center [293, 237] width 6 height 6
radio input "true"
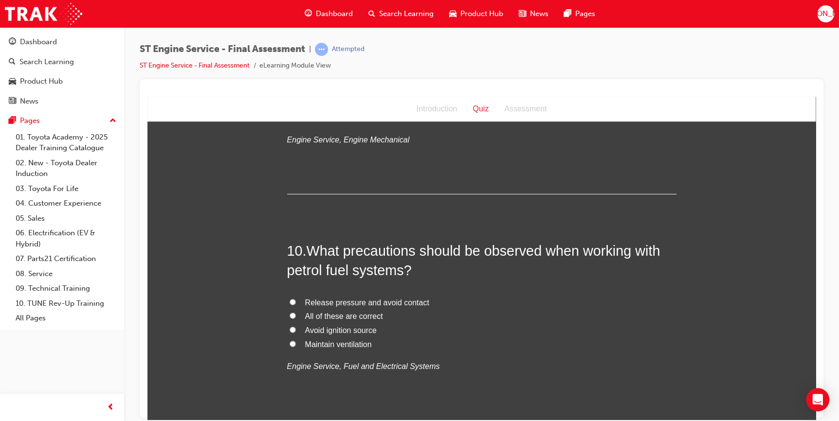
scroll to position [1902, 0]
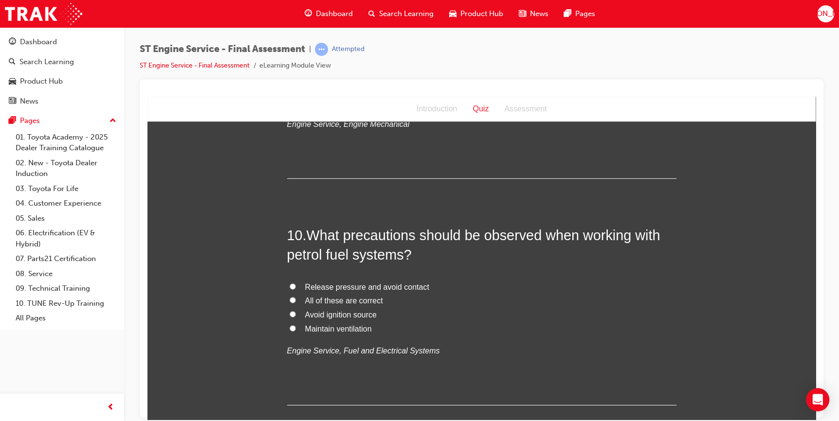
click at [290, 299] on input "All of these are correct" at bounding box center [293, 300] width 6 height 6
radio input "true"
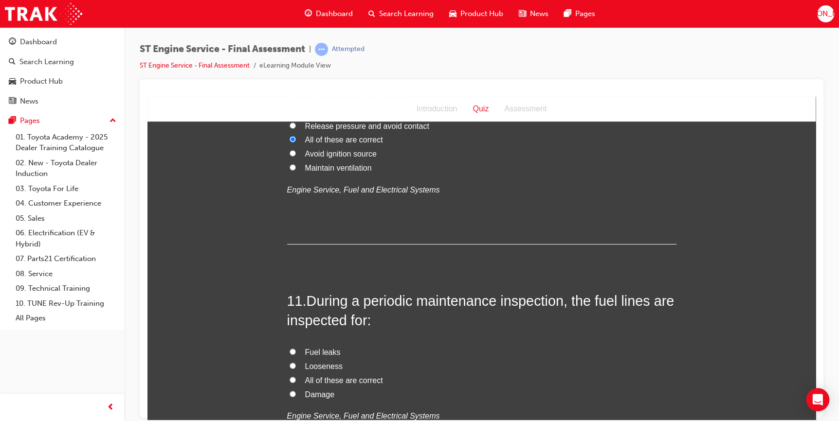
scroll to position [2079, 0]
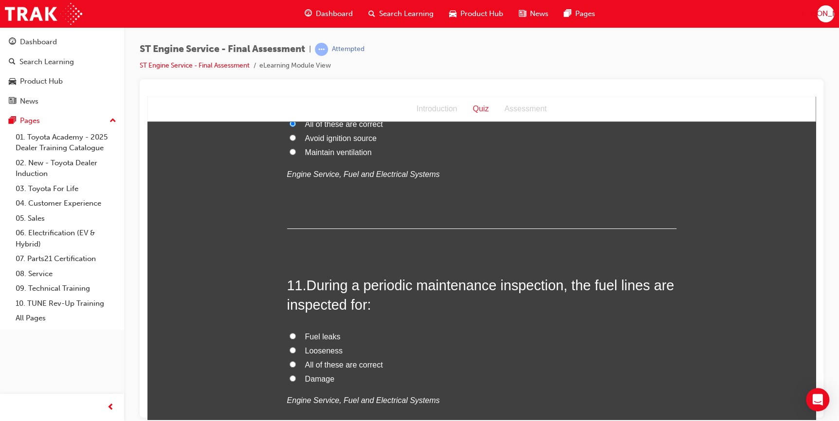
click at [290, 363] on input "All of these are correct" at bounding box center [293, 364] width 6 height 6
radio input "true"
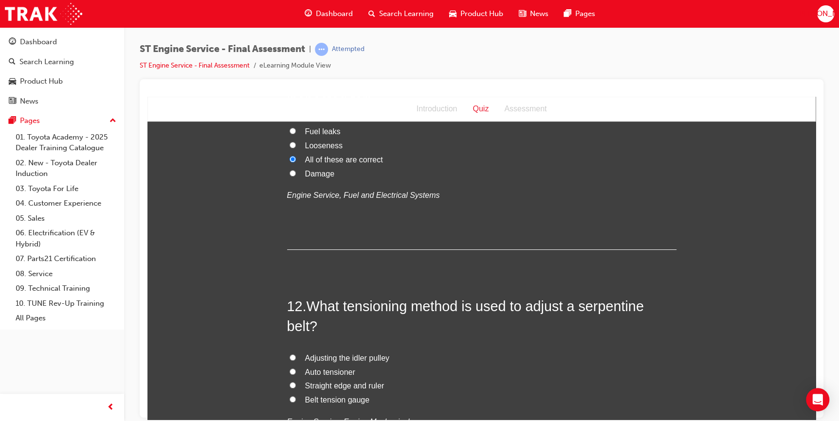
scroll to position [2301, 0]
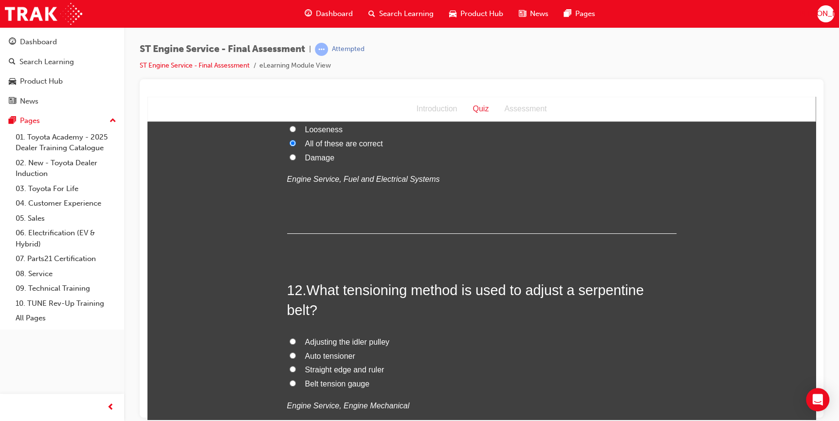
click at [290, 355] on input "Auto tensioner" at bounding box center [293, 355] width 6 height 6
radio input "true"
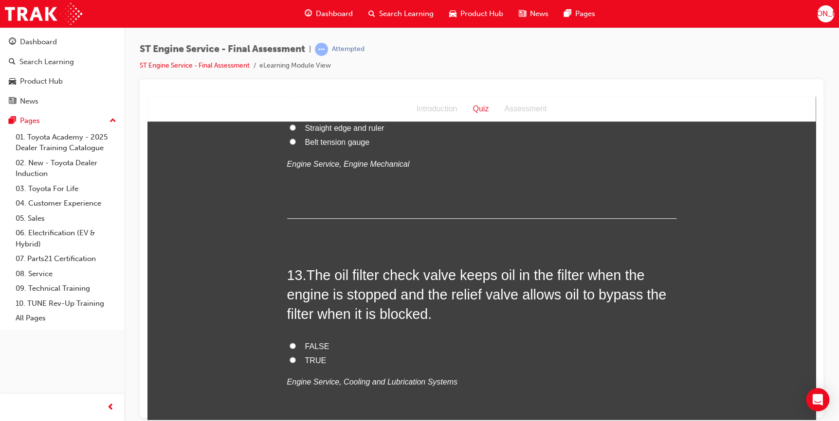
scroll to position [2566, 0]
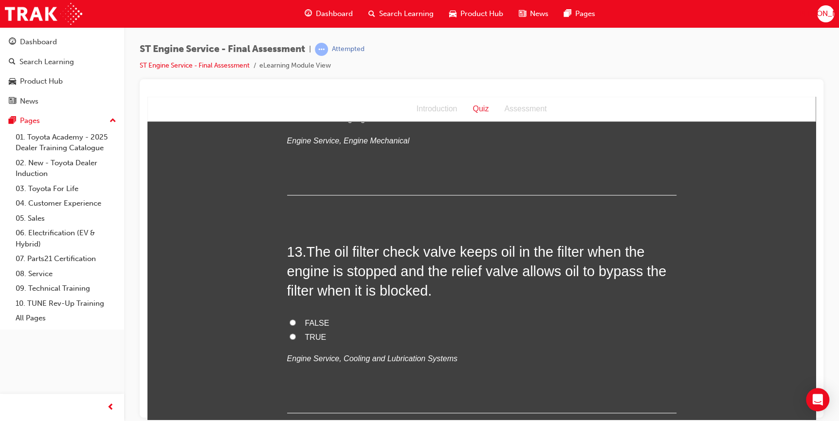
click at [290, 321] on input "FALSE" at bounding box center [293, 322] width 6 height 6
radio input "true"
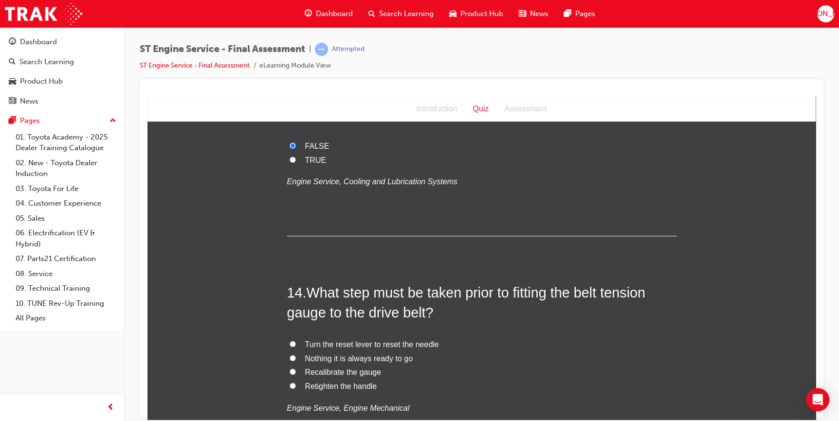
scroll to position [2787, 0]
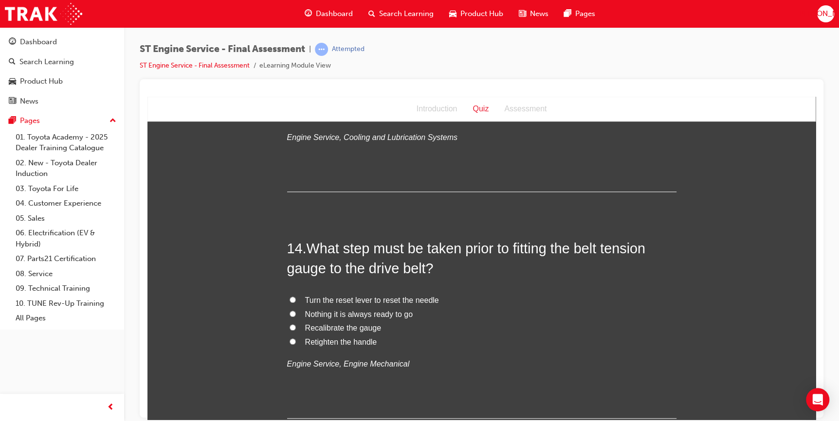
click at [290, 297] on input "Turn the reset lever to reset the needle" at bounding box center [293, 299] width 6 height 6
radio input "true"
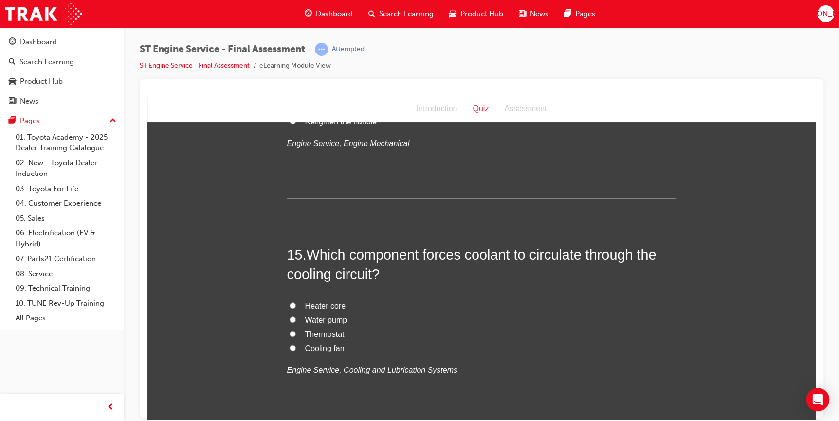
scroll to position [3008, 0]
click at [291, 316] on input "Water pump" at bounding box center [293, 319] width 6 height 6
radio input "true"
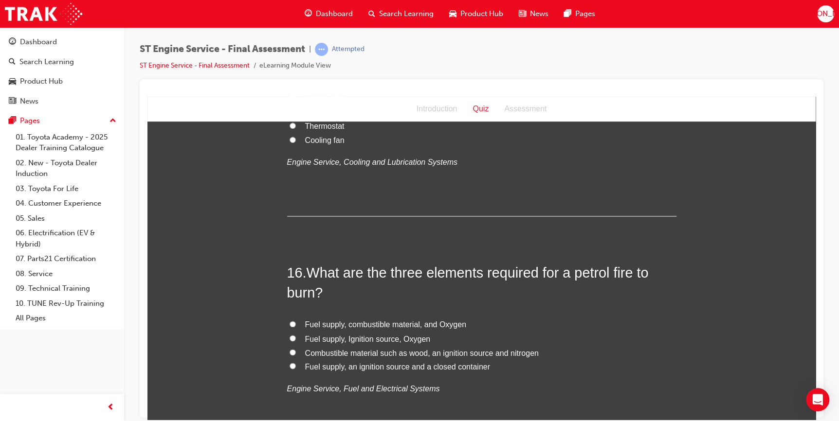
scroll to position [3230, 0]
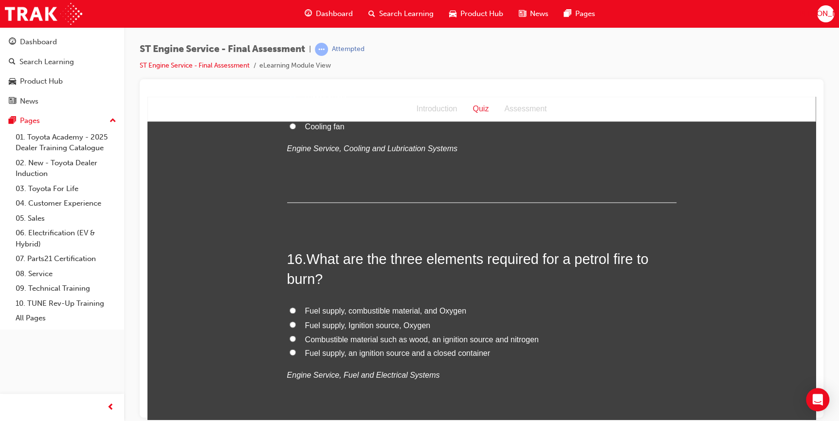
click at [290, 324] on input "Fuel supply, Ignition source, Oxygen" at bounding box center [293, 324] width 6 height 6
radio input "true"
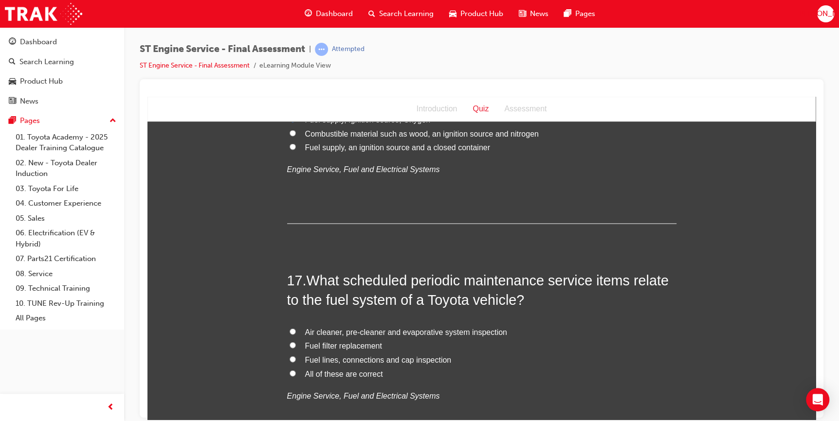
scroll to position [3451, 0]
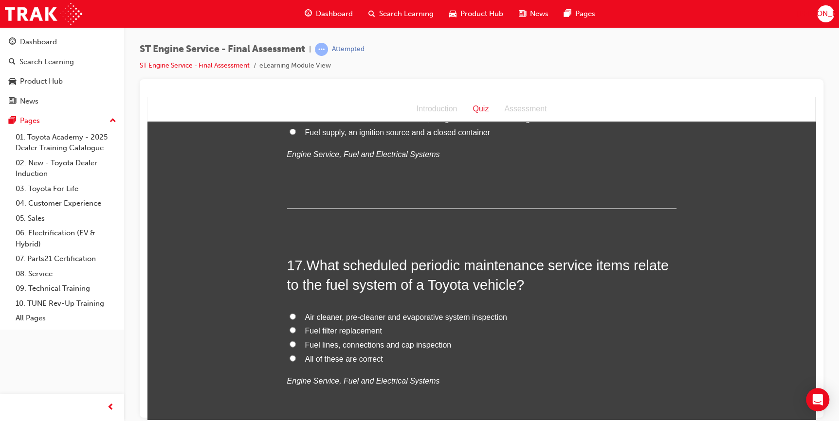
click at [290, 357] on input "All of these are correct" at bounding box center [293, 358] width 6 height 6
radio input "true"
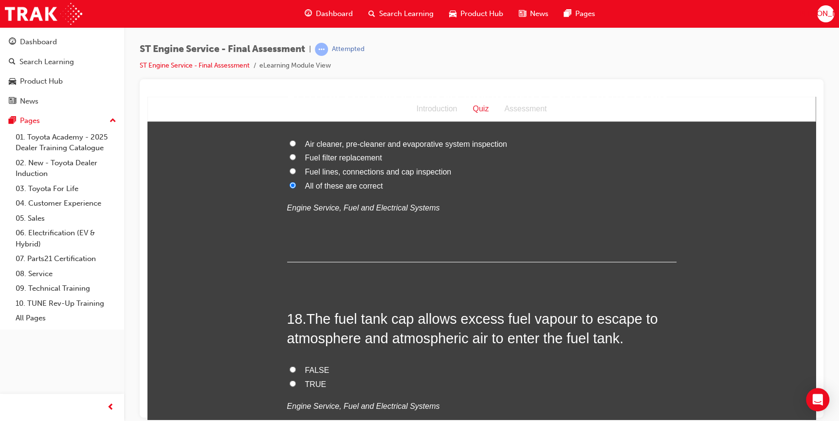
scroll to position [3628, 0]
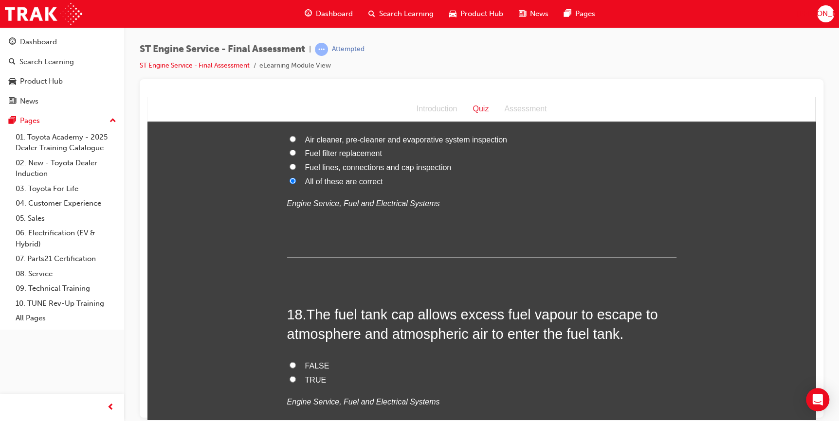
drag, startPoint x: 286, startPoint y: 363, endPoint x: 319, endPoint y: 367, distance: 33.4
click at [290, 363] on input "FALSE" at bounding box center [293, 365] width 6 height 6
radio input "true"
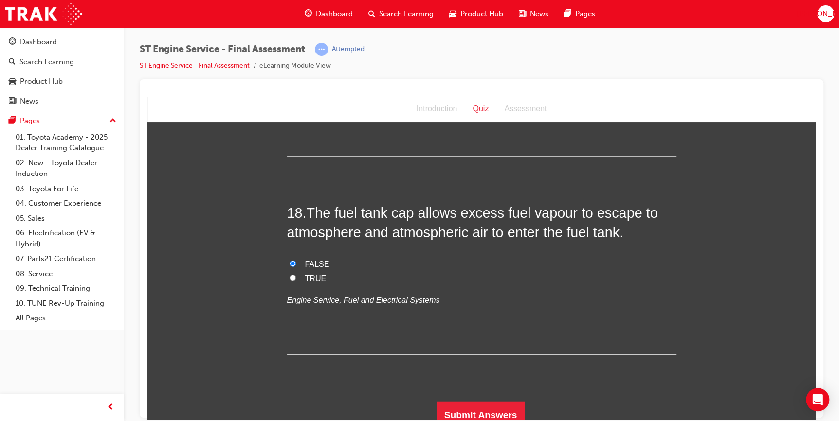
scroll to position [3737, 0]
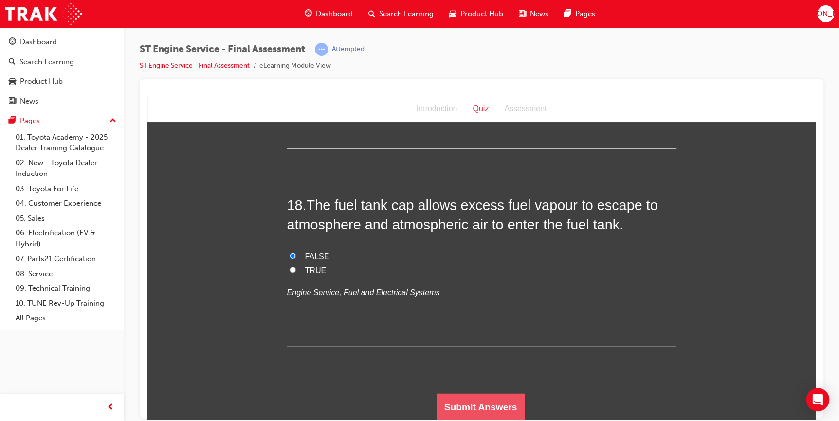
click at [472, 403] on button "Submit Answers" at bounding box center [481, 407] width 89 height 27
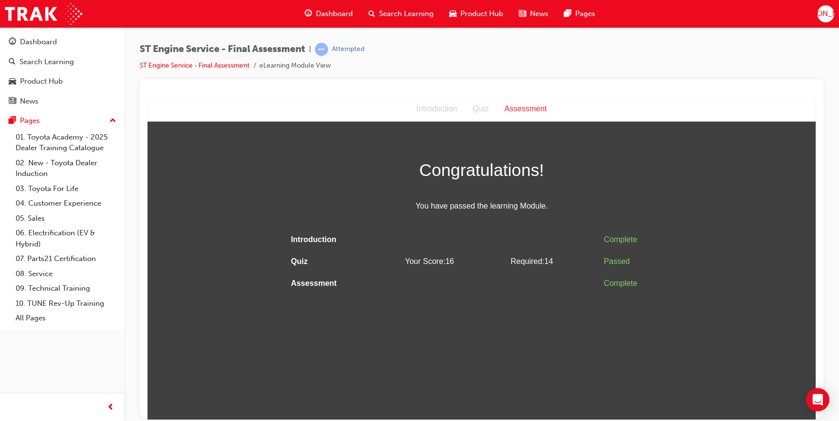
scroll to position [0, 0]
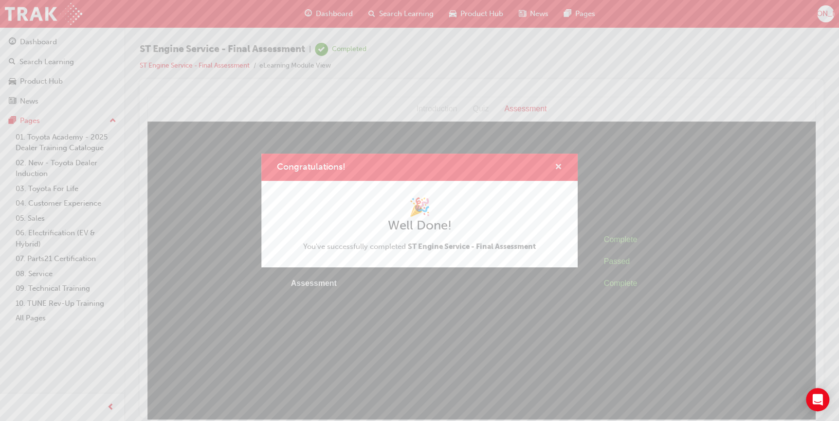
click at [561, 165] on span "cross-icon" at bounding box center [558, 168] width 7 height 9
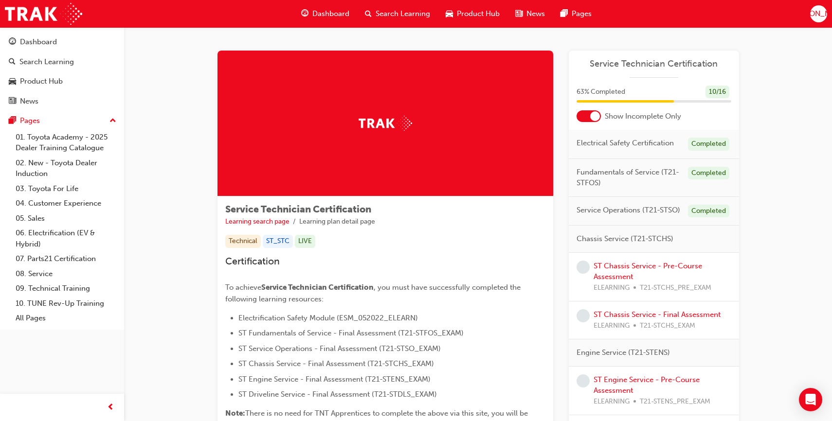
scroll to position [216, 0]
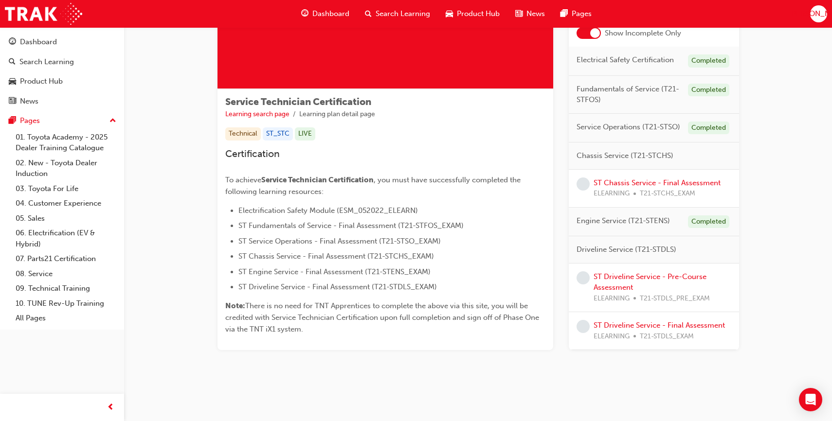
scroll to position [107, 0]
click at [612, 287] on link "ST Driveline Service - Pre-Course Assessment" at bounding box center [650, 283] width 113 height 20
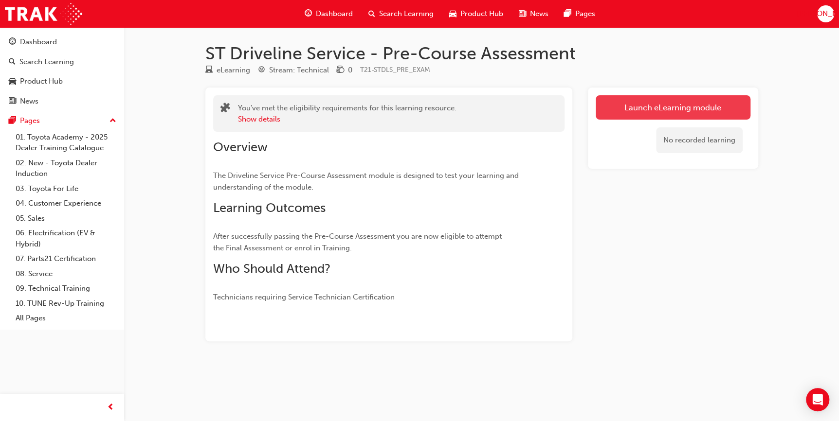
click at [643, 110] on link "Launch eLearning module" at bounding box center [673, 107] width 155 height 24
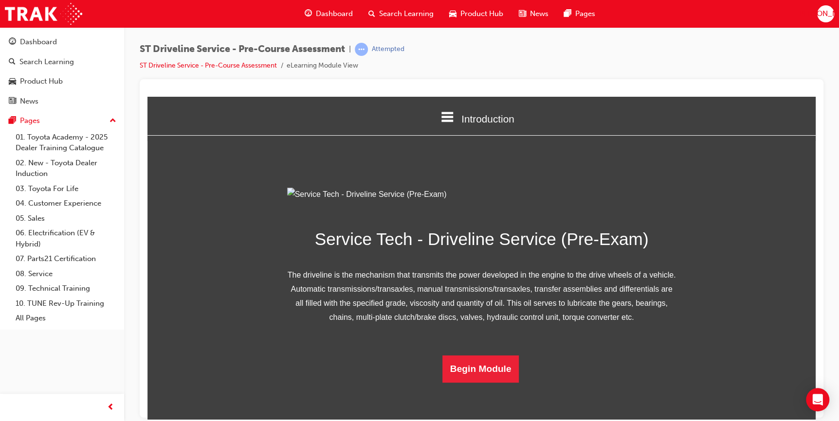
scroll to position [70, 0]
click at [492, 383] on button "Begin Module" at bounding box center [480, 368] width 77 height 27
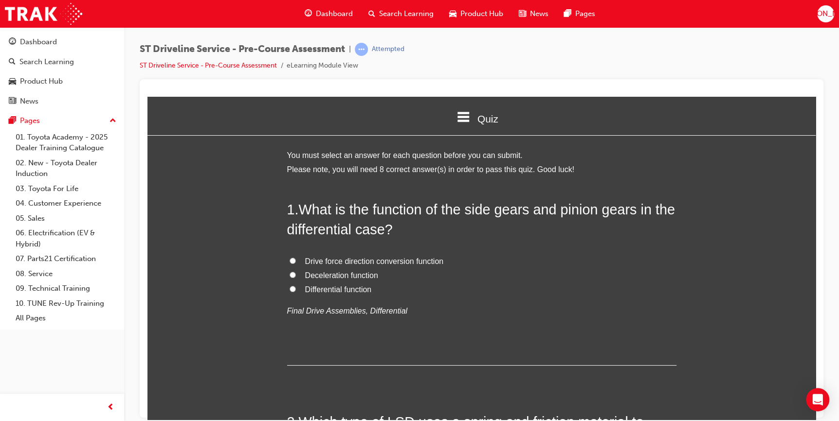
click at [290, 259] on input "Drive force direction conversion function" at bounding box center [293, 260] width 6 height 6
radio input "true"
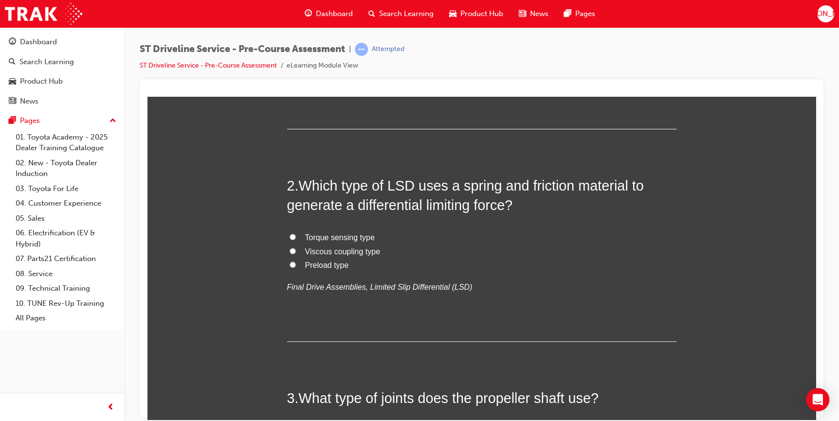
scroll to position [221, 0]
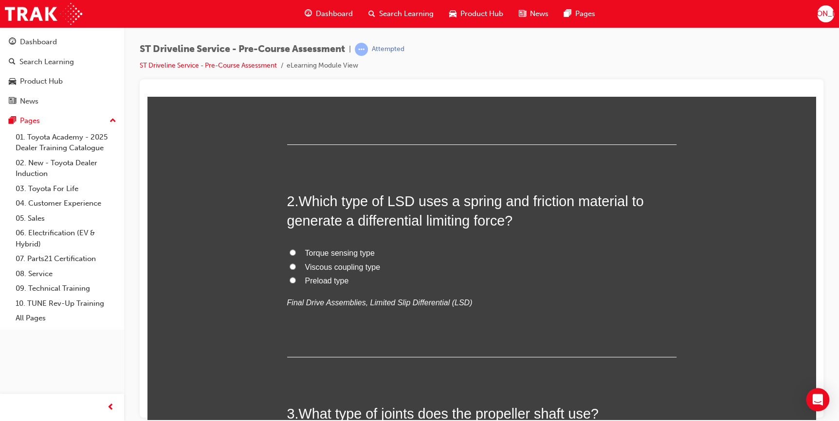
click at [290, 265] on input "Viscous coupling type" at bounding box center [293, 266] width 6 height 6
radio input "true"
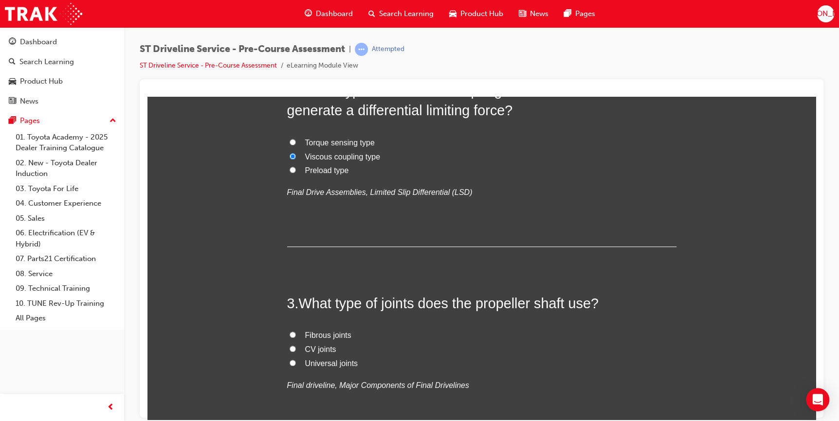
scroll to position [354, 0]
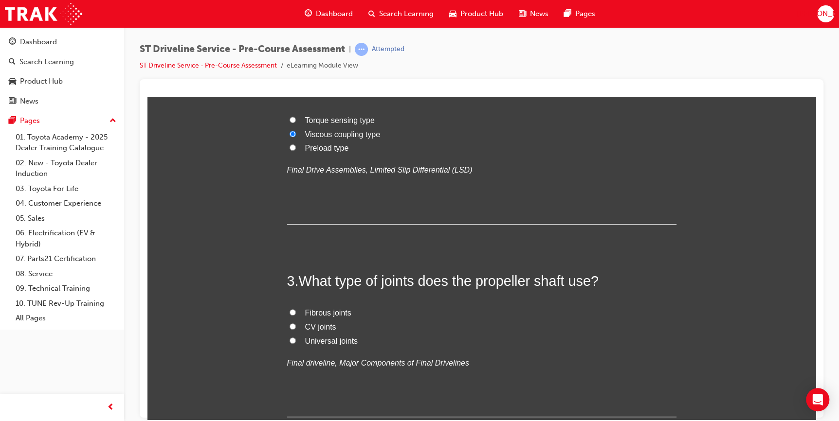
click at [290, 340] on input "Universal joints" at bounding box center [293, 340] width 6 height 6
radio input "true"
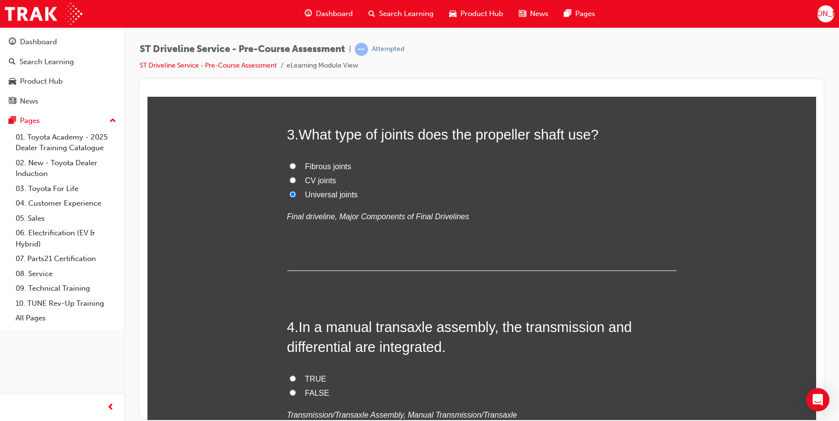
scroll to position [530, 0]
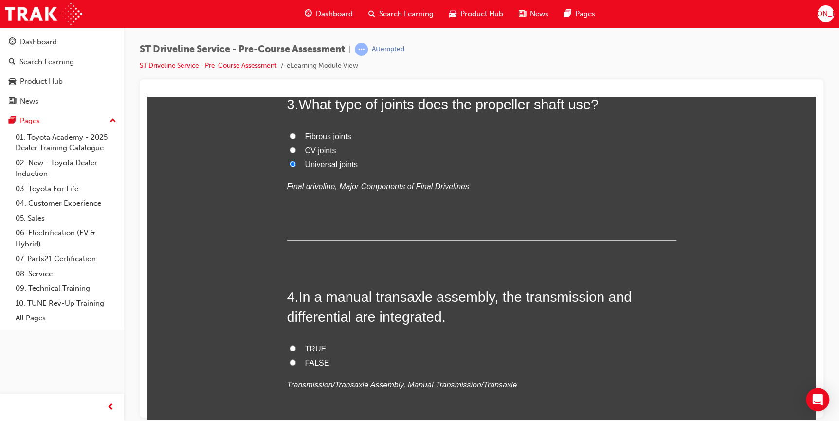
click at [290, 348] on input "TRUE" at bounding box center [293, 348] width 6 height 6
radio input "true"
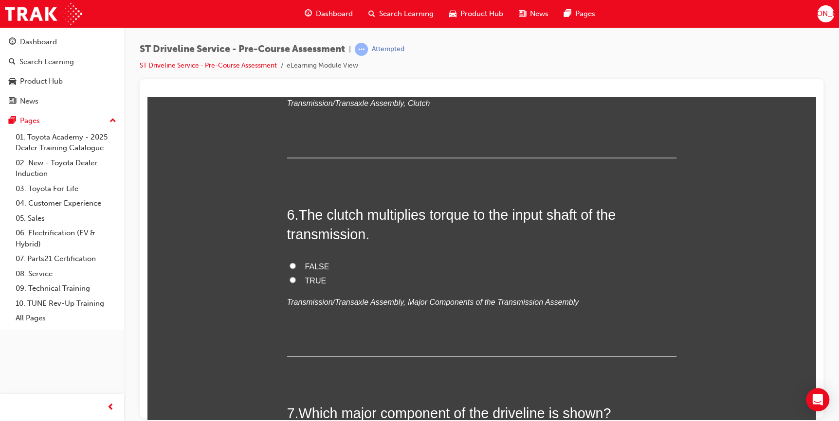
scroll to position [1061, 0]
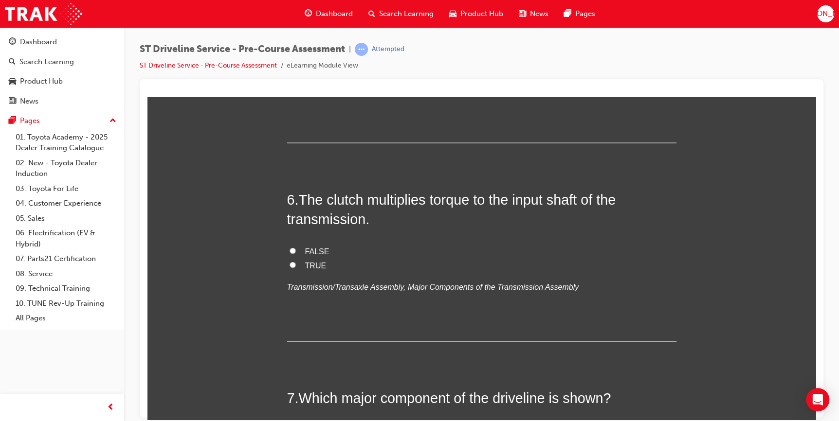
click at [290, 55] on input "Master cylinder" at bounding box center [293, 52] width 6 height 6
radio input "true"
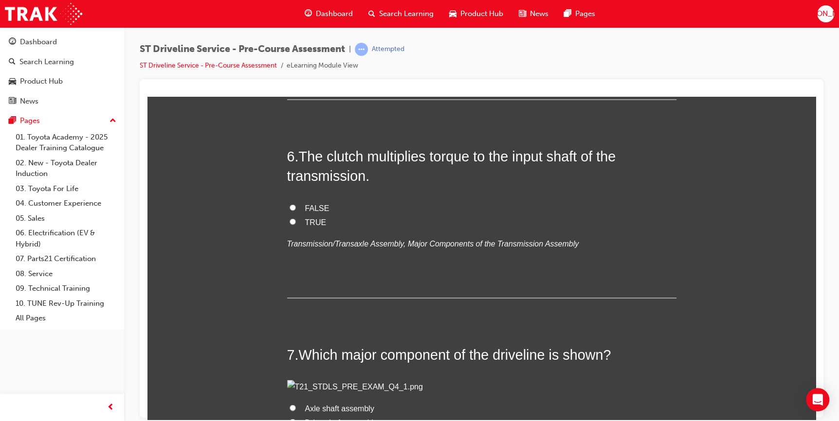
scroll to position [1239, 0]
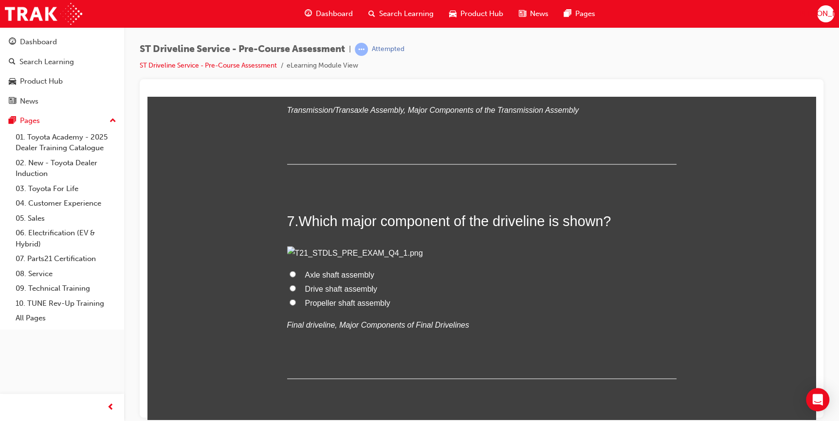
click at [290, 76] on input "FALSE" at bounding box center [293, 73] width 6 height 6
radio input "true"
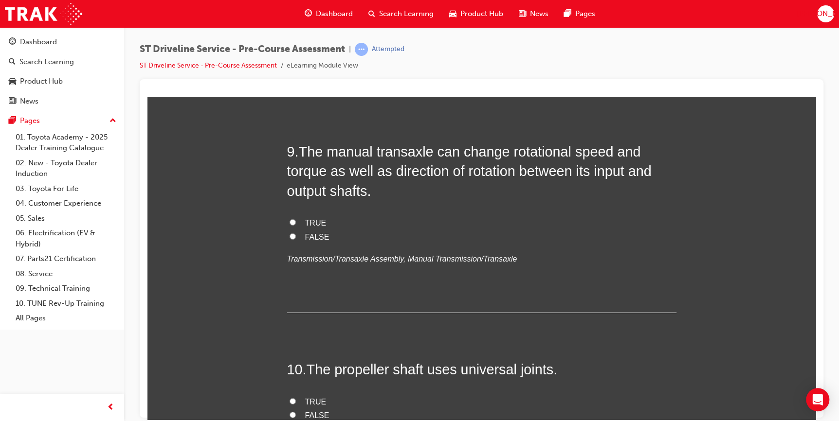
scroll to position [1770, 0]
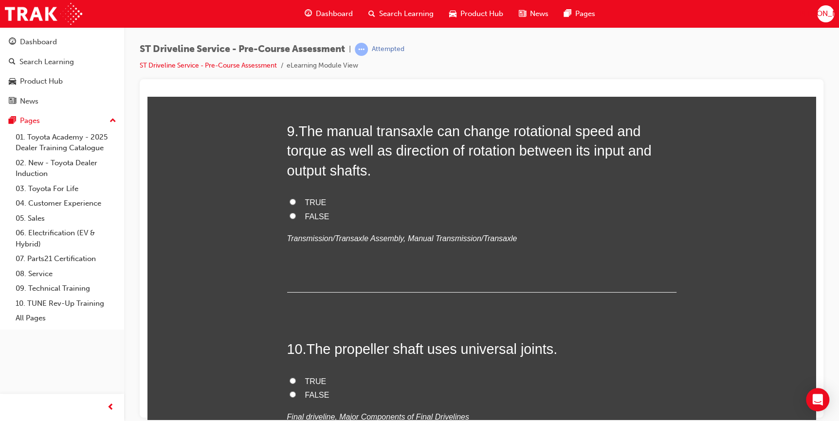
radio input "true"
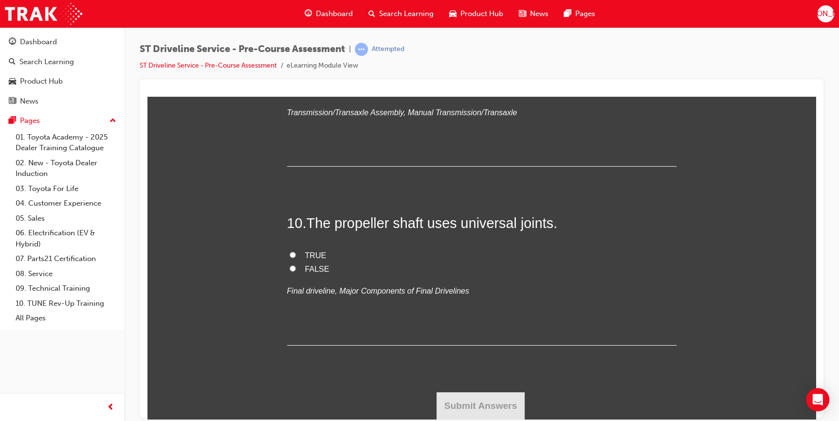
scroll to position [1947, 0]
radio input "true"
click at [290, 79] on input "TRUE" at bounding box center [293, 76] width 6 height 6
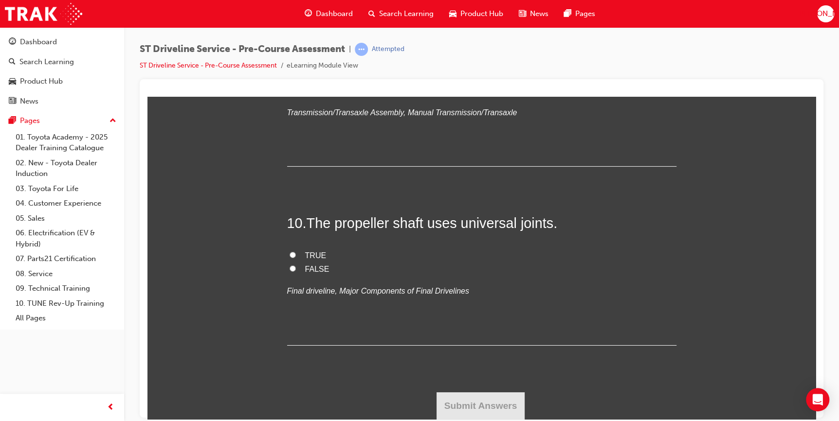
radio input "true"
click at [290, 258] on input "TRUE" at bounding box center [293, 255] width 6 height 6
radio input "true"
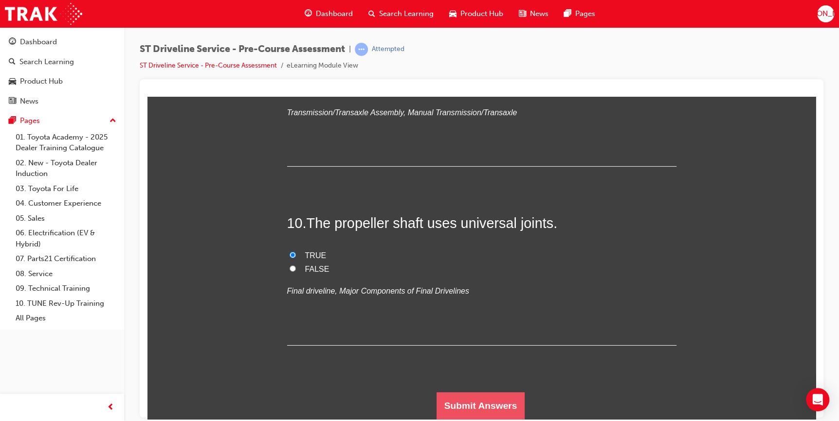
click at [487, 402] on button "Submit Answers" at bounding box center [481, 405] width 89 height 27
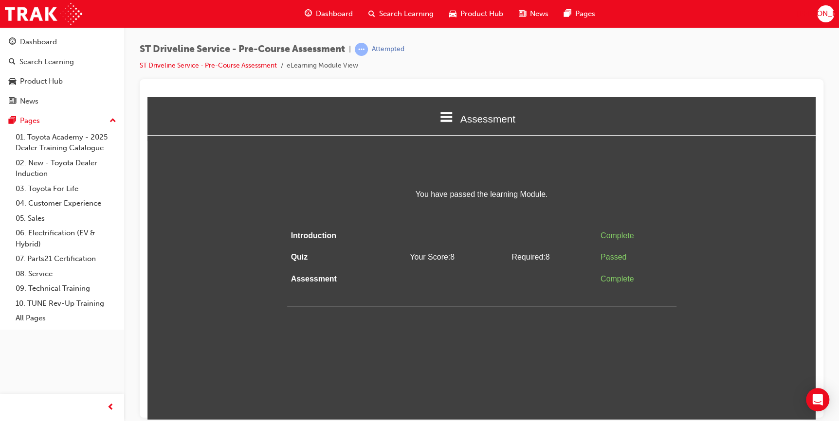
scroll to position [0, 0]
